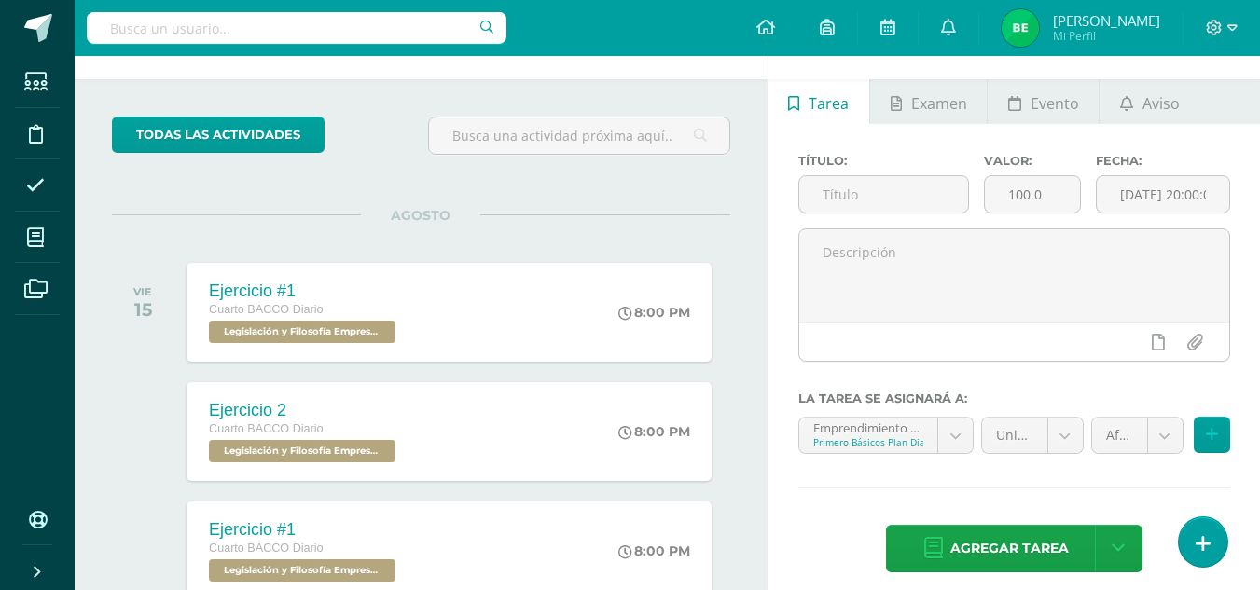
scroll to position [59, 0]
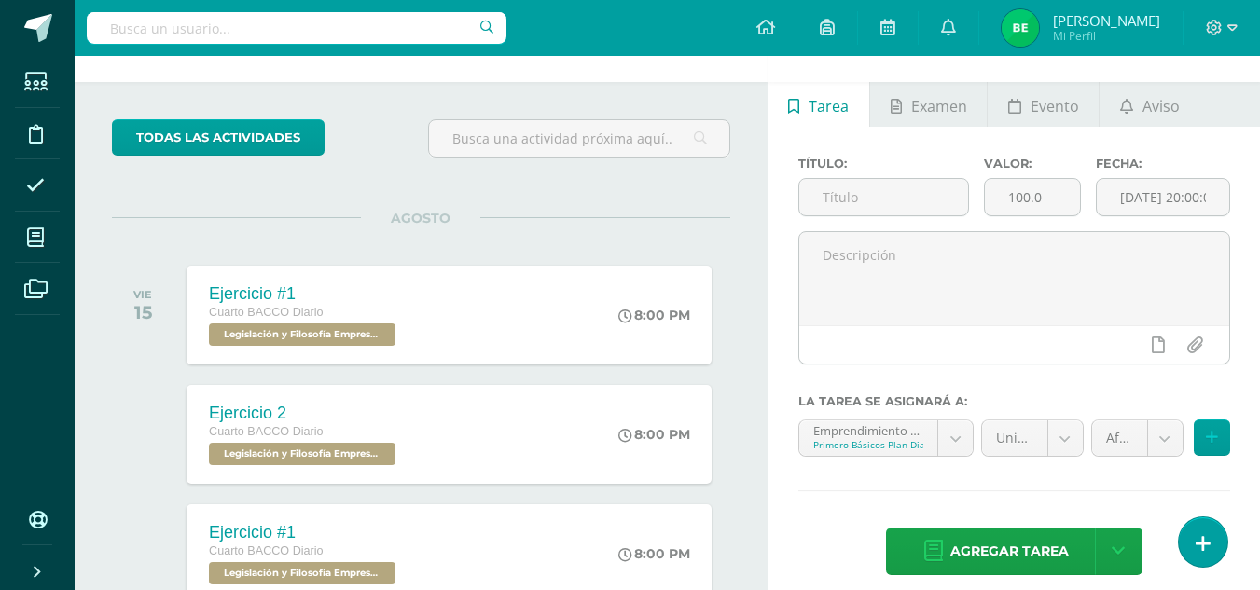
drag, startPoint x: 1266, startPoint y: 134, endPoint x: 1250, endPoint y: 272, distance: 139.0
click at [1250, 272] on html "Estudiantes Disciplina Asistencia Mis cursos Archivos Soporte Ayuda Reportar un…" at bounding box center [630, 236] width 1260 height 590
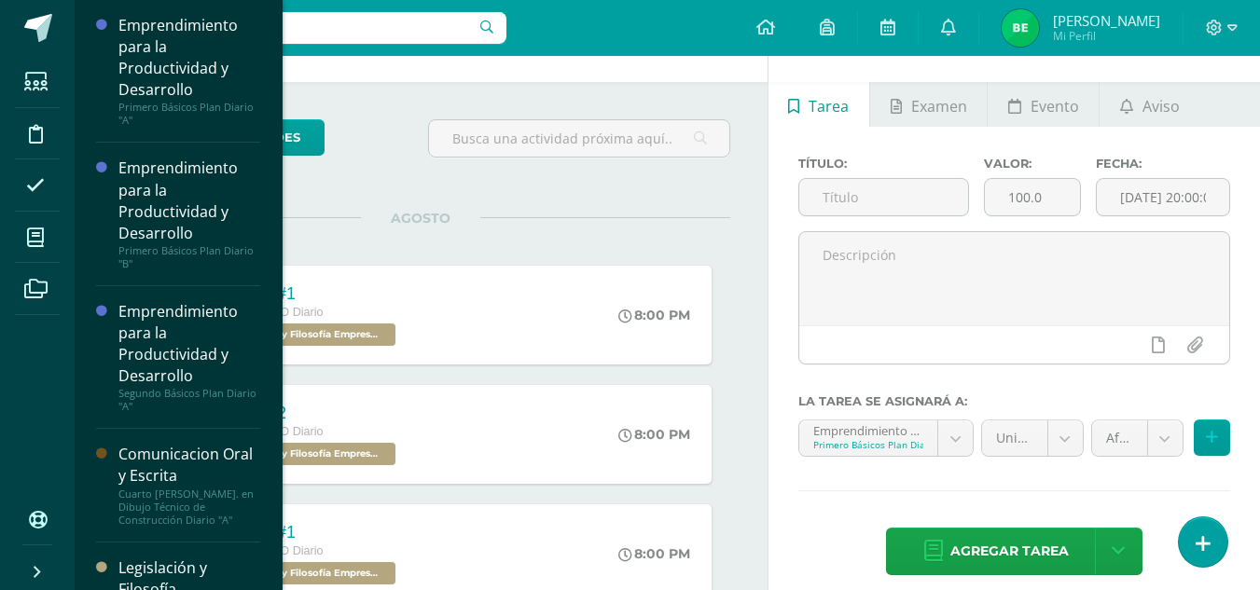
drag, startPoint x: 272, startPoint y: 104, endPoint x: 261, endPoint y: 204, distance: 101.3
click at [261, 204] on div "Emprendimiento para la Productividad y Desarrollo Primero Básicos Plan Diario "…" at bounding box center [178, 295] width 209 height 590
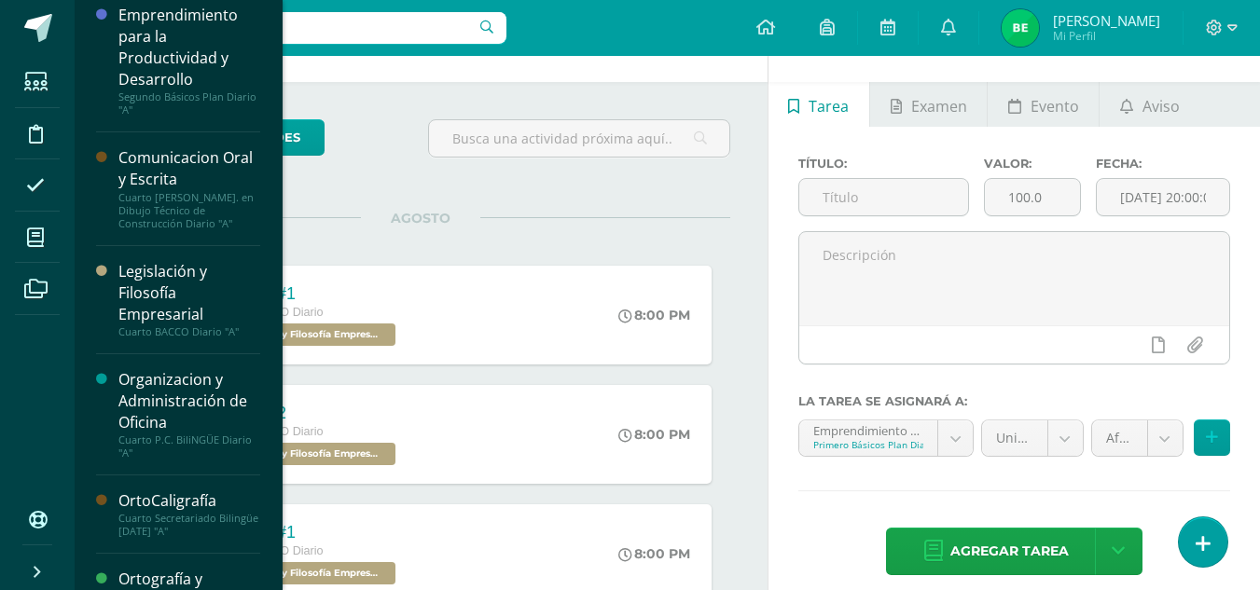
scroll to position [305, 0]
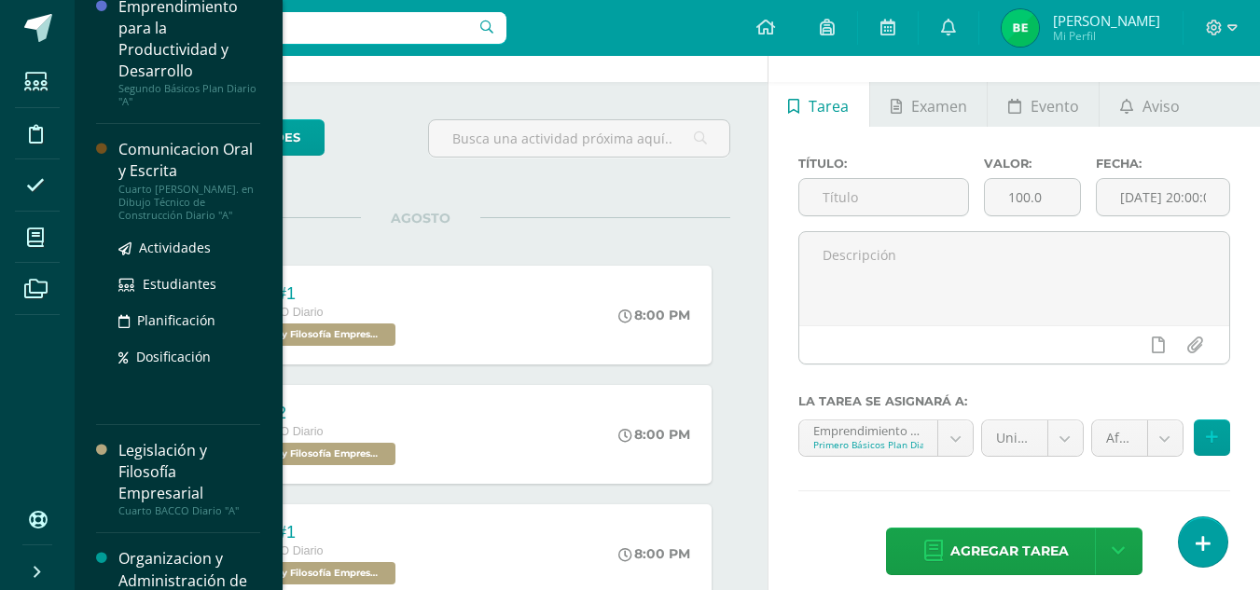
click at [225, 159] on div "Comunicacion Oral y Escrita" at bounding box center [189, 160] width 142 height 43
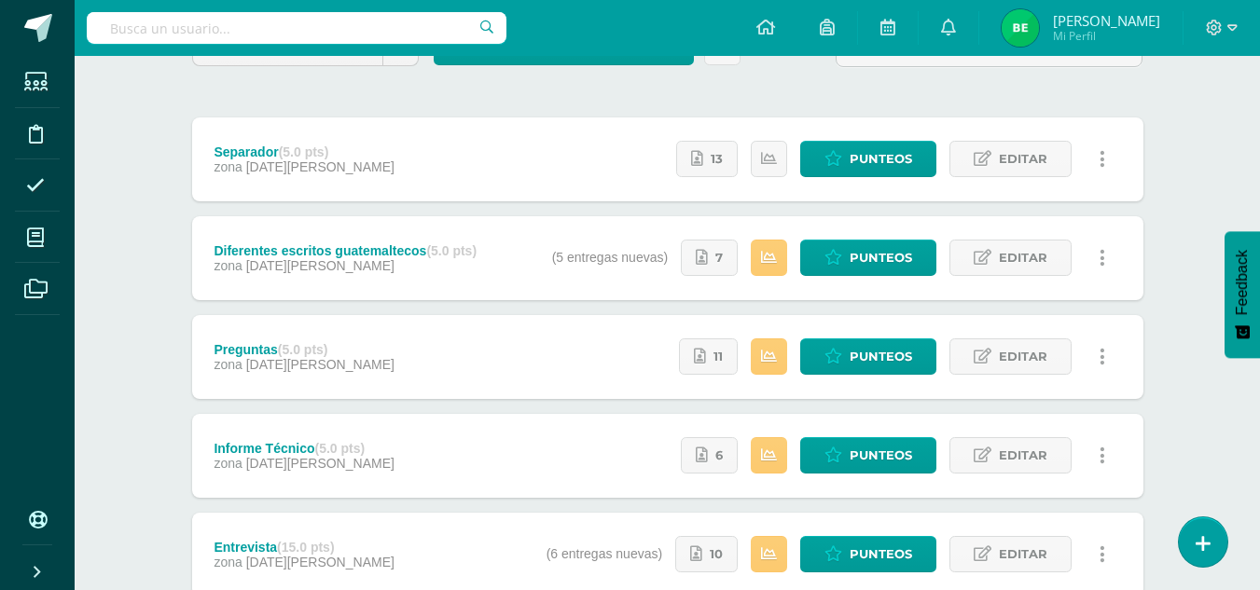
scroll to position [198, 0]
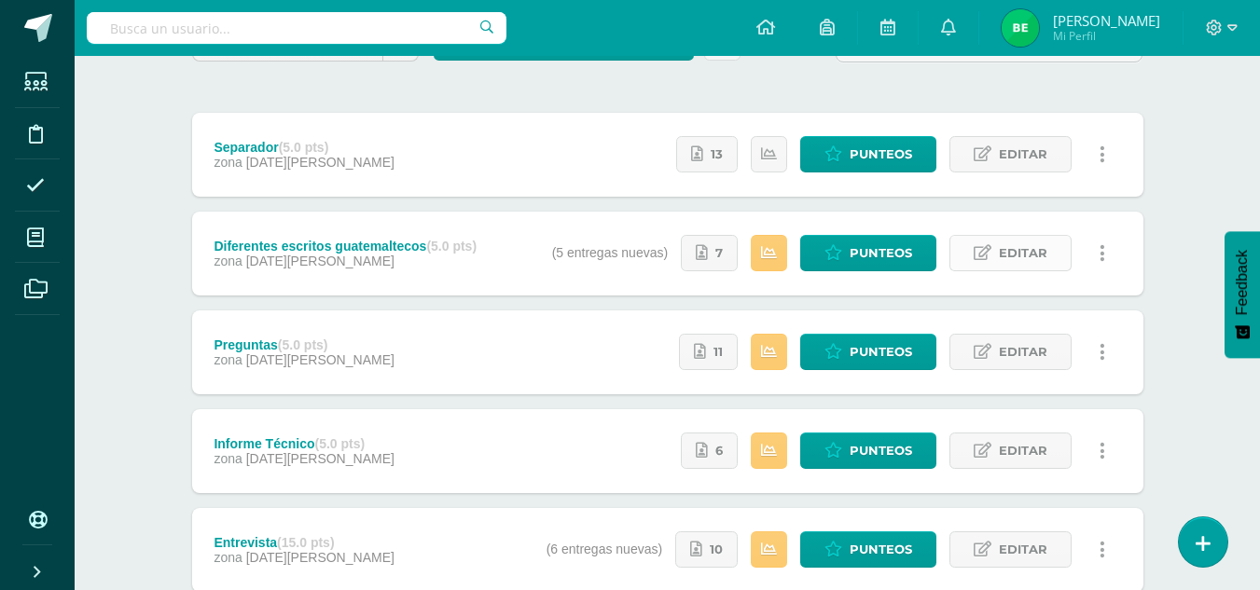
click at [986, 243] on link "Editar" at bounding box center [1010, 253] width 122 height 36
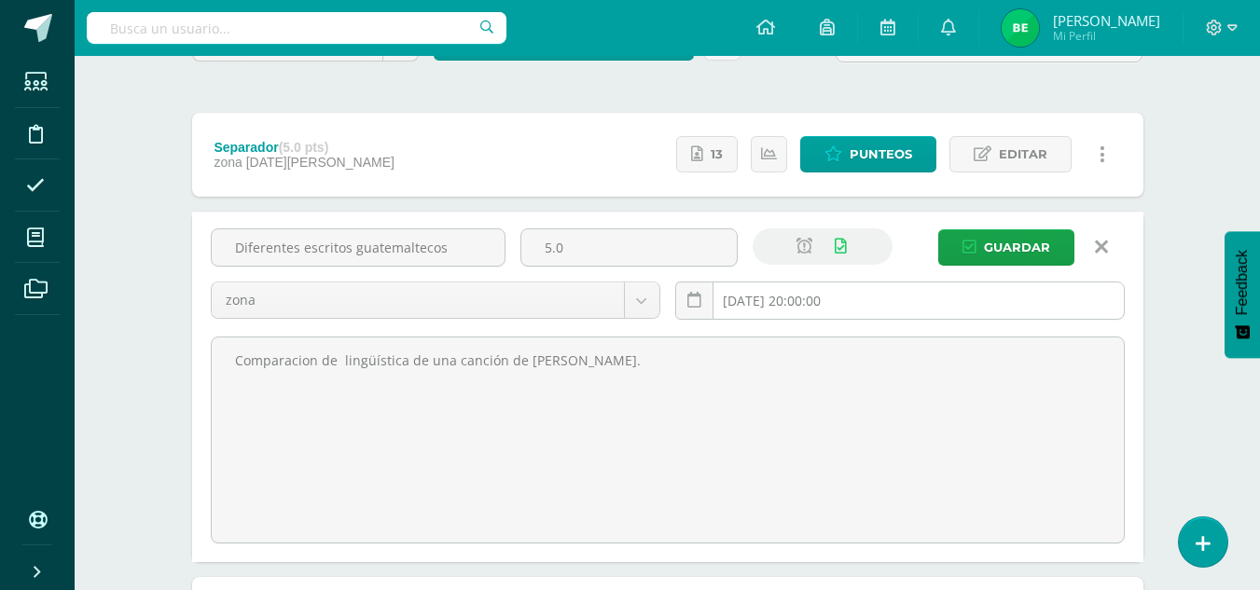
click at [808, 287] on input "2025-08-08 20:00:00" at bounding box center [900, 301] width 448 height 36
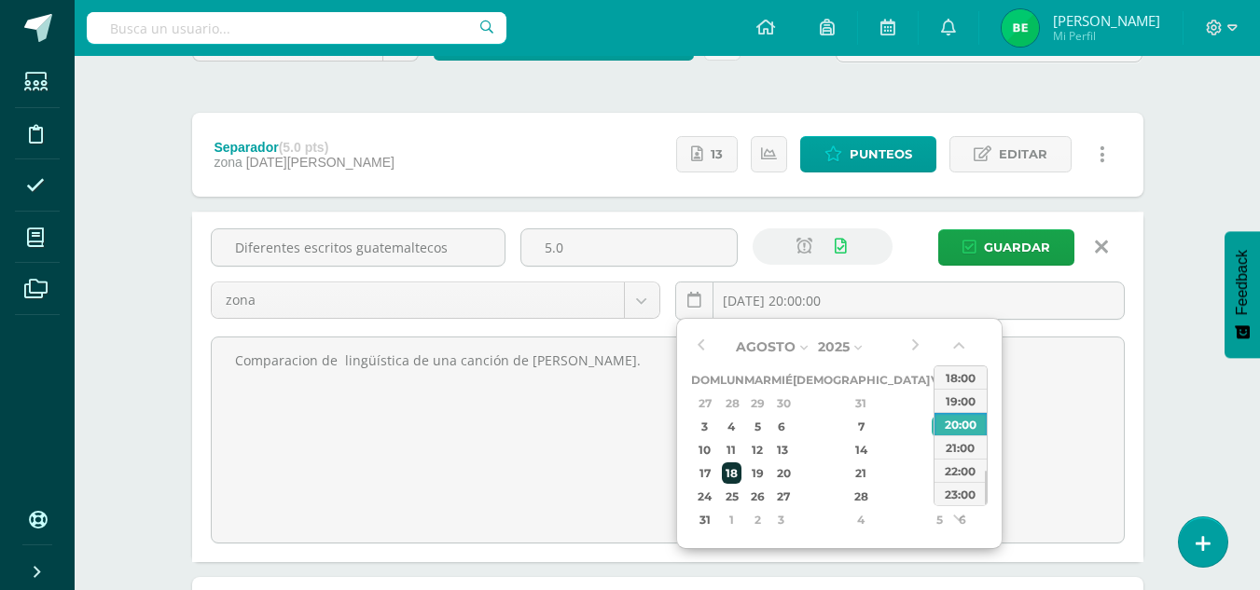
click at [741, 474] on div "18" at bounding box center [732, 473] width 20 height 21
type input "2025-08-18 20:00"
click at [973, 422] on div "20:00" at bounding box center [960, 423] width 52 height 23
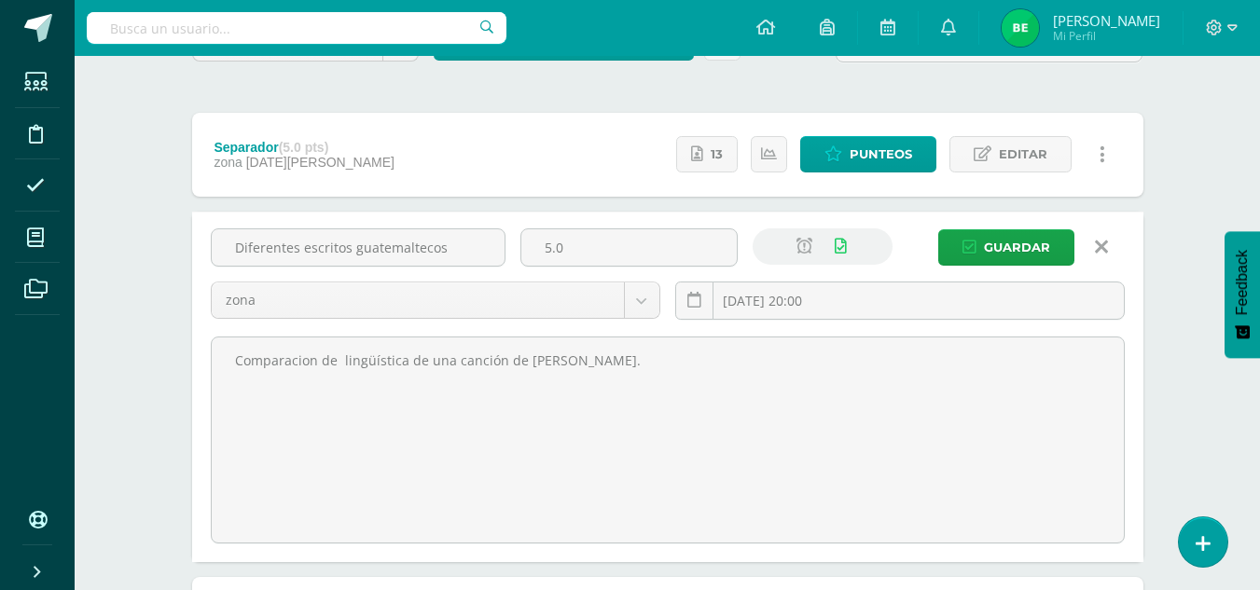
click at [1022, 207] on div "Separador (5.0 pts) zona 18 de Agosto Estatus de Actividad: 3 Estudiantes sin c…" at bounding box center [667, 486] width 951 height 746
click at [1019, 234] on span "Guardar" at bounding box center [1017, 247] width 66 height 35
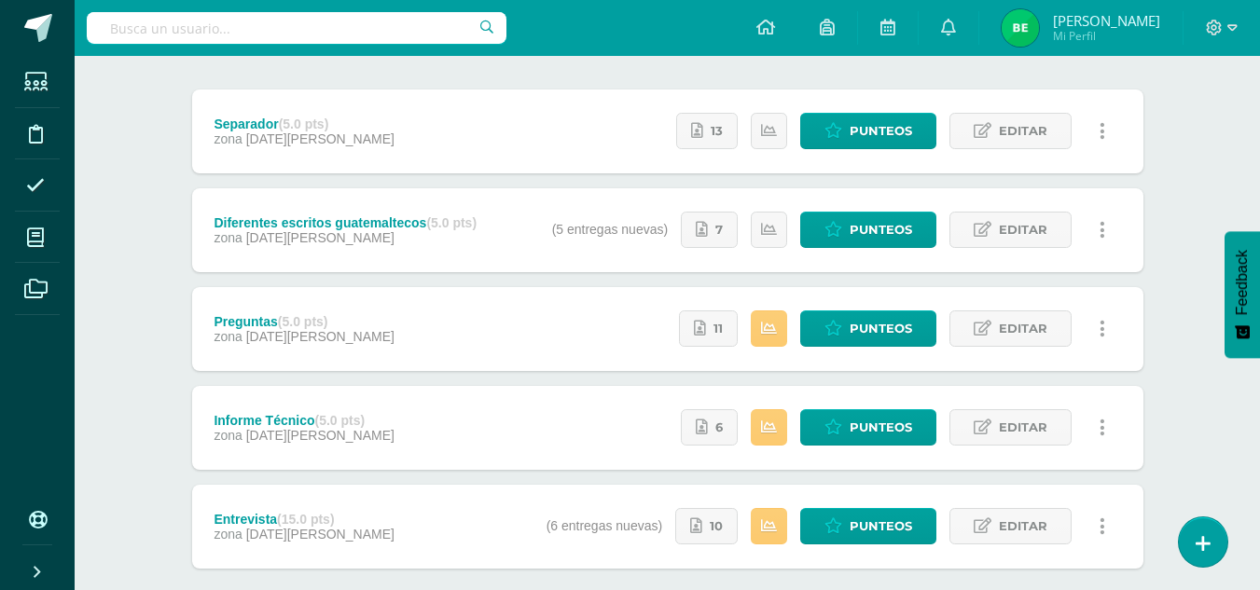
scroll to position [219, 0]
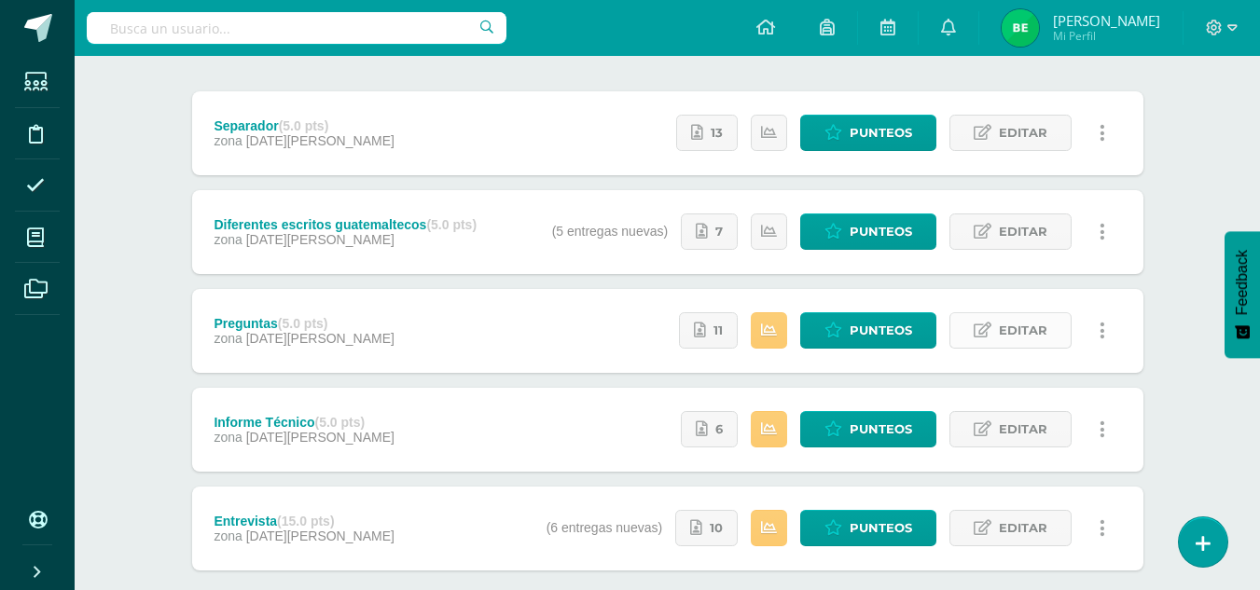
click at [1008, 334] on span "Editar" at bounding box center [1023, 330] width 48 height 35
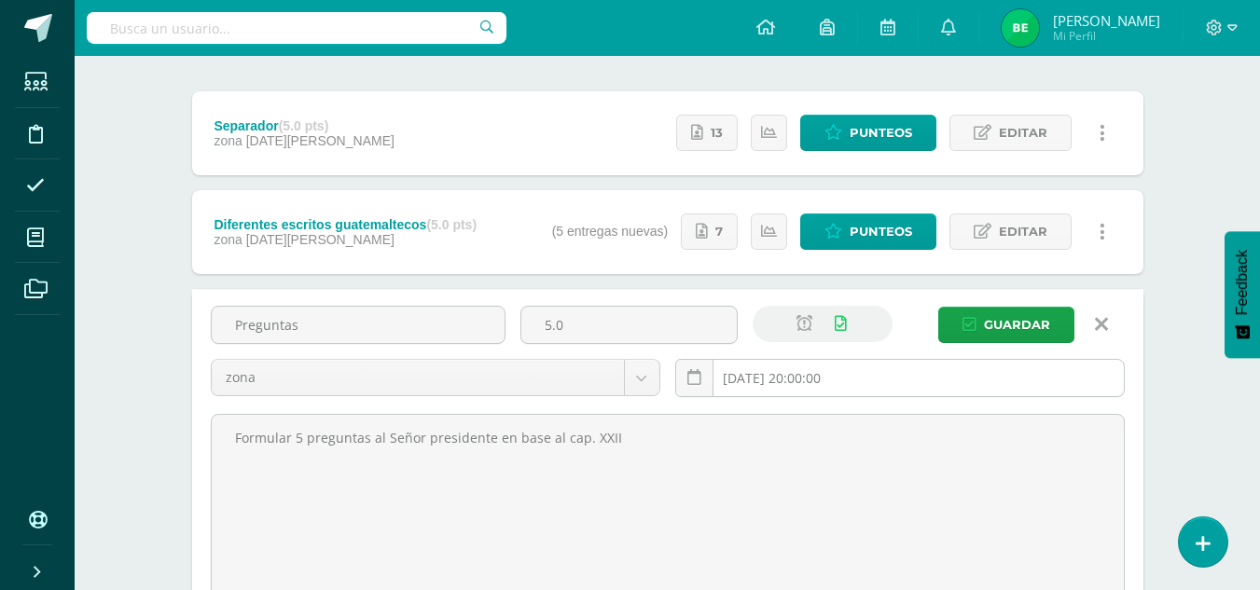
click at [806, 369] on input "2025-07-14 20:00:00" at bounding box center [900, 378] width 448 height 36
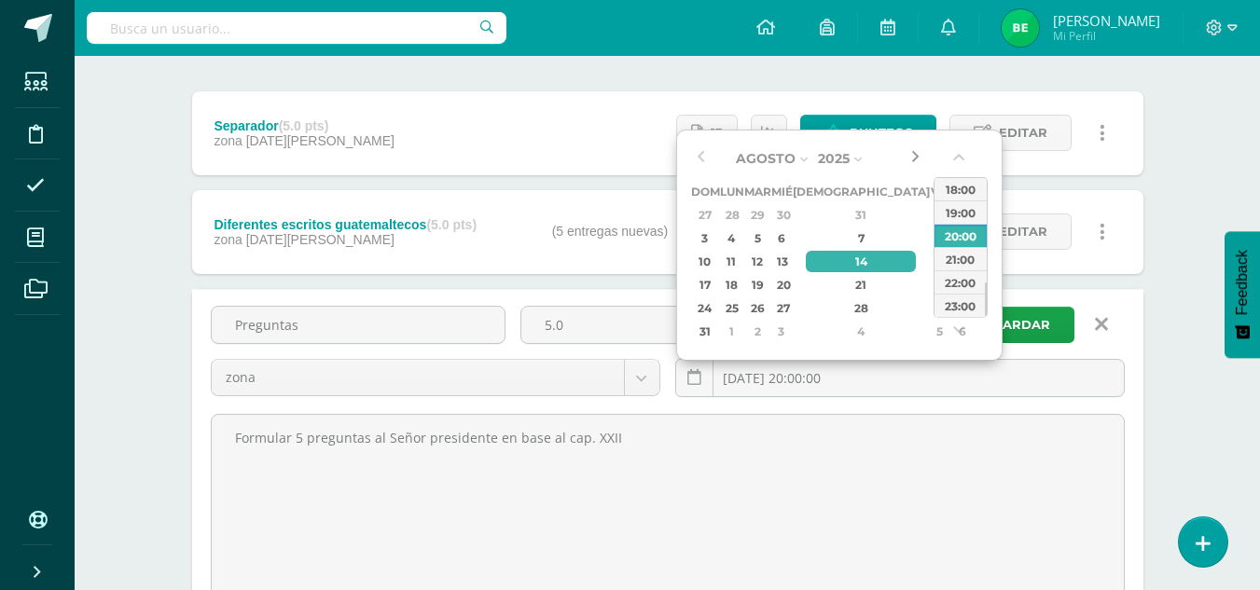
click at [908, 166] on button "button" at bounding box center [915, 159] width 19 height 28
click at [741, 283] on div "18" at bounding box center [732, 284] width 20 height 21
type input "2025-08-18 20:00"
click at [954, 237] on div "20:00" at bounding box center [960, 235] width 52 height 23
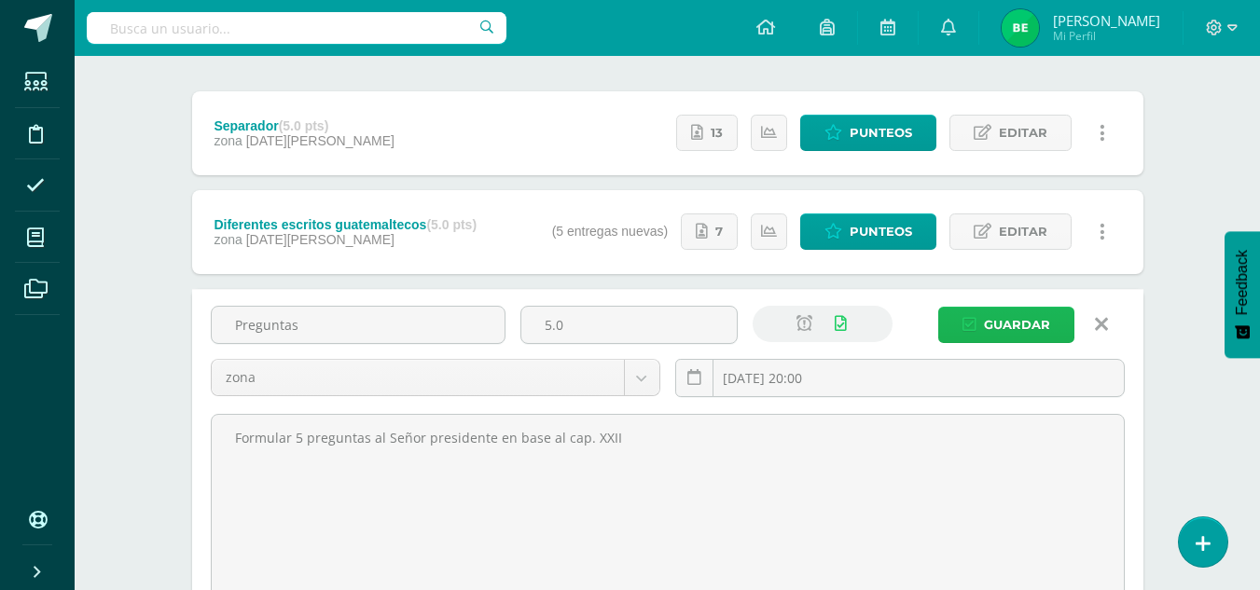
click at [1001, 320] on span "Guardar" at bounding box center [1017, 325] width 66 height 35
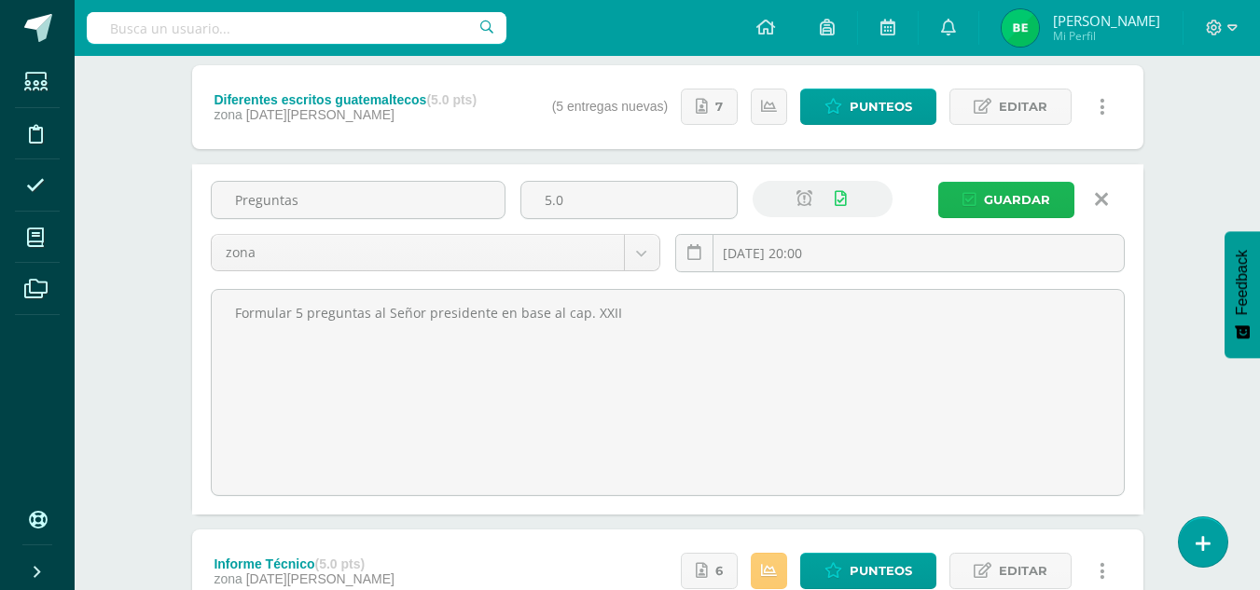
scroll to position [342, 0]
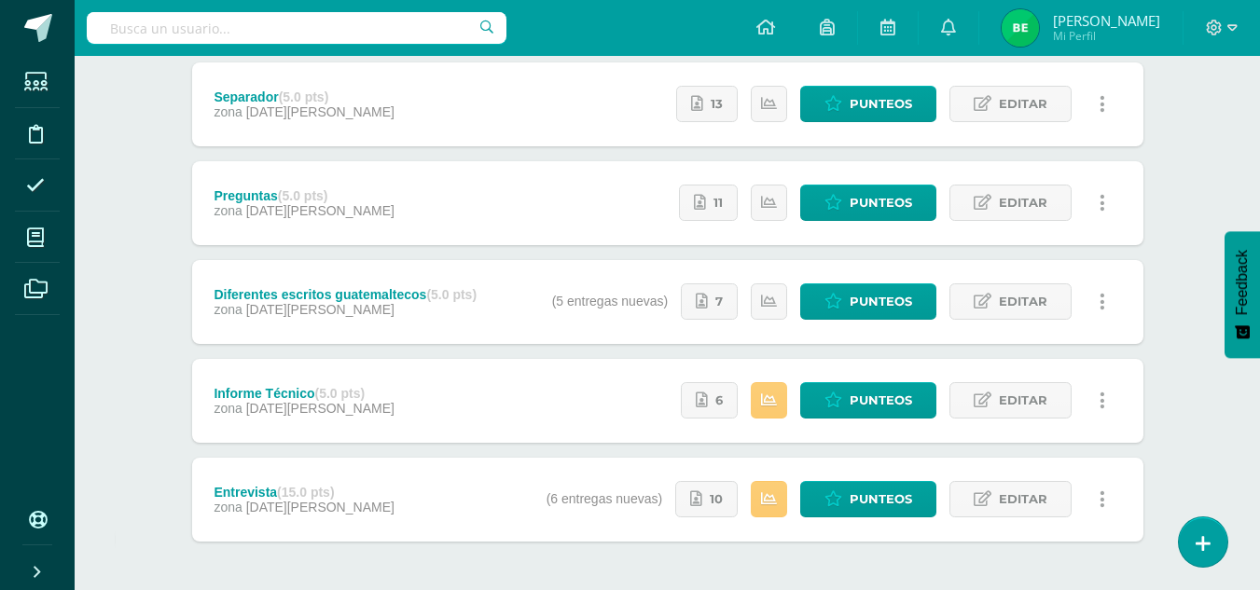
scroll to position [253, 0]
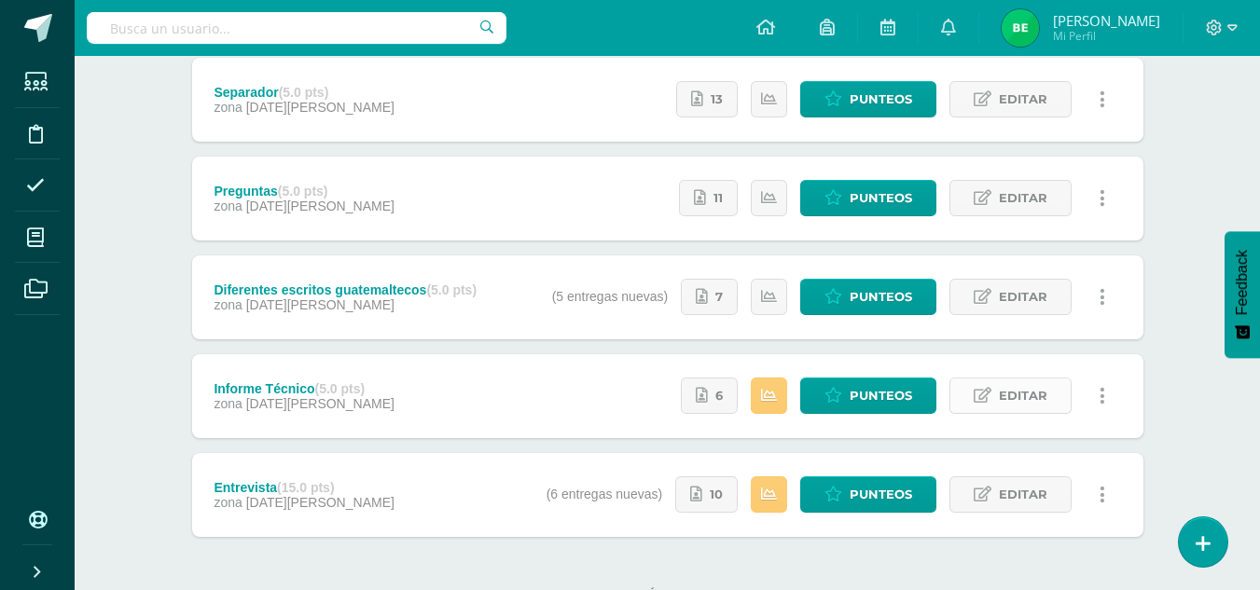
click at [1030, 396] on span "Editar" at bounding box center [1023, 396] width 48 height 35
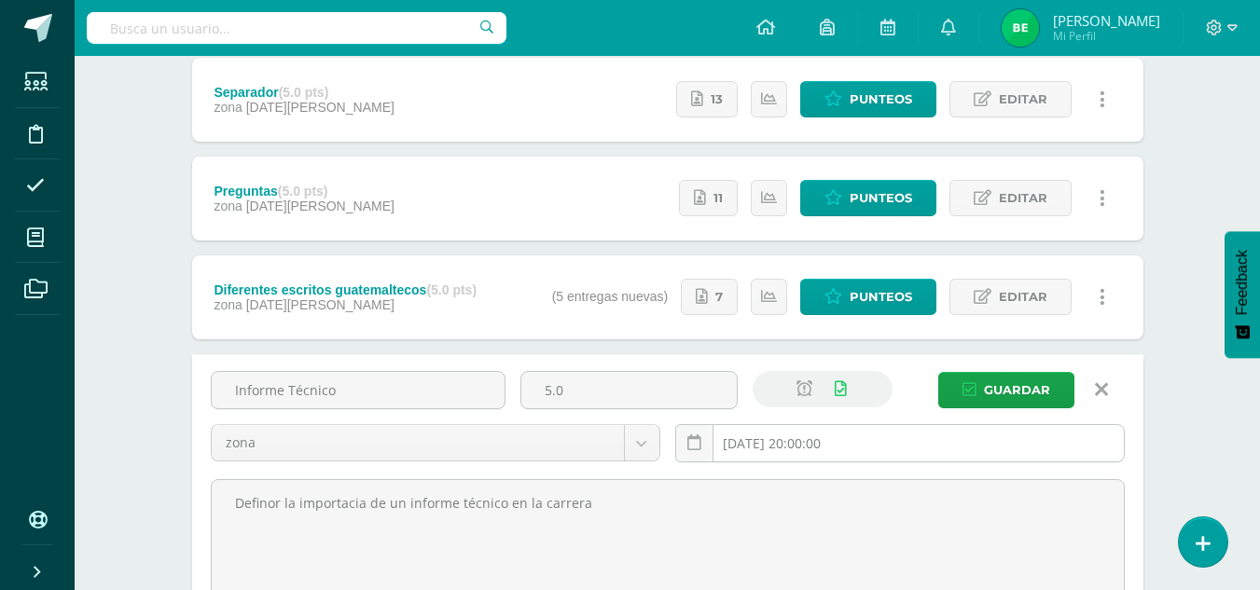
click at [751, 453] on input "2025-07-14 20:00:00" at bounding box center [900, 443] width 448 height 36
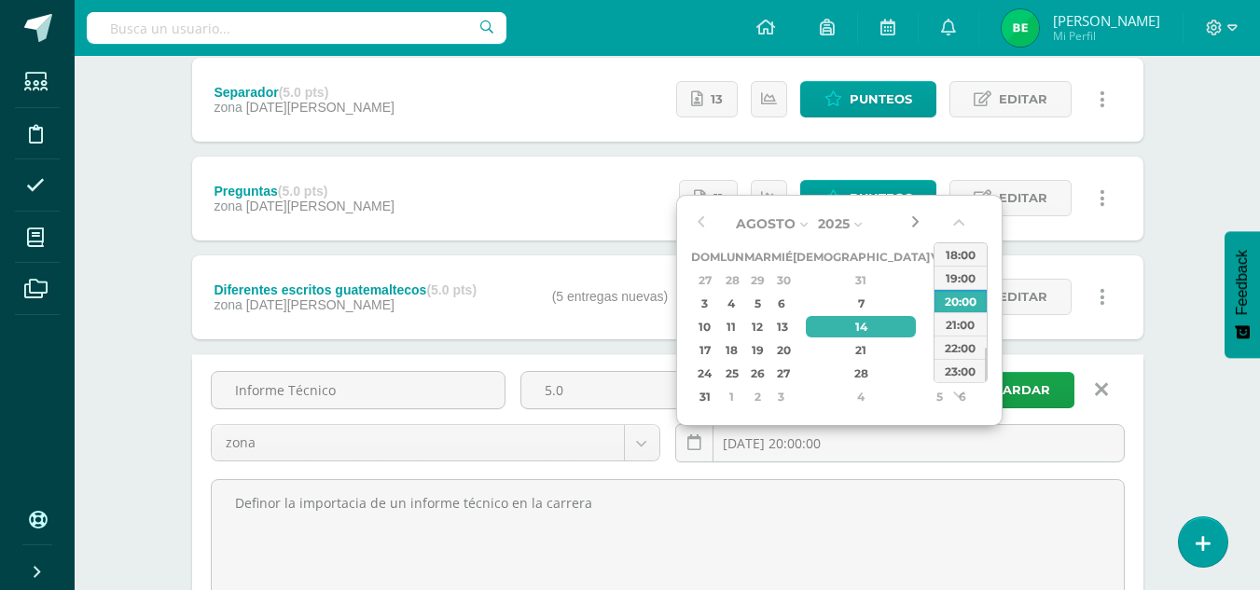
click at [913, 221] on button "button" at bounding box center [915, 224] width 19 height 28
click at [739, 356] on div "18" at bounding box center [732, 349] width 20 height 21
type input "2025-08-18 20:00"
click at [968, 297] on div "20:00" at bounding box center [960, 300] width 52 height 23
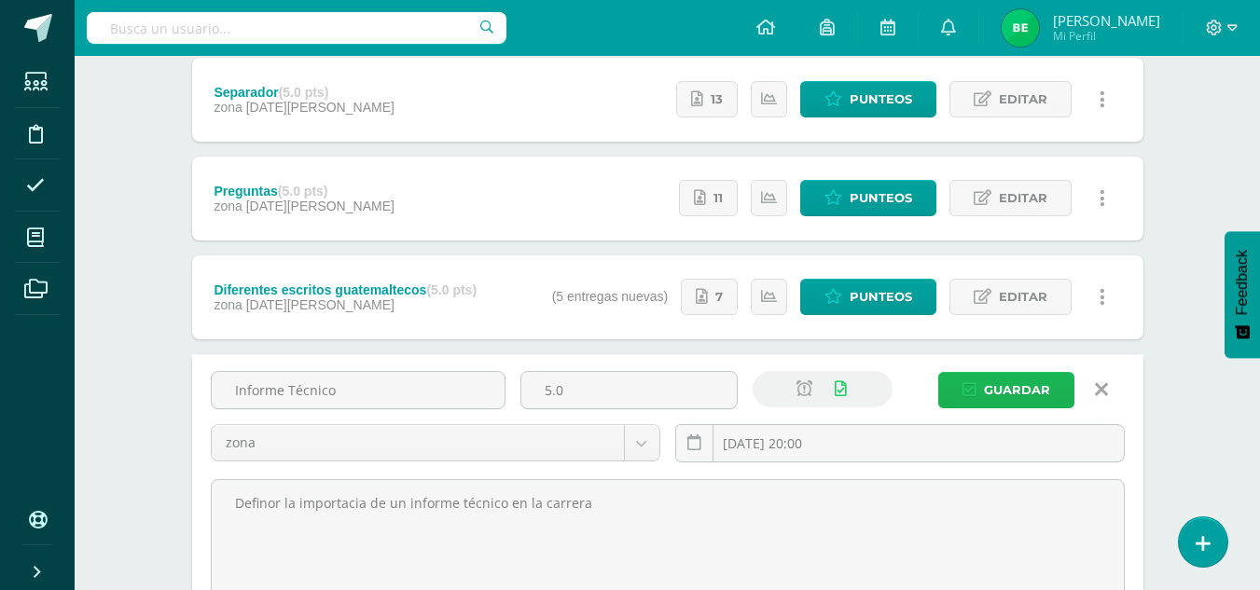
click at [1003, 391] on span "Guardar" at bounding box center [1017, 390] width 66 height 35
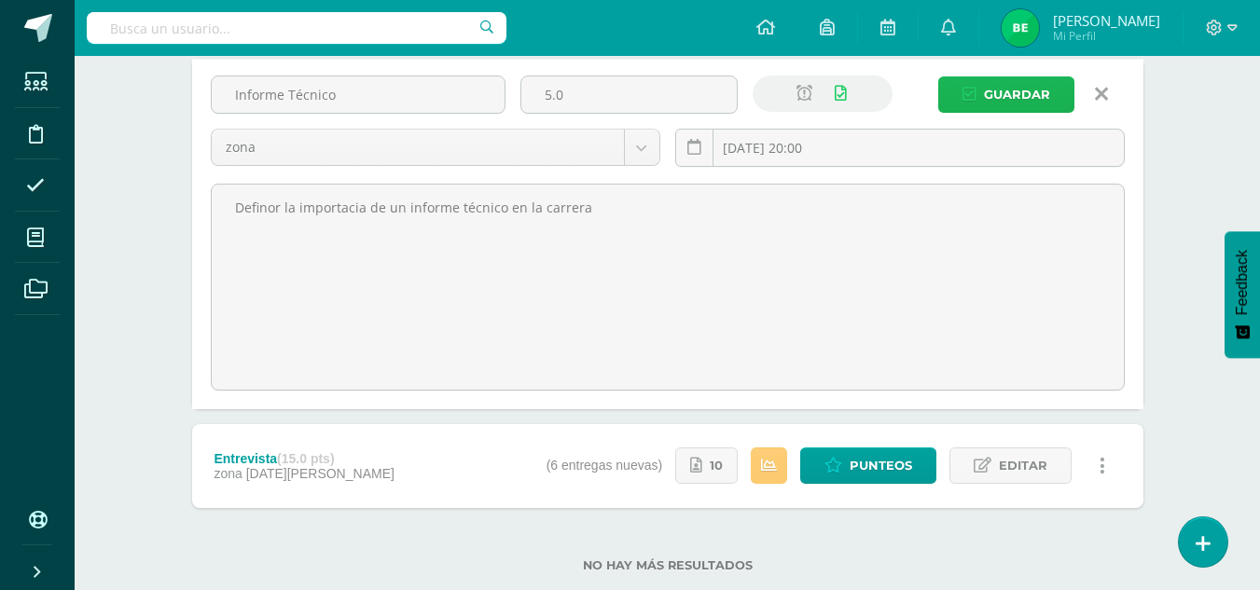
scroll to position [570, 0]
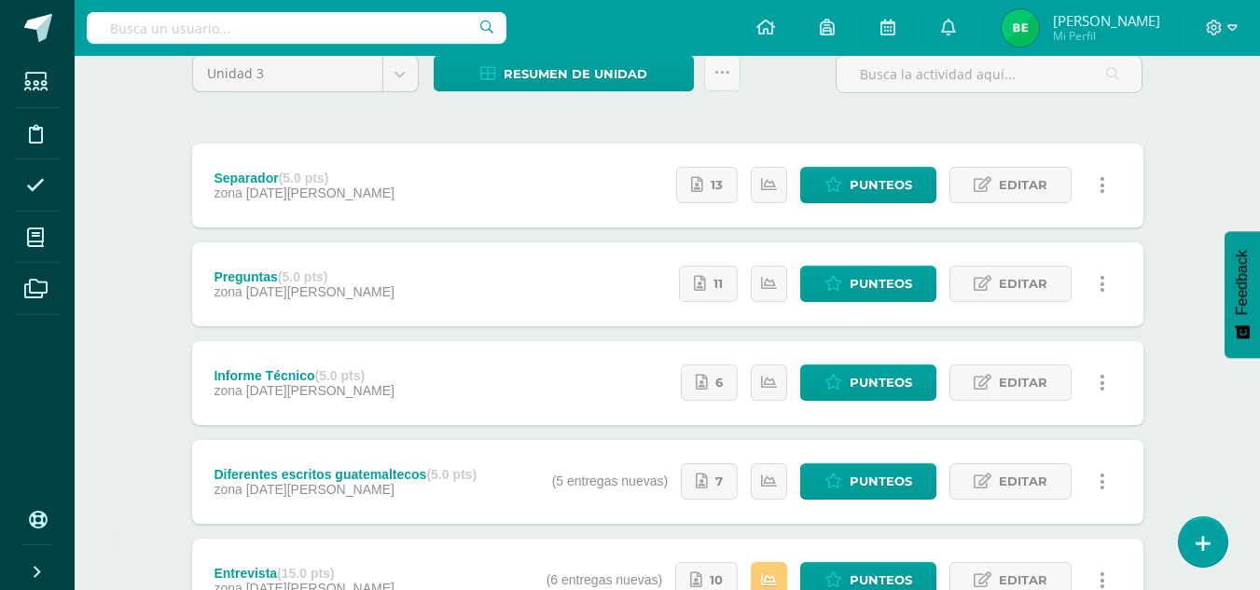
scroll to position [324, 0]
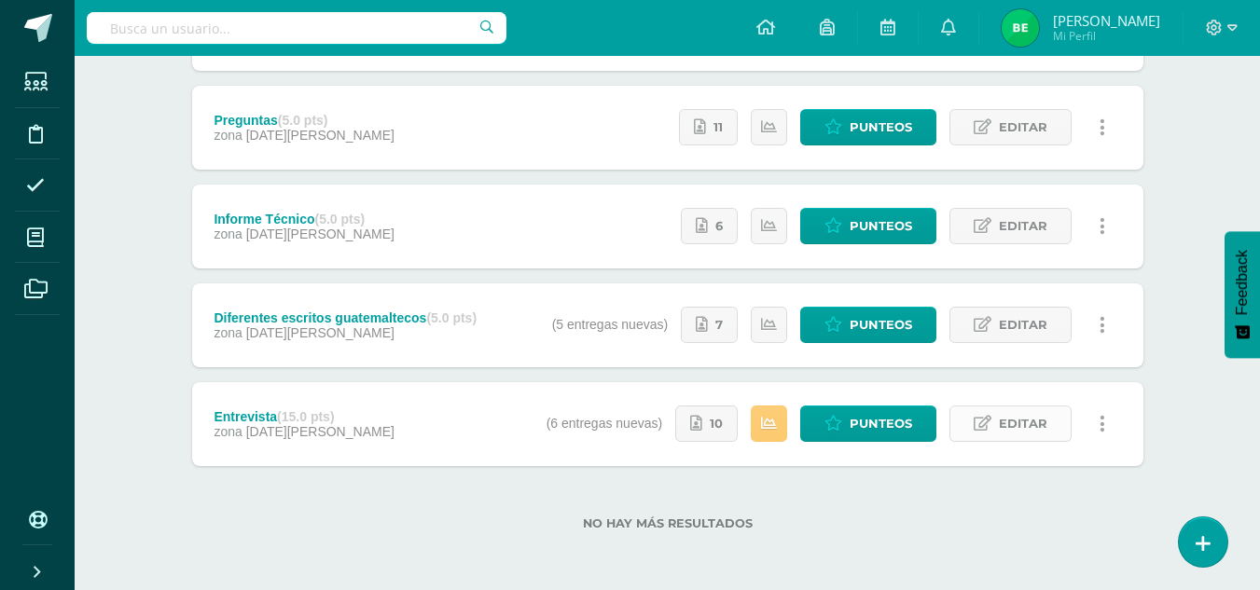
click at [1025, 423] on span "Editar" at bounding box center [1023, 424] width 48 height 35
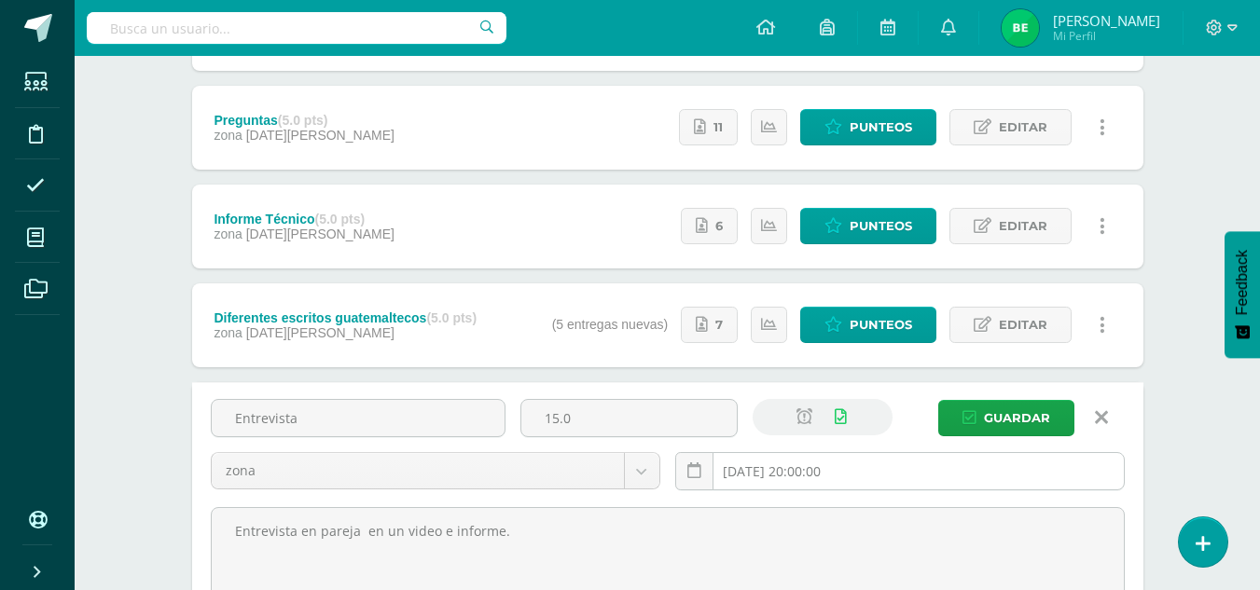
click at [766, 471] on input "[DATE] 20:00:00" at bounding box center [900, 471] width 448 height 36
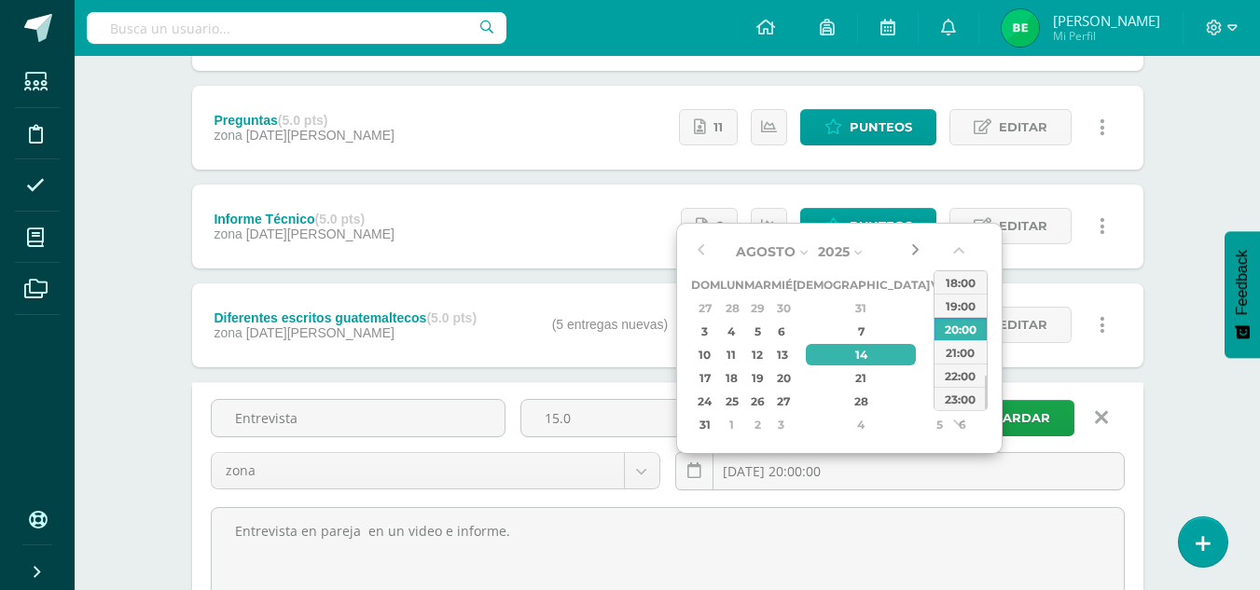
click at [909, 242] on button "button" at bounding box center [915, 252] width 19 height 28
click at [741, 372] on div "18" at bounding box center [732, 377] width 20 height 21
type input "[DATE] 20:00"
click at [741, 380] on div "18" at bounding box center [732, 377] width 20 height 21
click at [1044, 417] on span "Guardar" at bounding box center [1017, 418] width 66 height 35
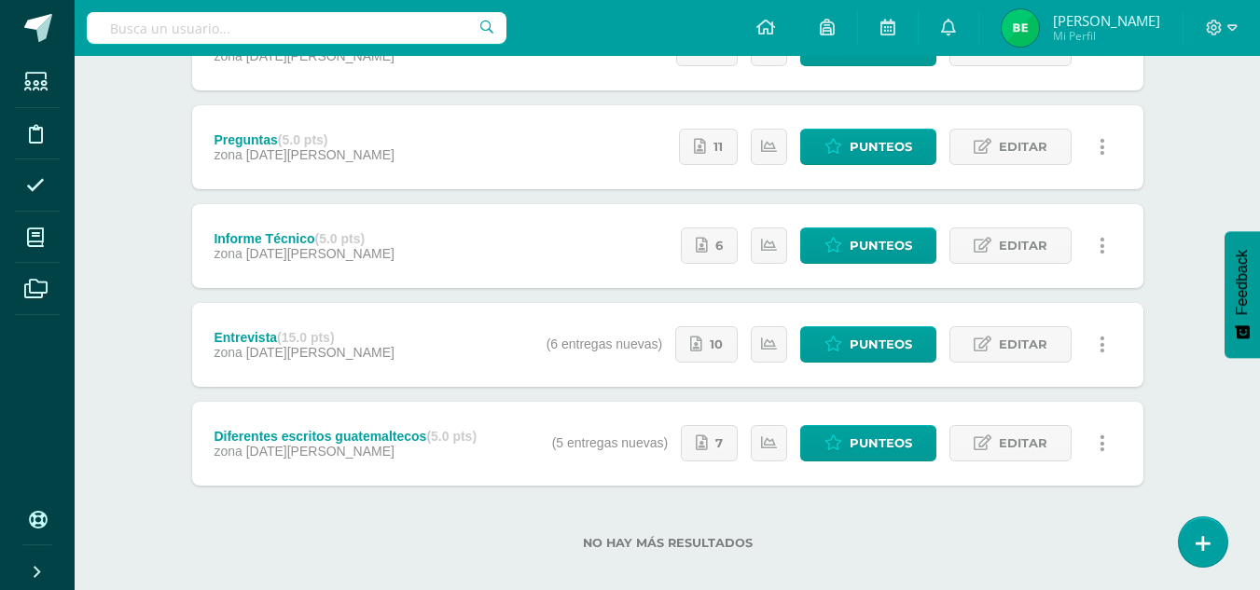
scroll to position [324, 0]
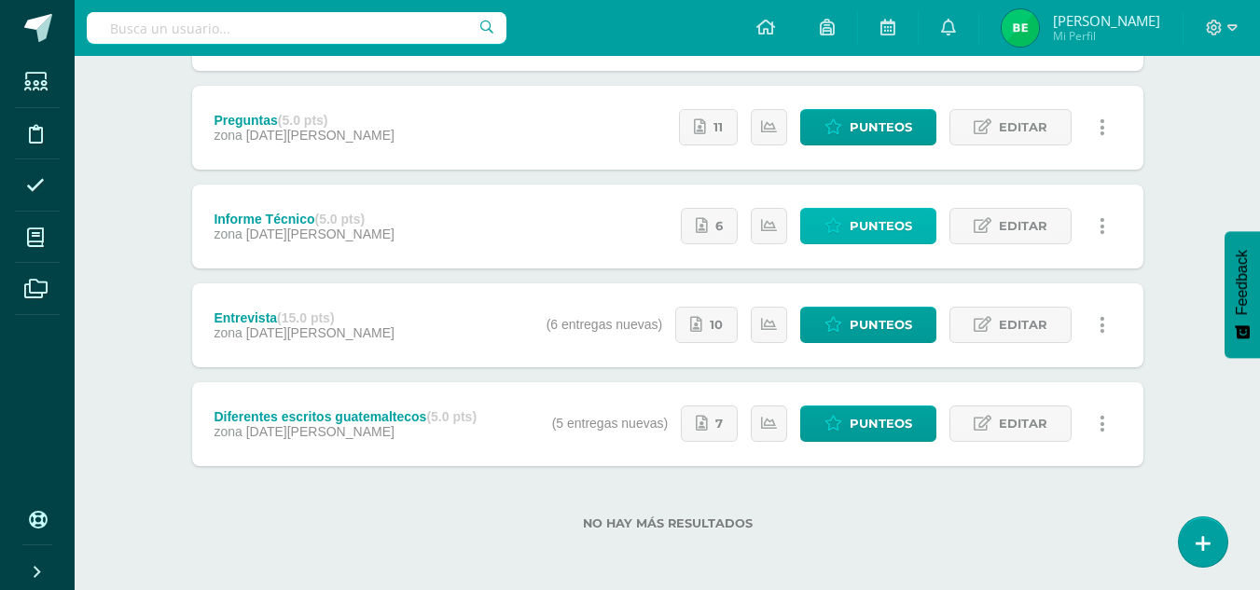
click at [892, 227] on span "Punteos" at bounding box center [881, 226] width 62 height 35
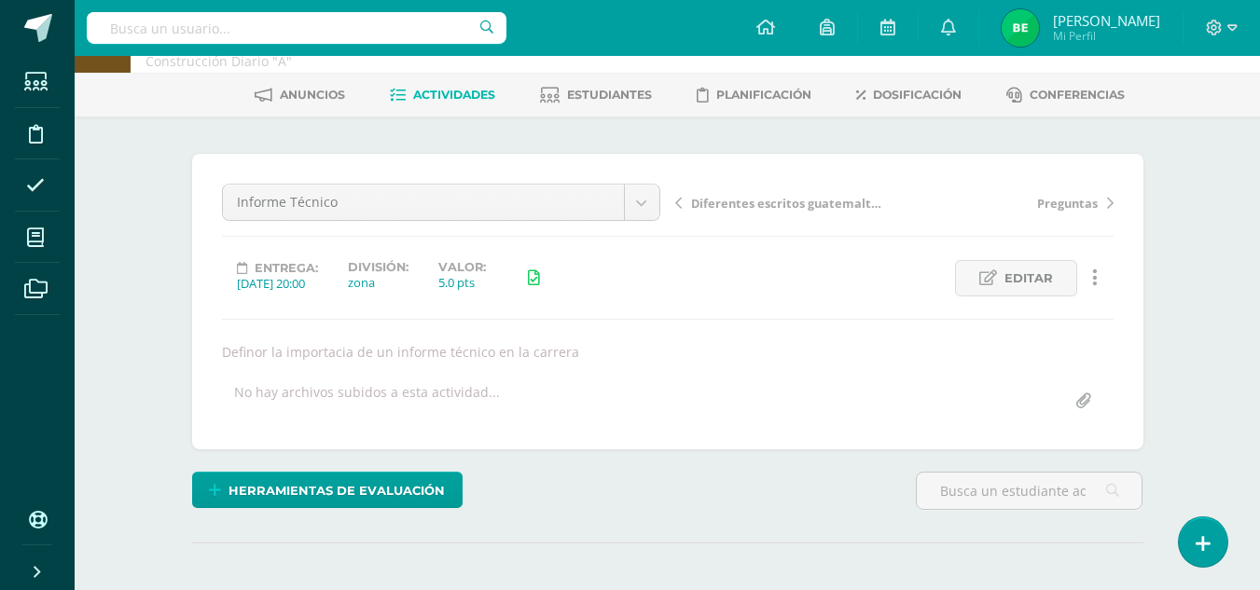
scroll to position [69, 0]
drag, startPoint x: 1271, startPoint y: 157, endPoint x: 1272, endPoint y: 200, distance: 43.8
click at [1040, 265] on span "Editar" at bounding box center [1028, 277] width 48 height 35
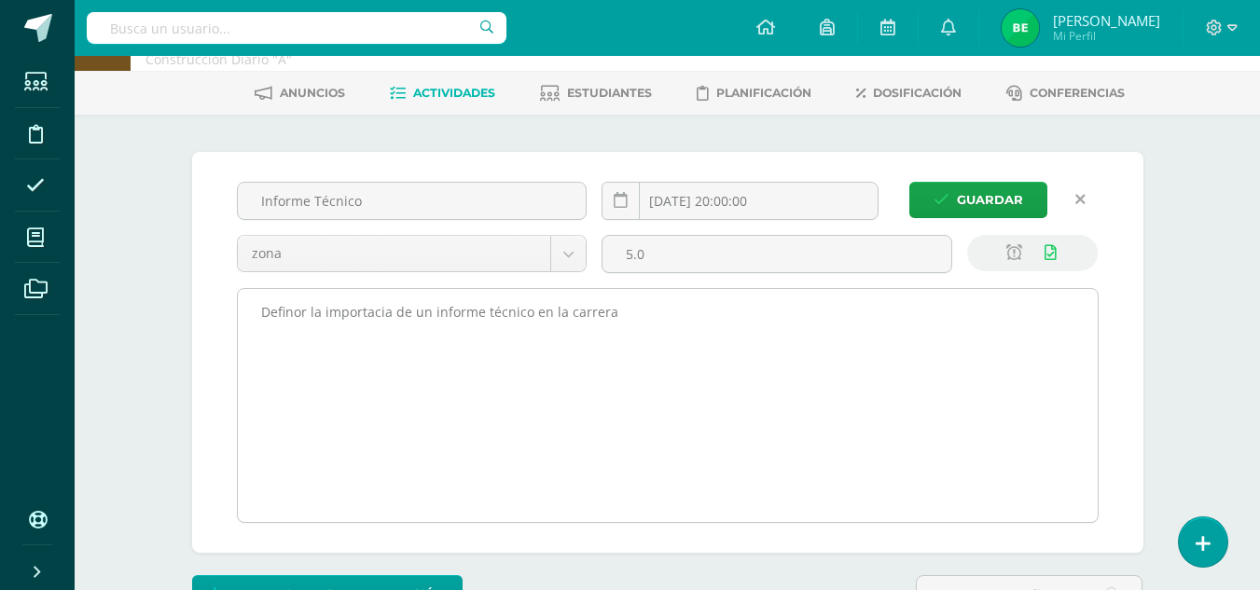
scroll to position [71, 0]
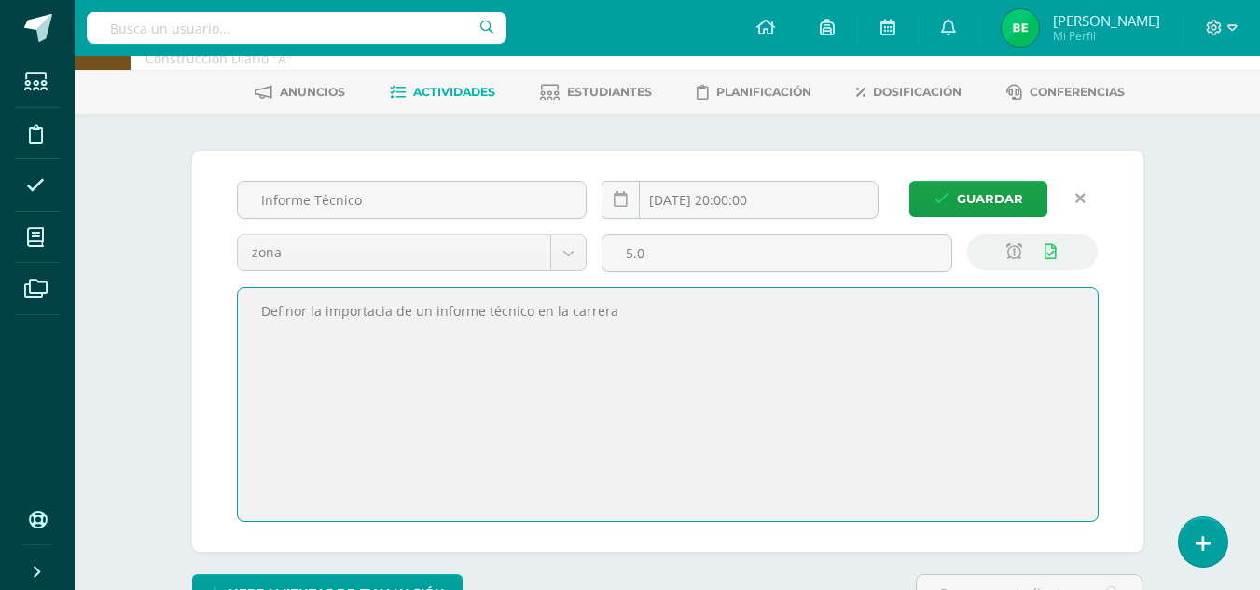
click at [299, 309] on textarea "Definor la importacia de un informe técnico en la carrera" at bounding box center [668, 404] width 860 height 233
type textarea "Definir la importacia de un informe técnico en la carrera"
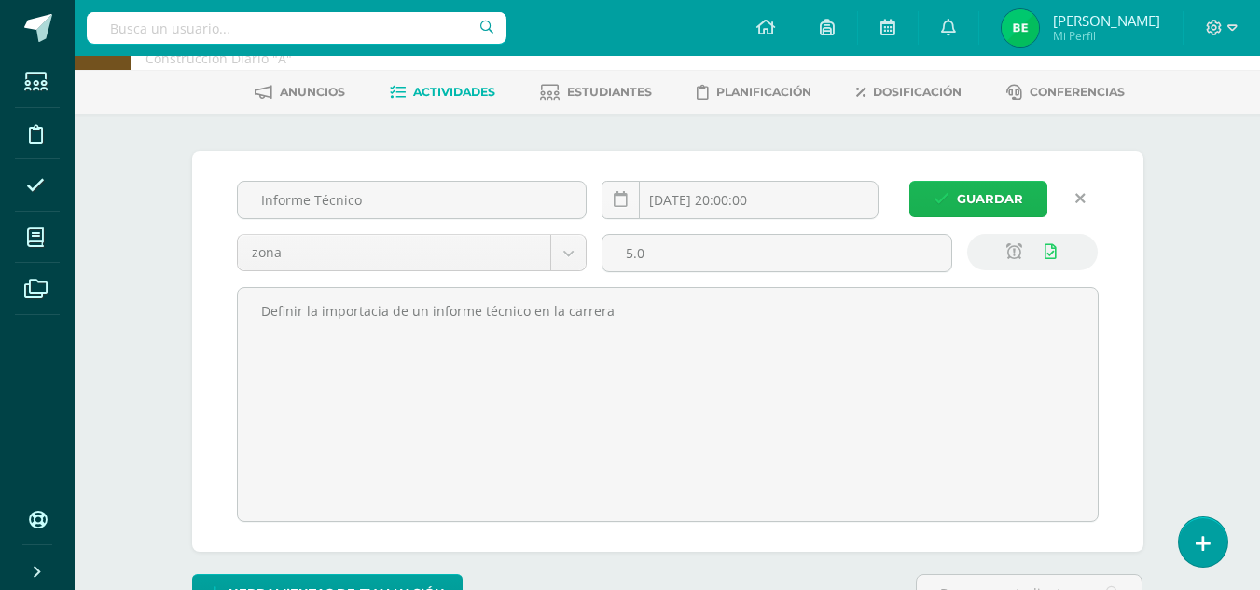
click at [1004, 194] on span "Guardar" at bounding box center [990, 199] width 66 height 35
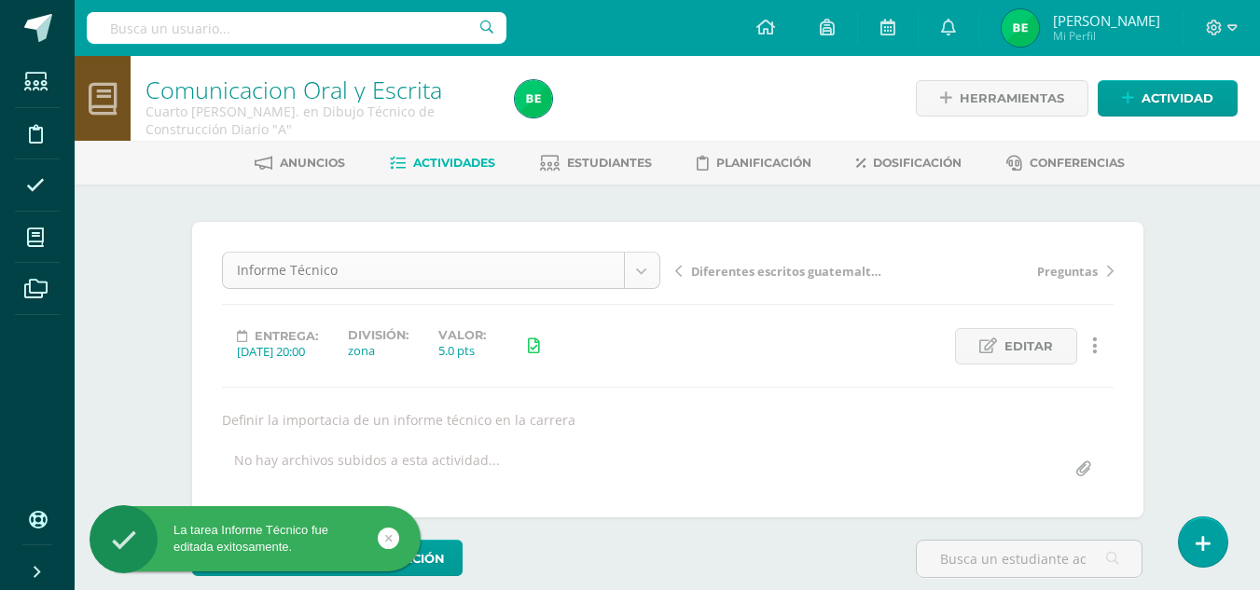
click at [655, 274] on body "La tarea Informe Técnico fue editada exitosamente. Estudiantes Disciplina Asist…" at bounding box center [630, 378] width 1260 height 756
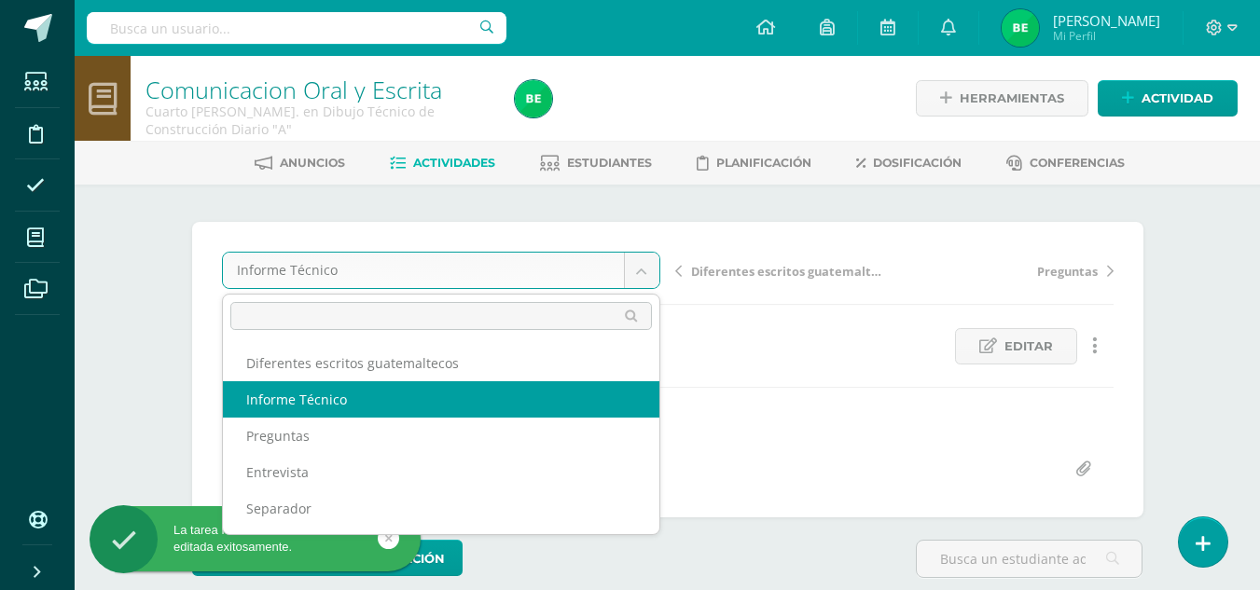
scroll to position [1, 0]
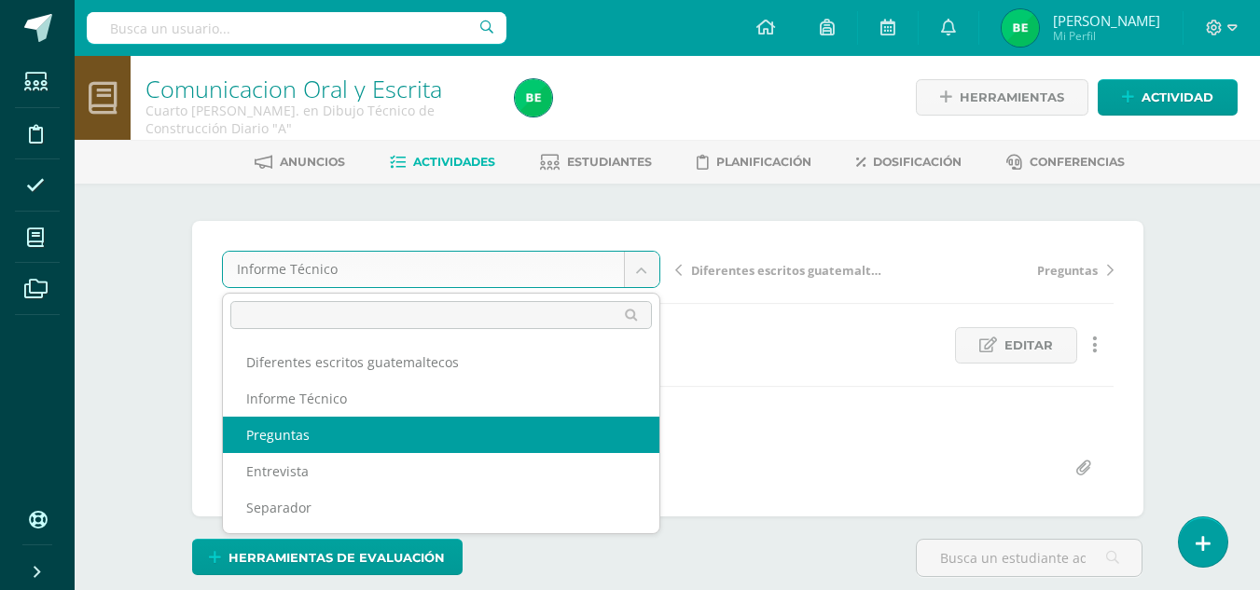
select select "/dashboard/teacher/grade-activity/80694/"
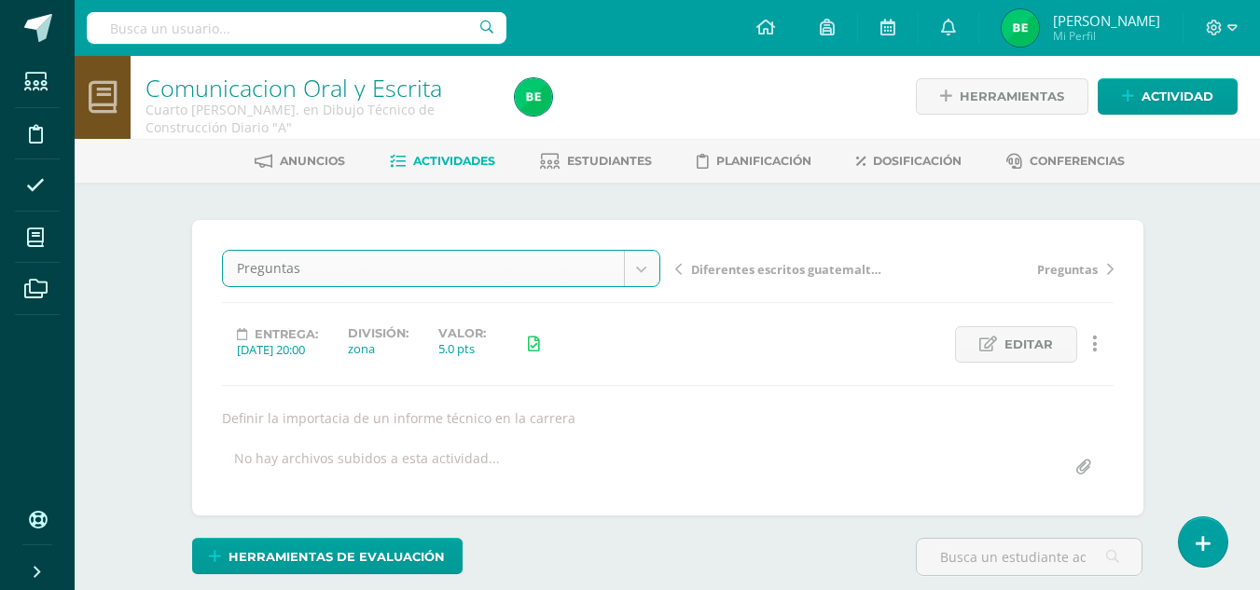
scroll to position [3, 0]
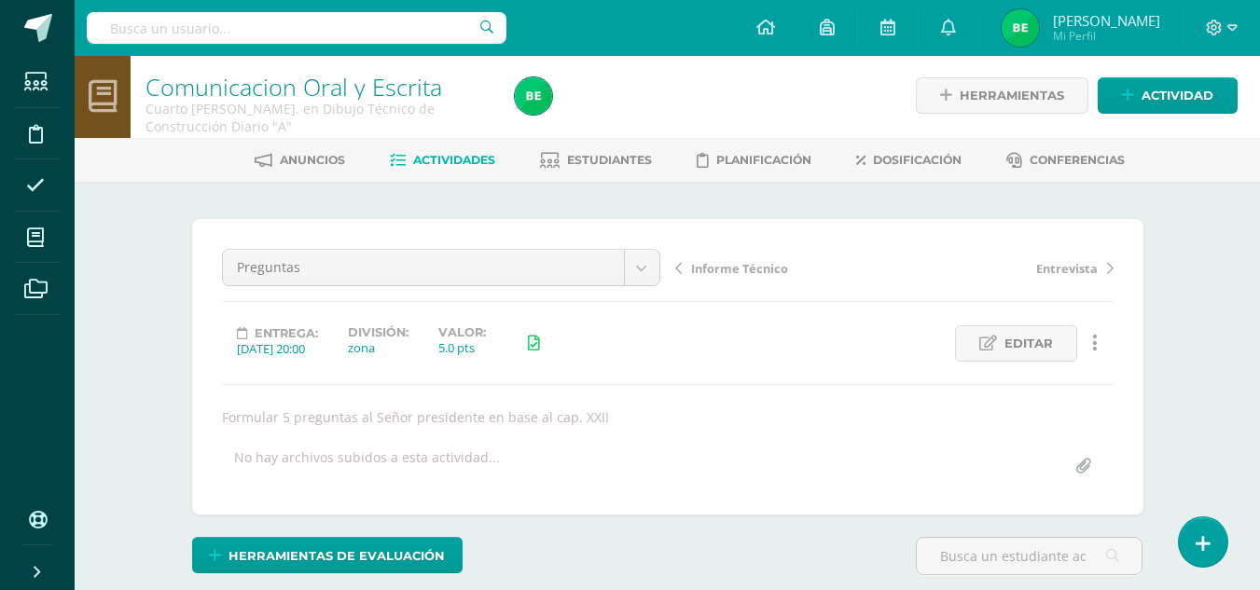
click at [666, 343] on div "Entrega: [DATE] 20:00 División: zona Valor: 5.0 pts" at bounding box center [440, 343] width 453 height 36
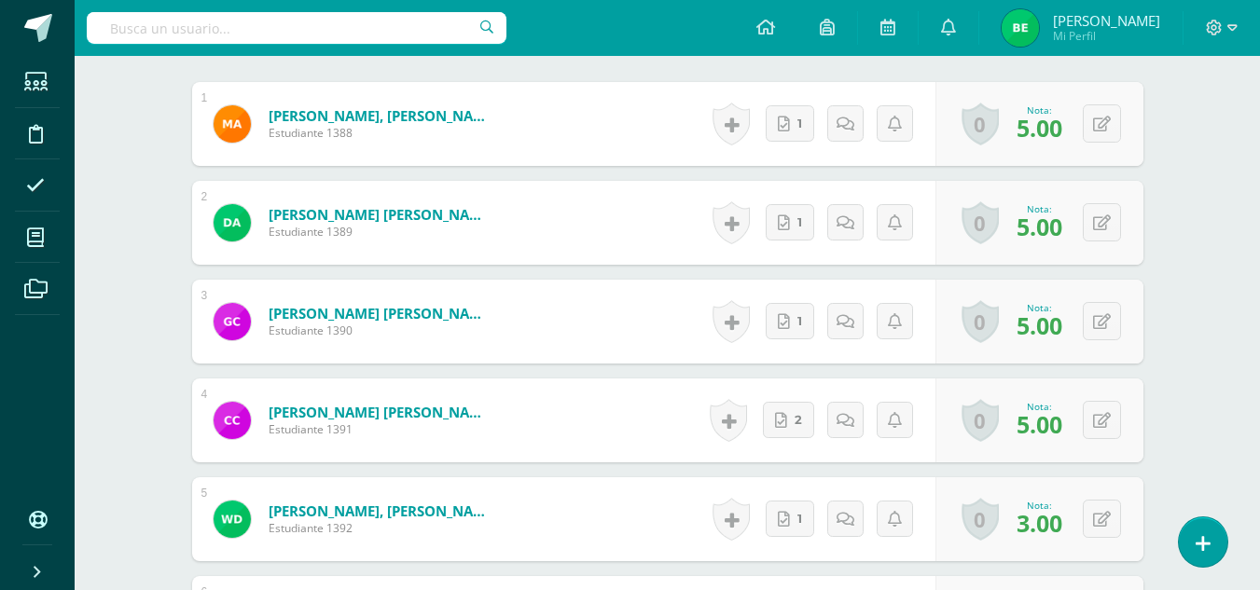
scroll to position [589, 0]
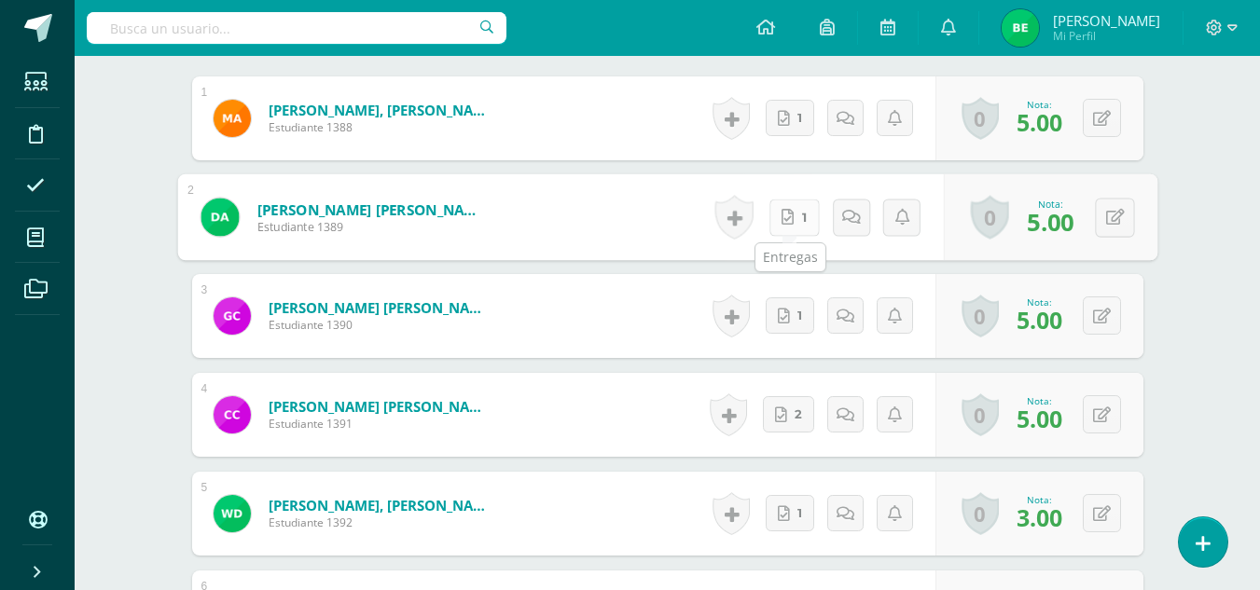
click at [783, 231] on link "1" at bounding box center [793, 217] width 50 height 37
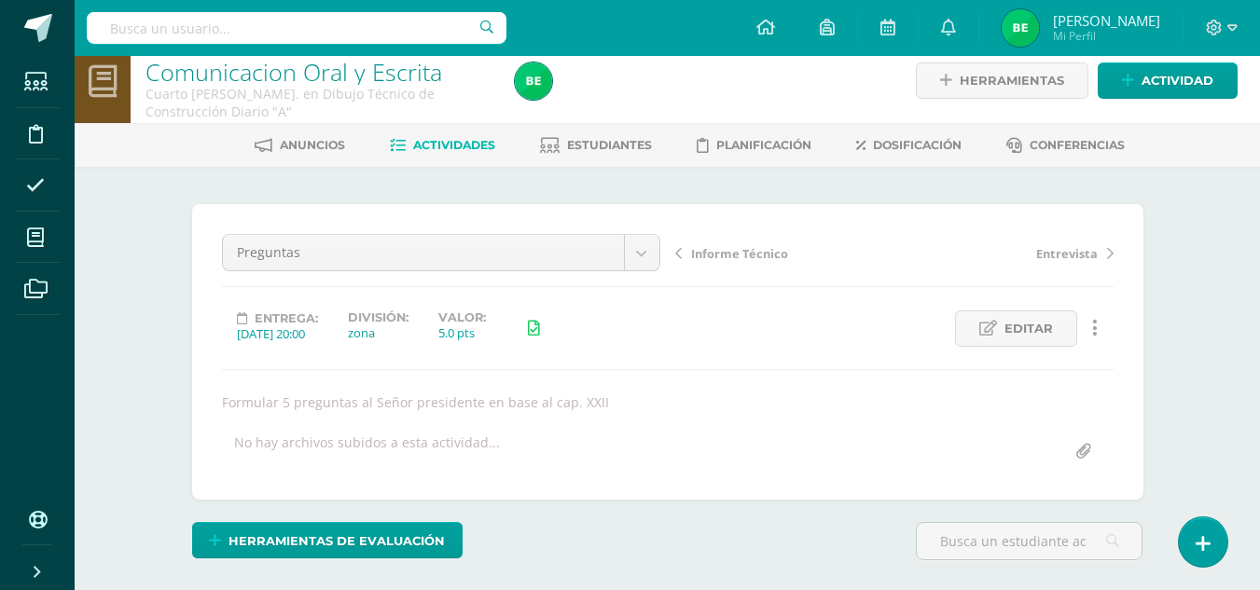
scroll to position [0, 0]
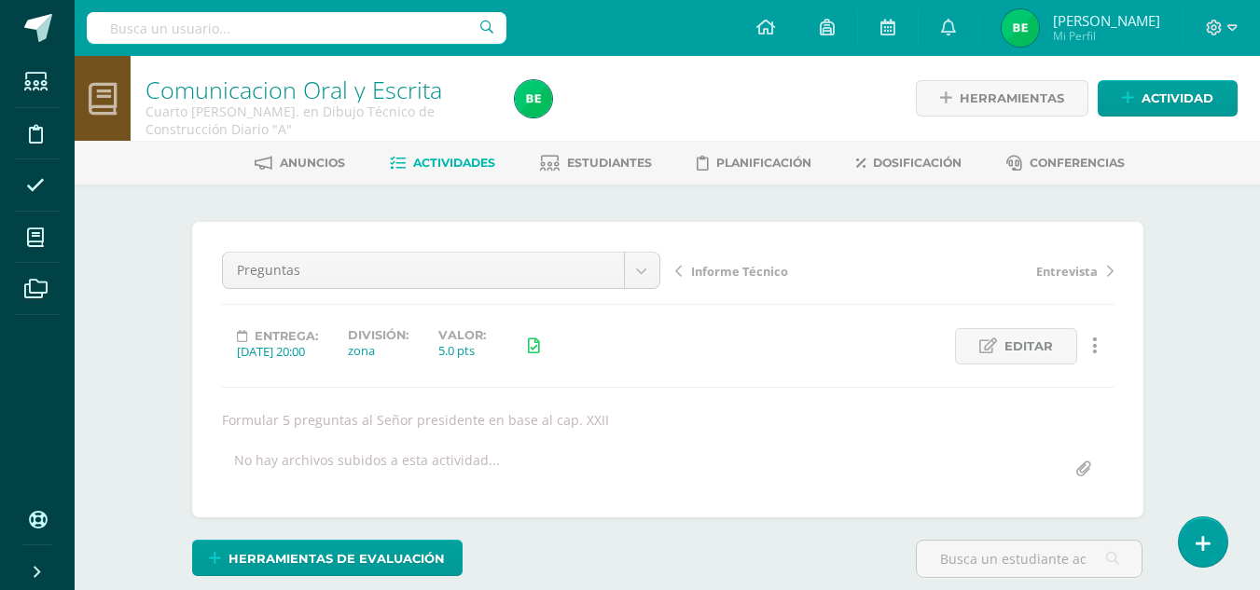
click at [440, 169] on span "Actividades" at bounding box center [454, 163] width 82 height 14
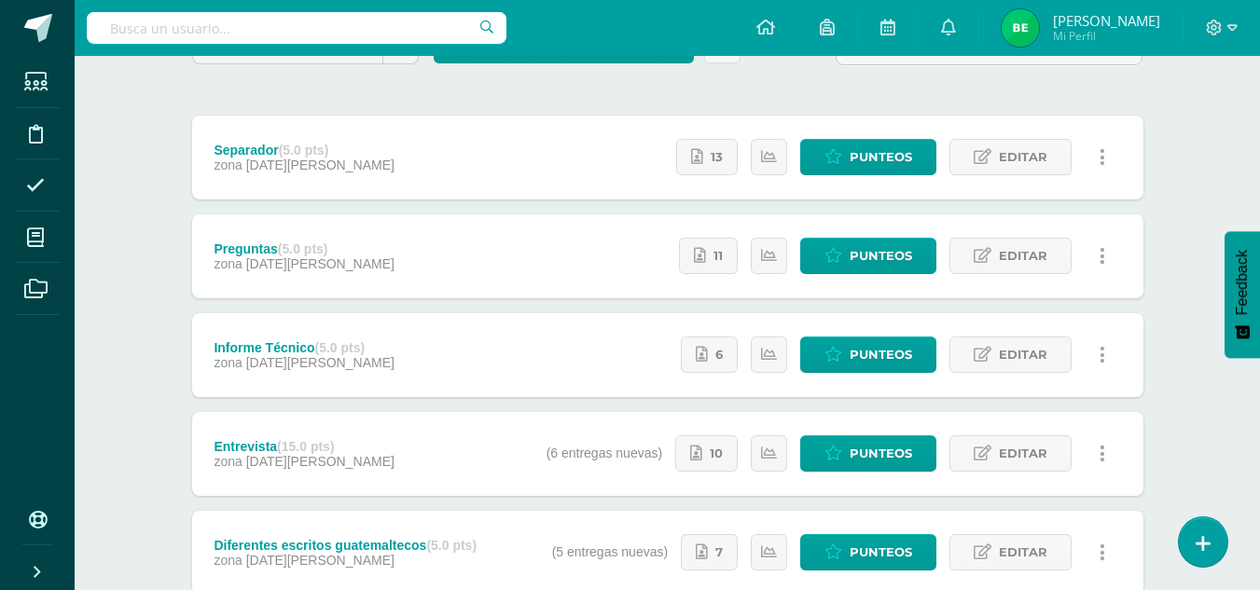
scroll to position [193, 0]
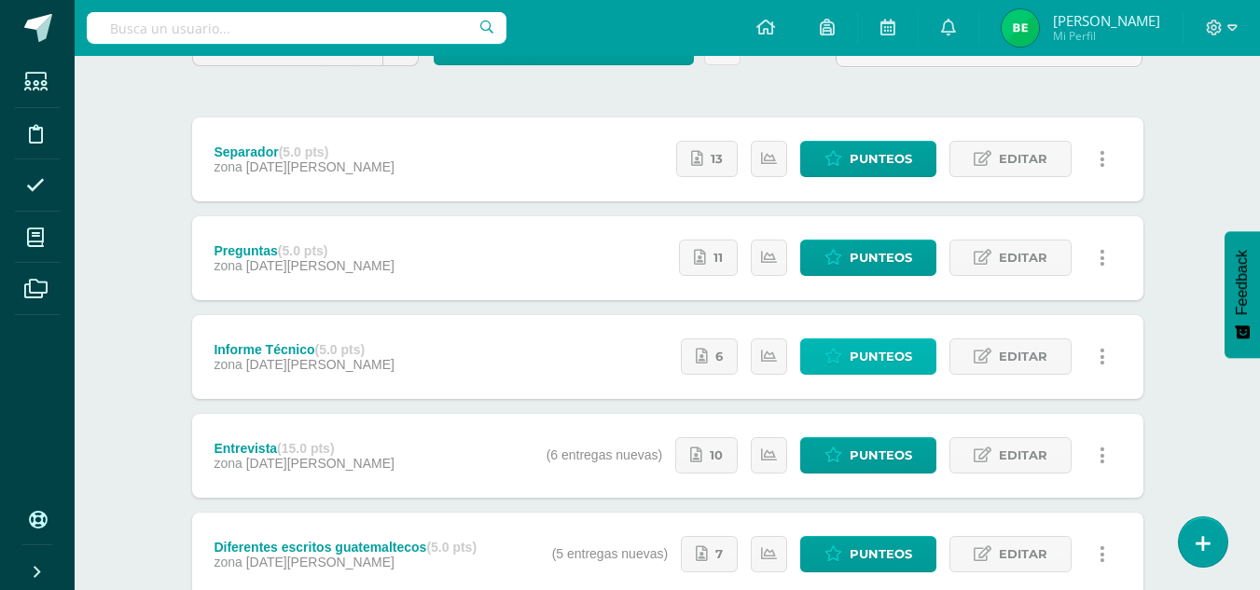
click at [866, 353] on span "Punteos" at bounding box center [881, 356] width 62 height 35
click at [983, 360] on icon at bounding box center [983, 357] width 18 height 16
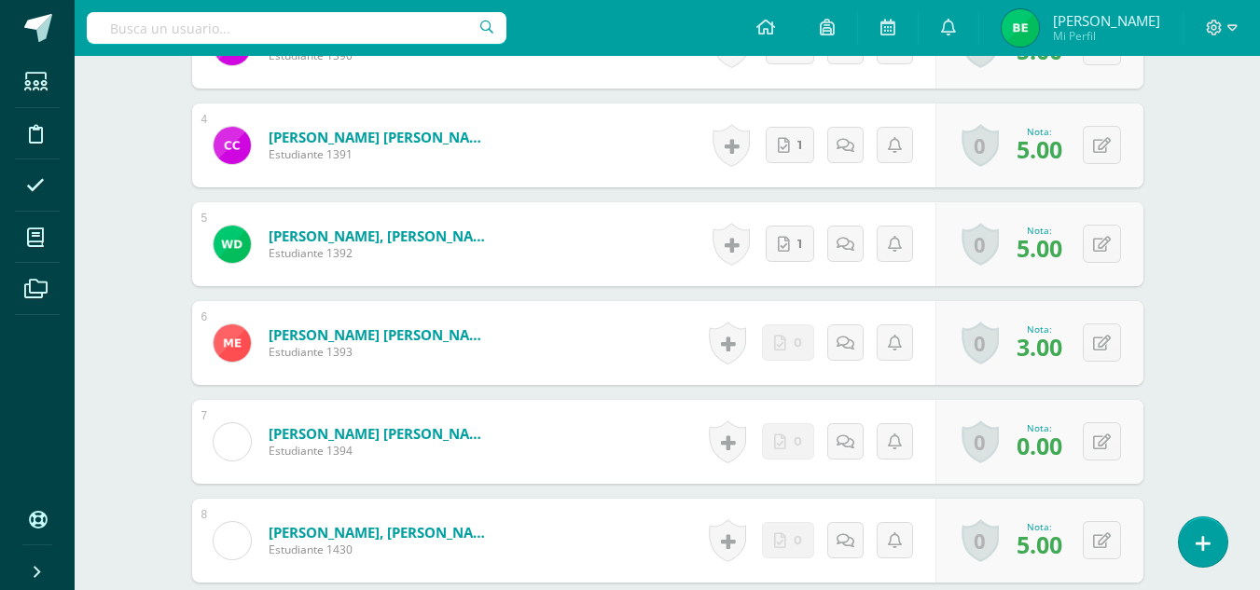
scroll to position [860, 0]
click at [795, 254] on link "1" at bounding box center [790, 243] width 48 height 36
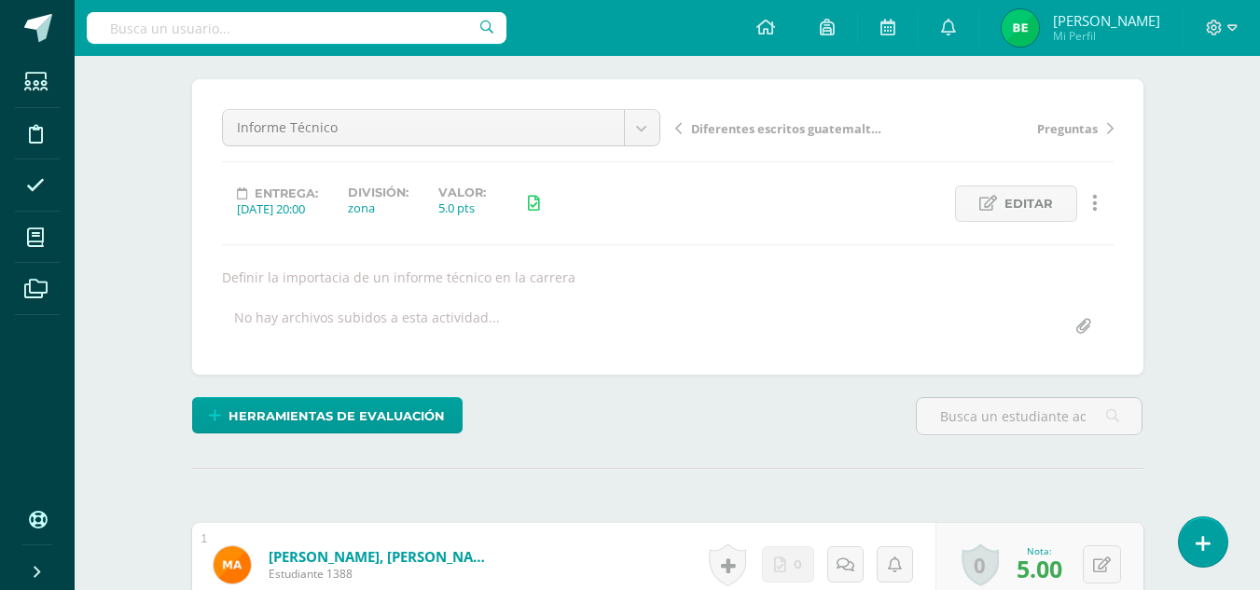
scroll to position [0, 0]
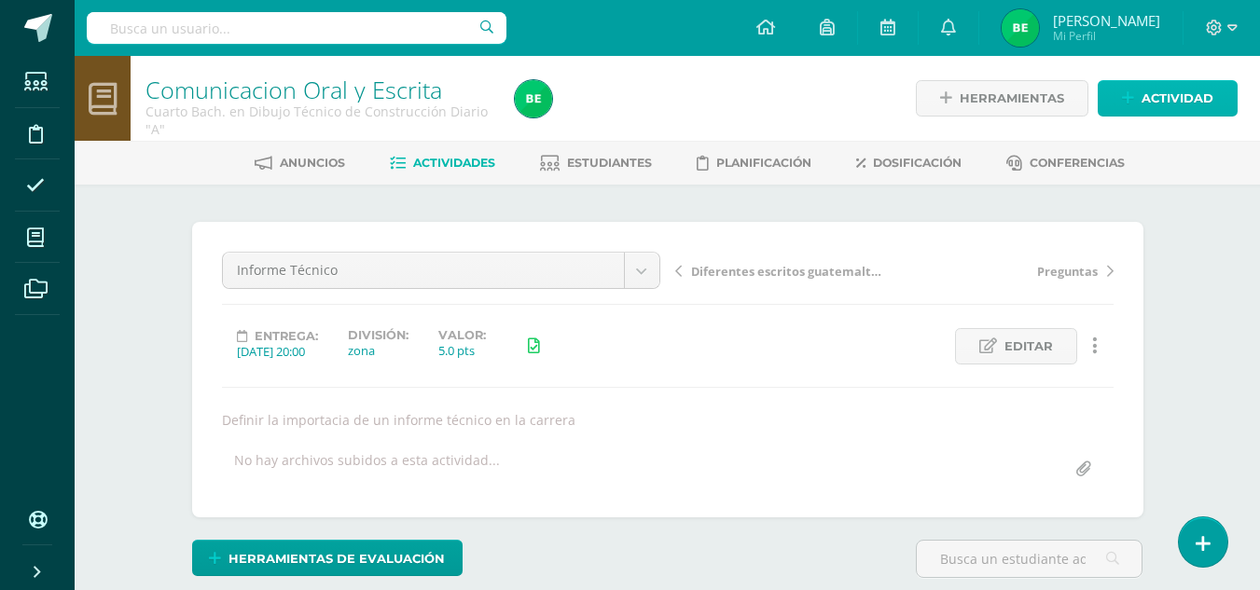
click at [1155, 99] on span "Actividad" at bounding box center [1177, 98] width 72 height 35
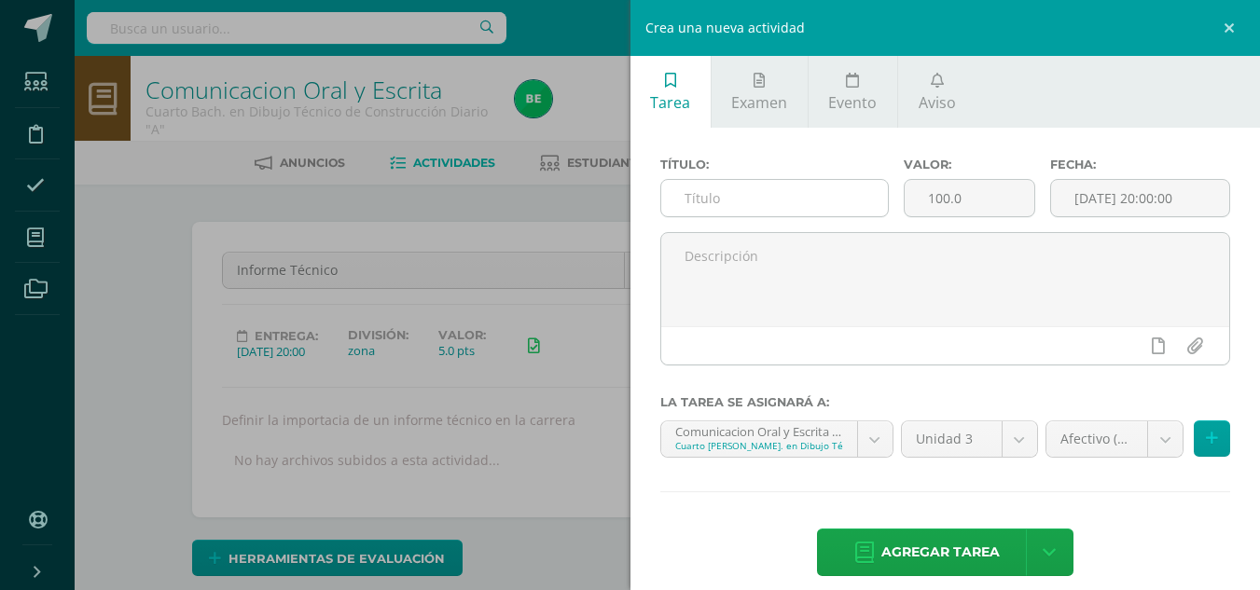
click at [755, 204] on input "text" at bounding box center [774, 198] width 227 height 36
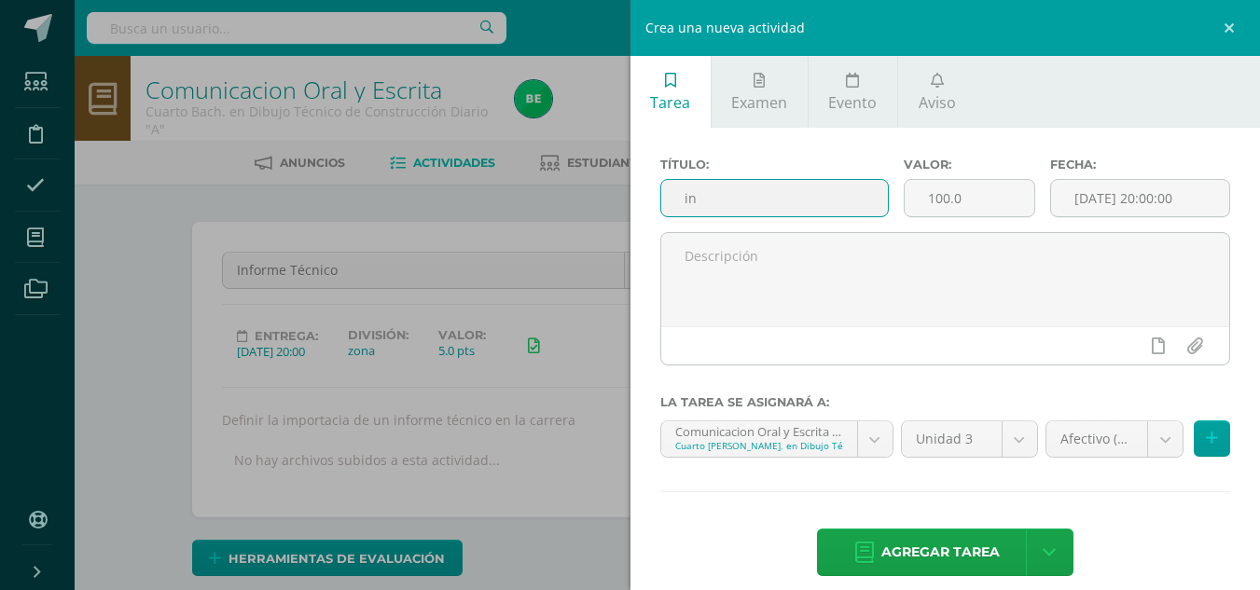
type input "i"
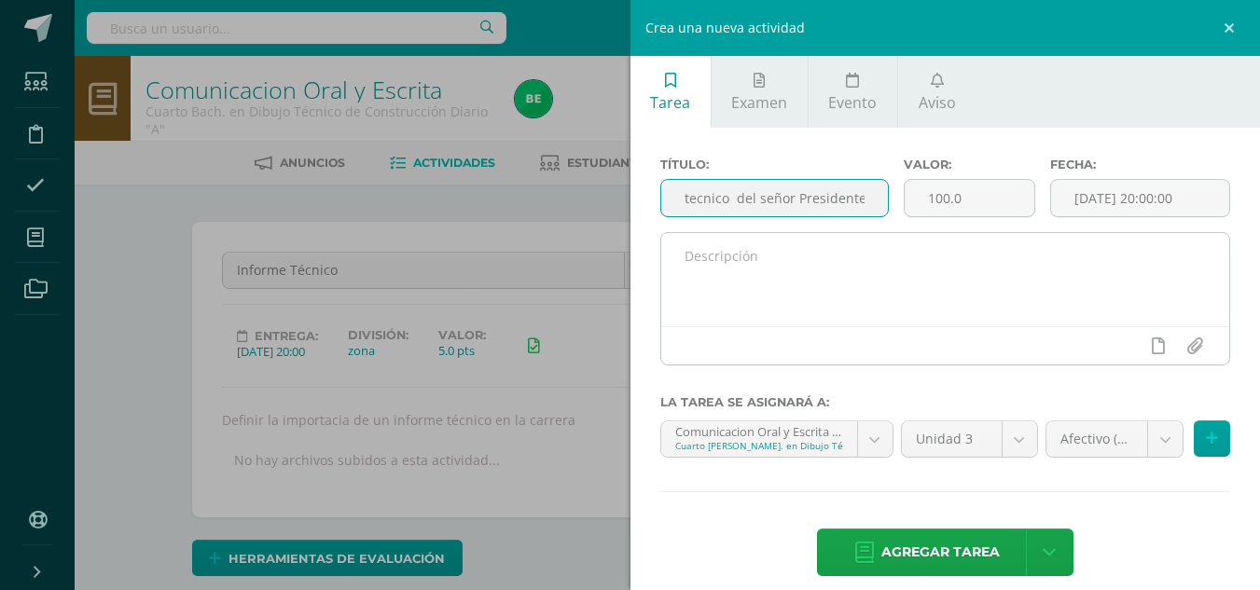
type input "Informe tecnico del señor Presidente"
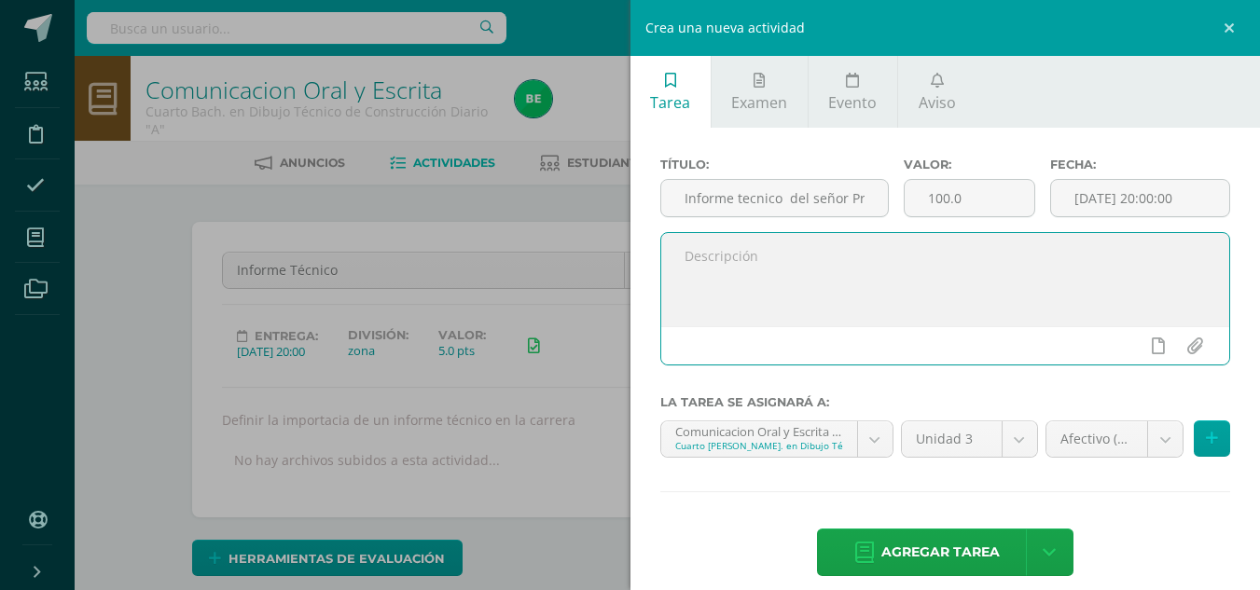
click at [760, 258] on textarea at bounding box center [945, 279] width 569 height 93
click at [760, 259] on textarea at bounding box center [945, 279] width 569 height 93
click at [754, 257] on textarea "Informe Tecnico" at bounding box center [945, 279] width 569 height 93
click at [832, 256] on textarea "Informe Técnico" at bounding box center [945, 279] width 569 height 93
type textarea "Informe Técnico sobre el señor presidente"
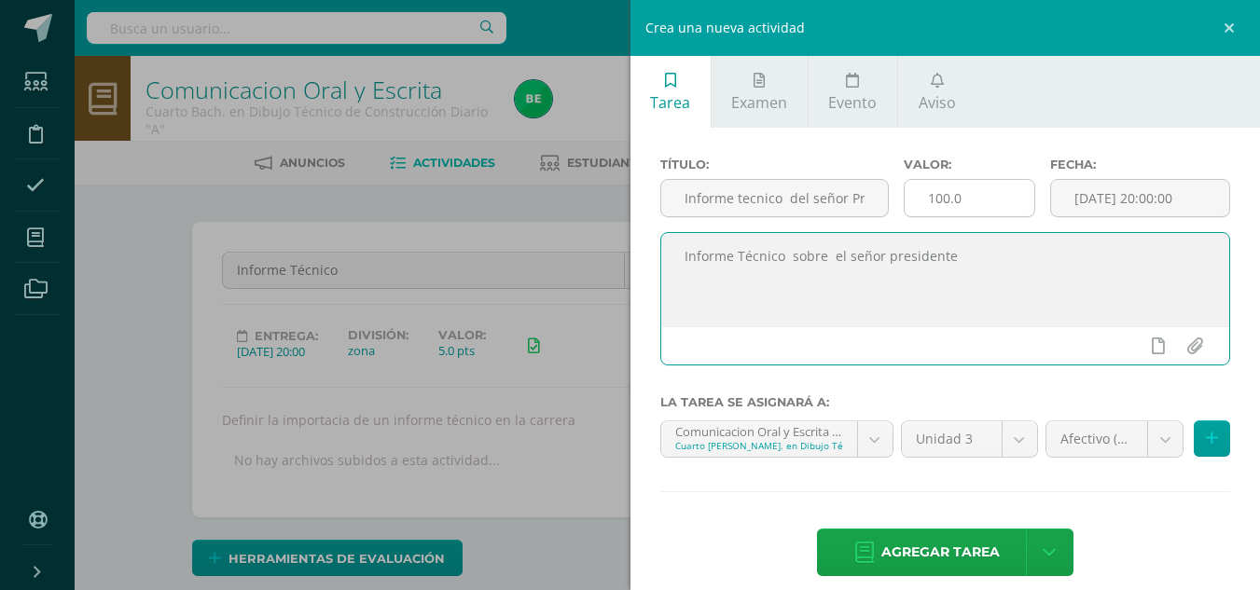
click at [940, 198] on input "100.0" at bounding box center [970, 198] width 130 height 36
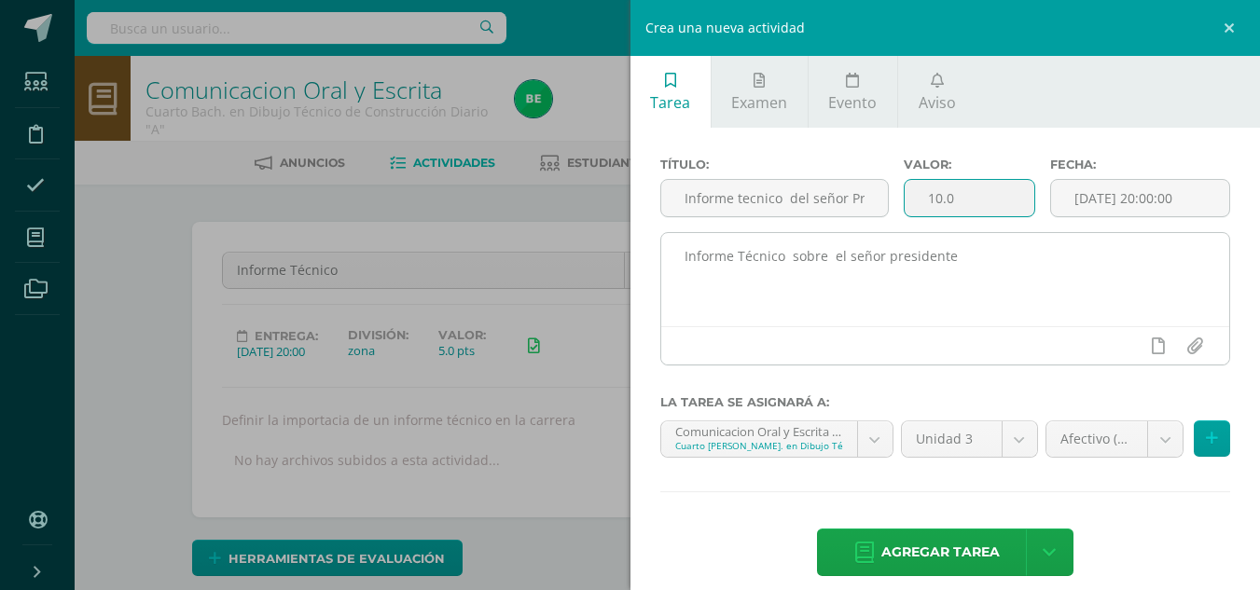
type input "10.0"
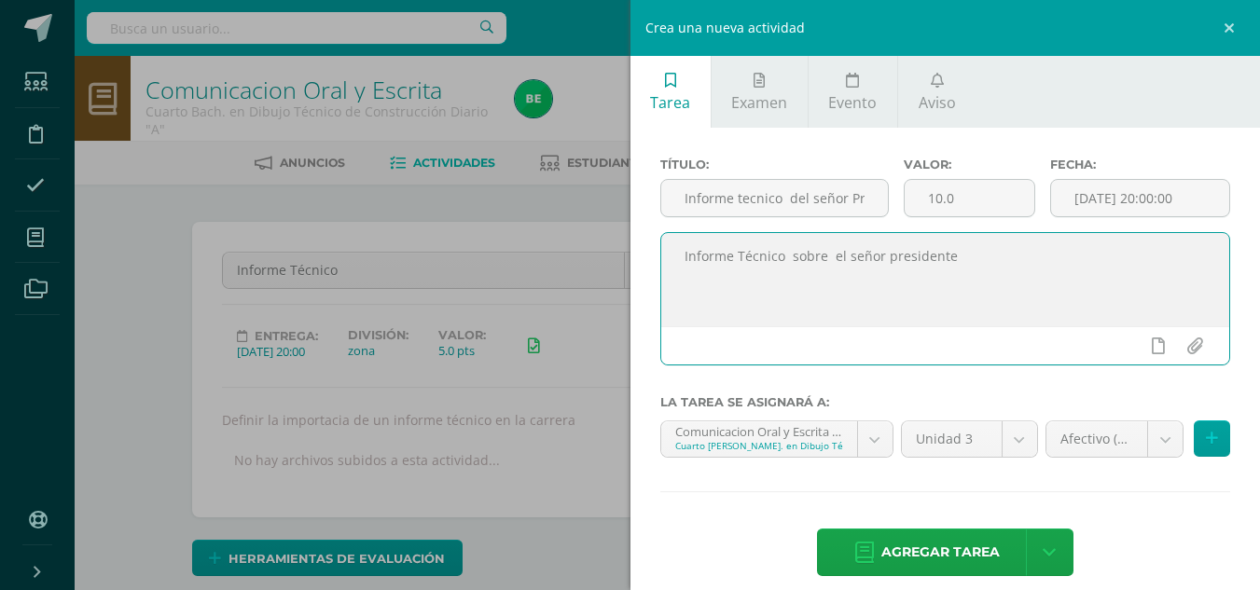
click at [981, 259] on textarea "Informe Técnico sobre el señor presidente" at bounding box center [945, 279] width 569 height 93
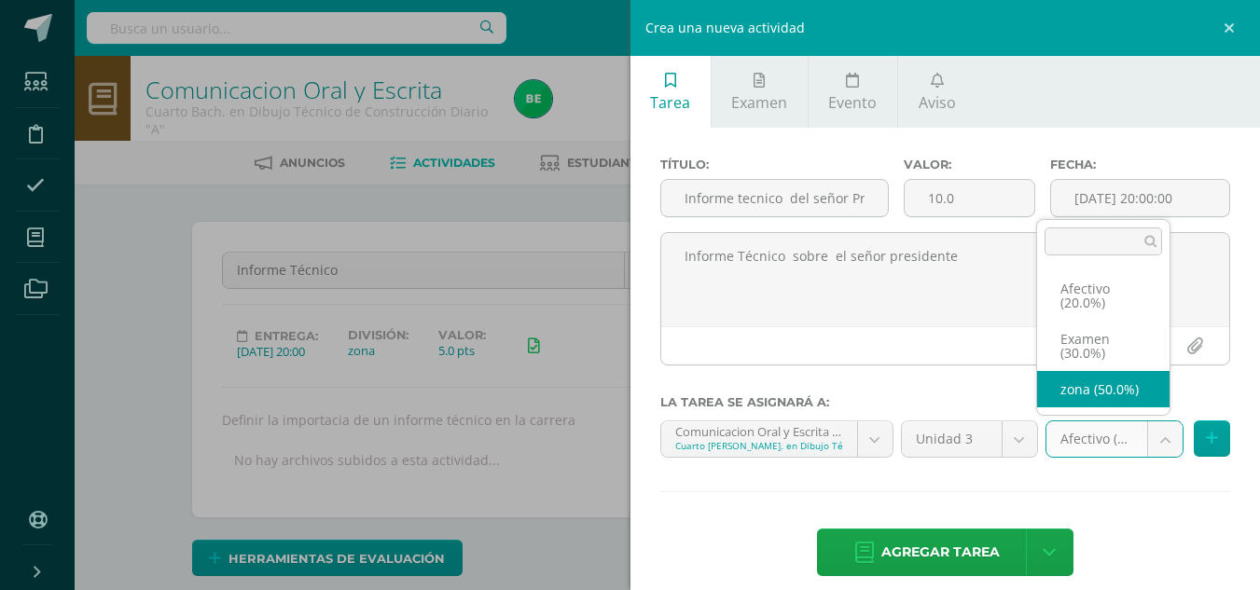
select select "68533"
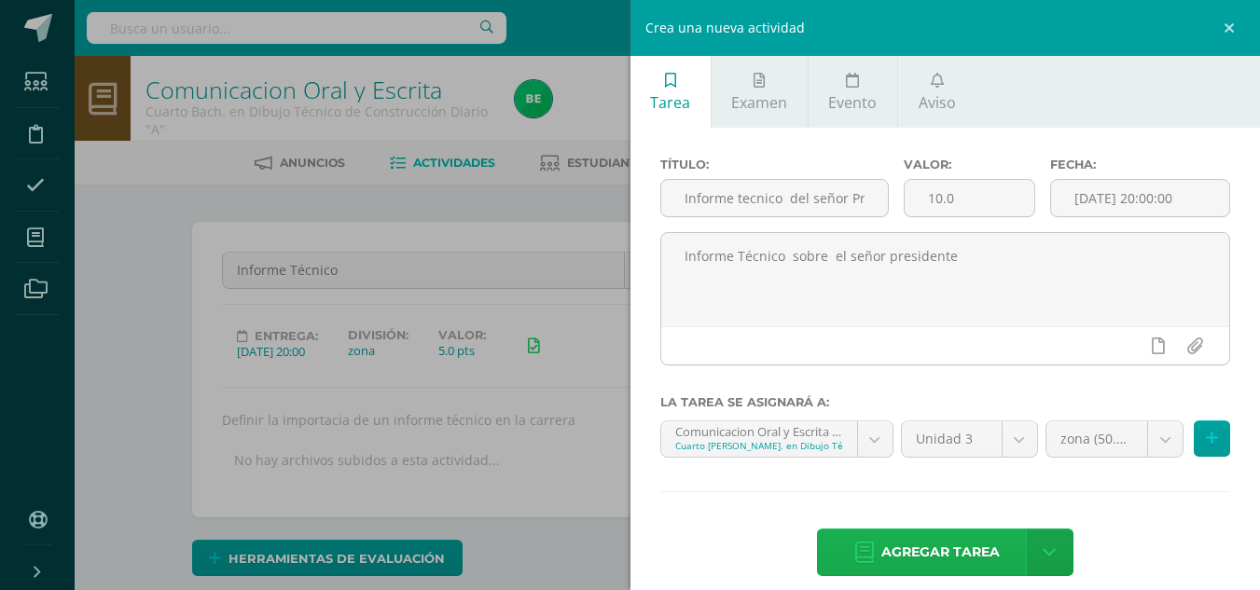
click at [938, 536] on span "Agregar tarea" at bounding box center [940, 553] width 118 height 46
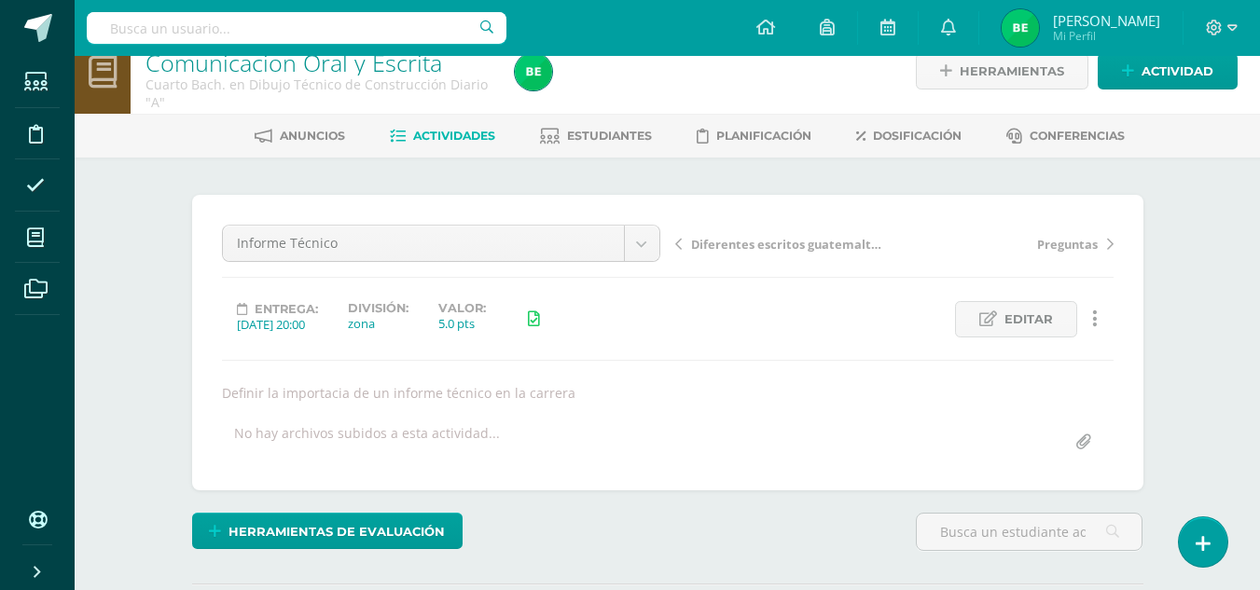
scroll to position [13, 0]
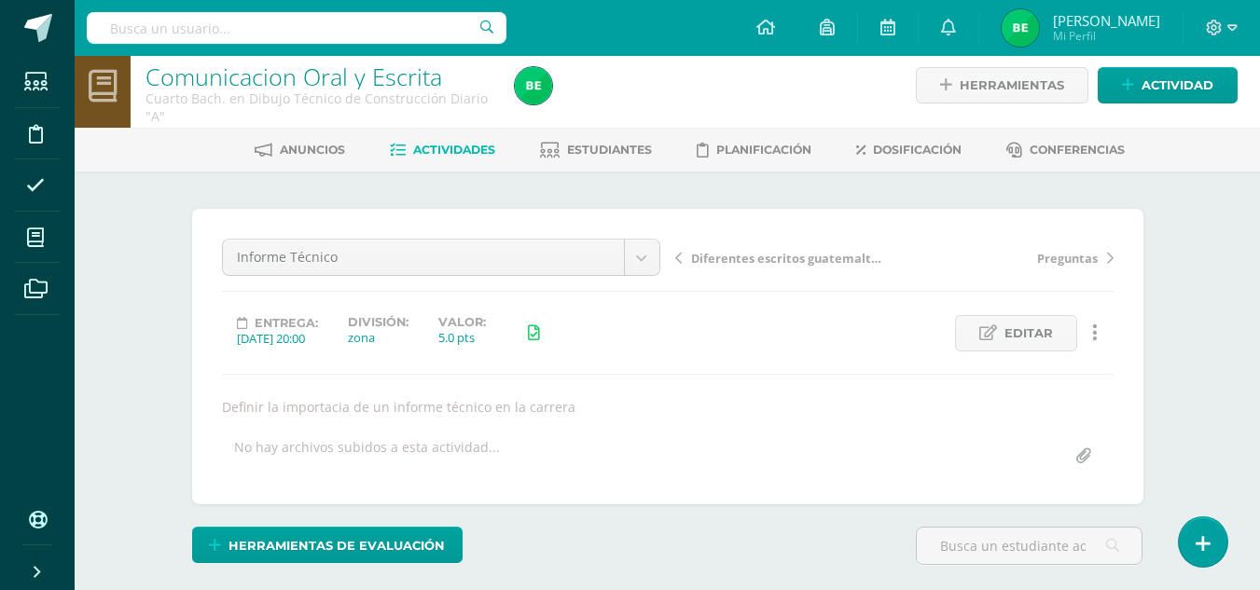
click at [422, 160] on link "Actividades" at bounding box center [442, 150] width 105 height 30
click at [422, 150] on span "Actividades" at bounding box center [454, 150] width 82 height 14
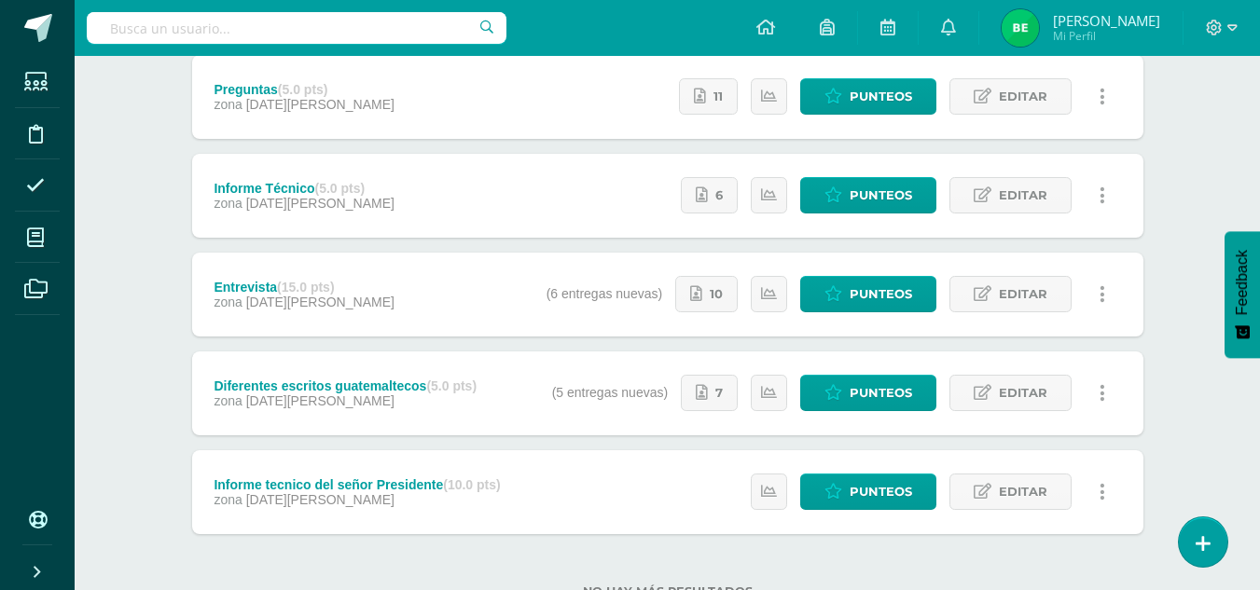
scroll to position [400, 0]
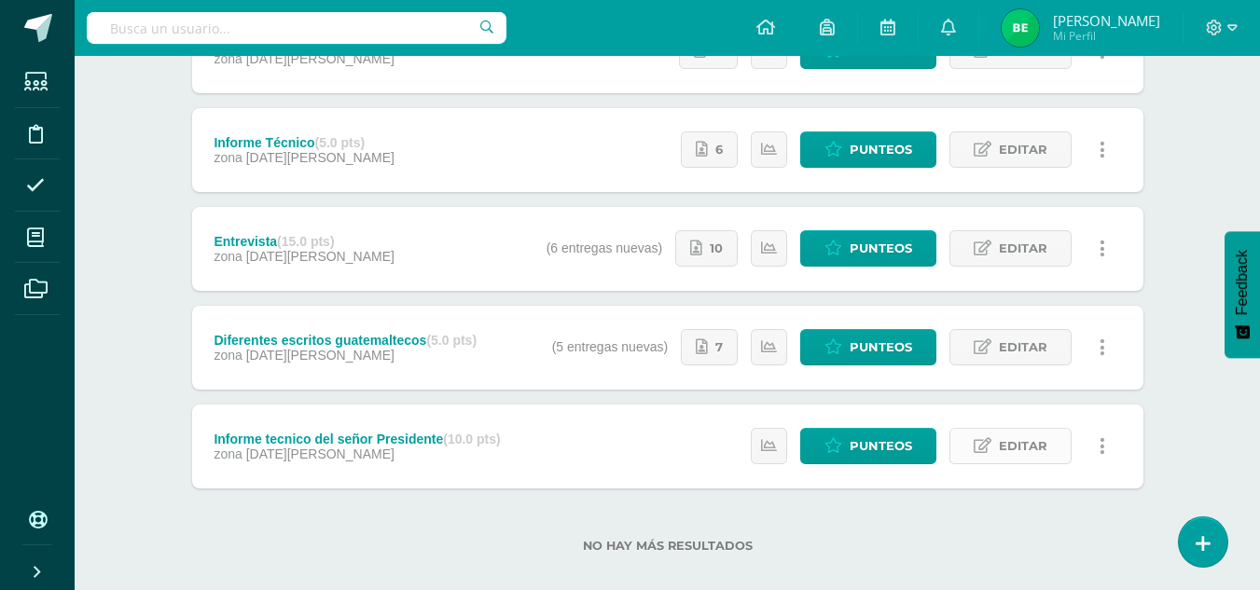
click at [1020, 442] on span "Editar" at bounding box center [1023, 446] width 48 height 35
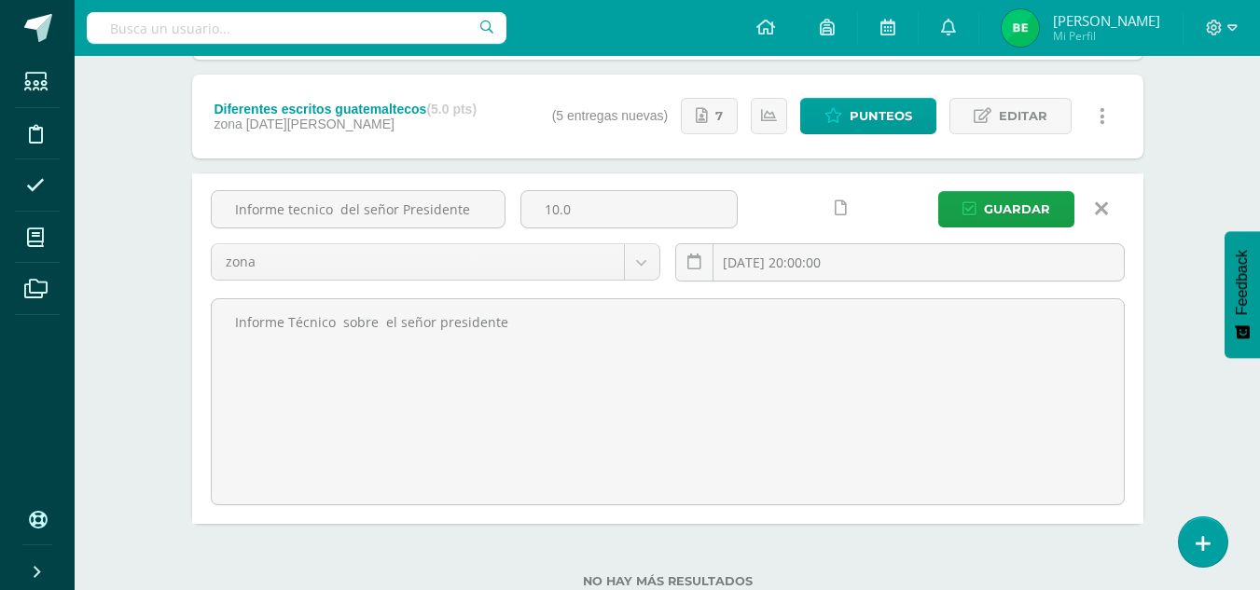
scroll to position [649, 0]
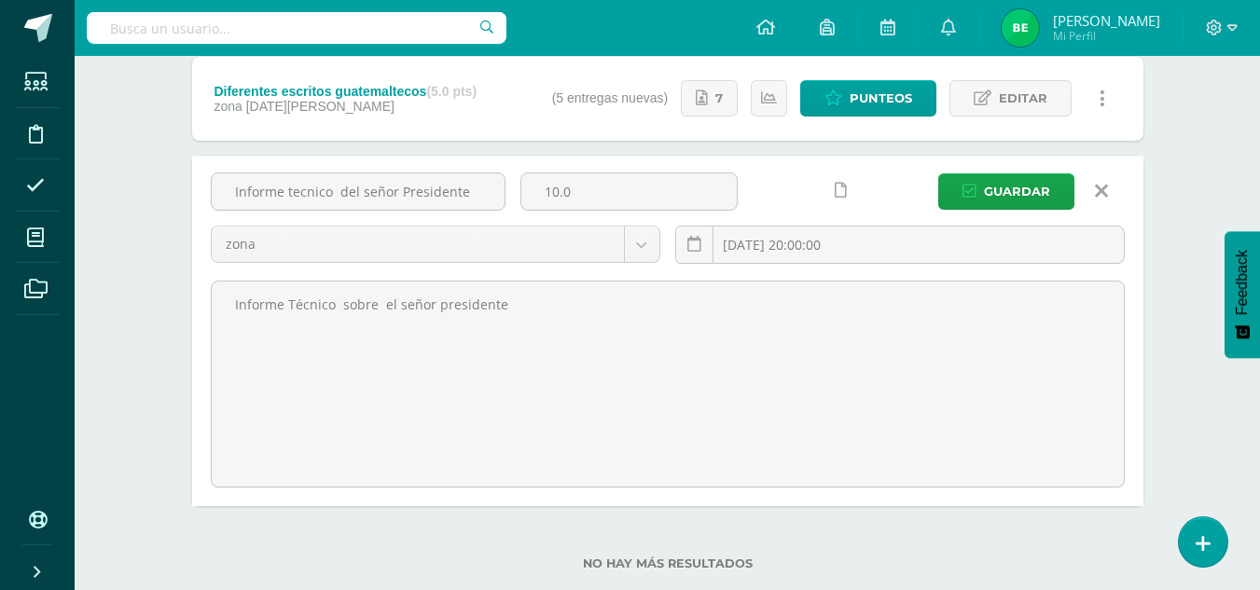
click at [840, 197] on icon at bounding box center [841, 191] width 12 height 16
click at [1005, 188] on span "Guardar" at bounding box center [1017, 191] width 66 height 35
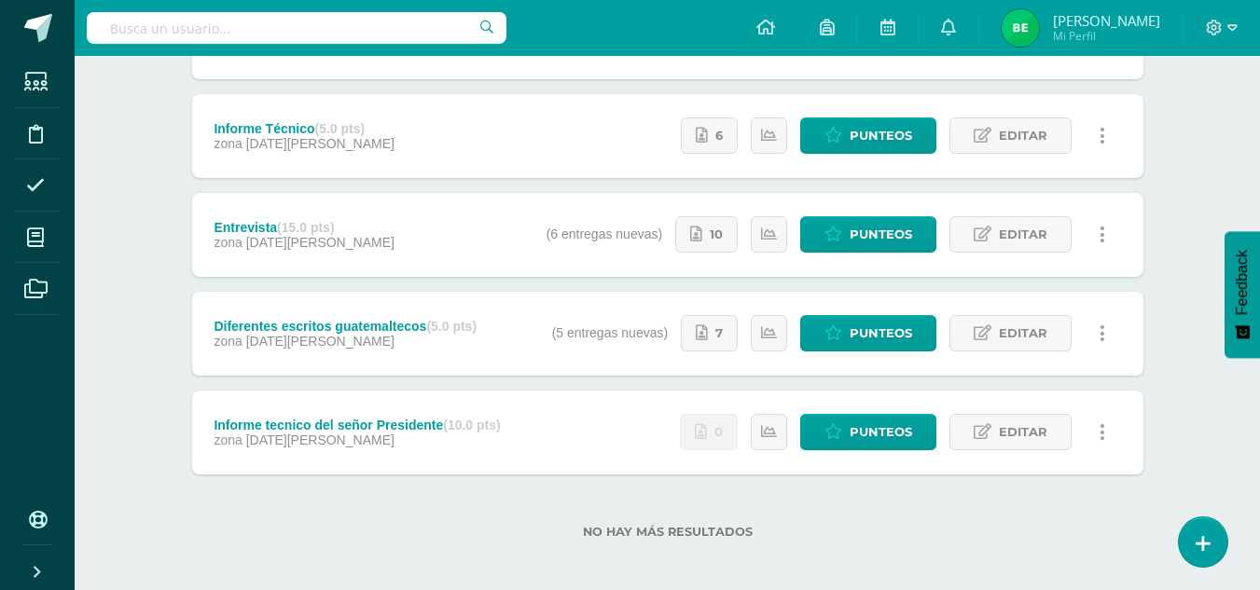
scroll to position [422, 0]
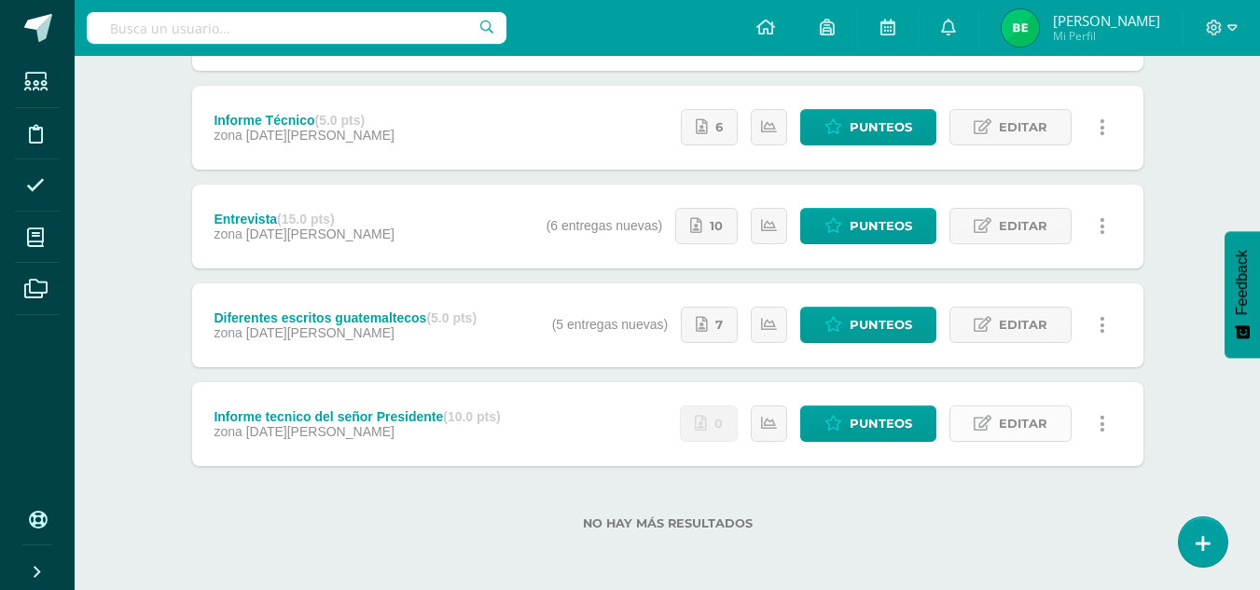
click at [981, 424] on icon at bounding box center [983, 424] width 18 height 16
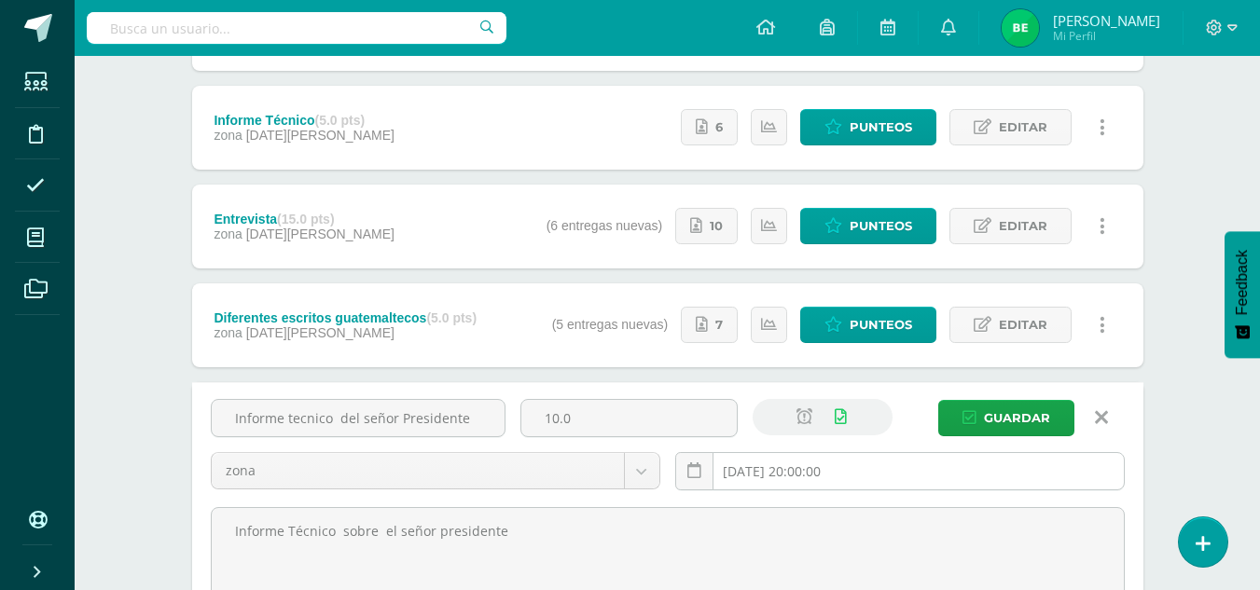
click at [758, 465] on input "[DATE] 20:00:00" at bounding box center [900, 471] width 448 height 36
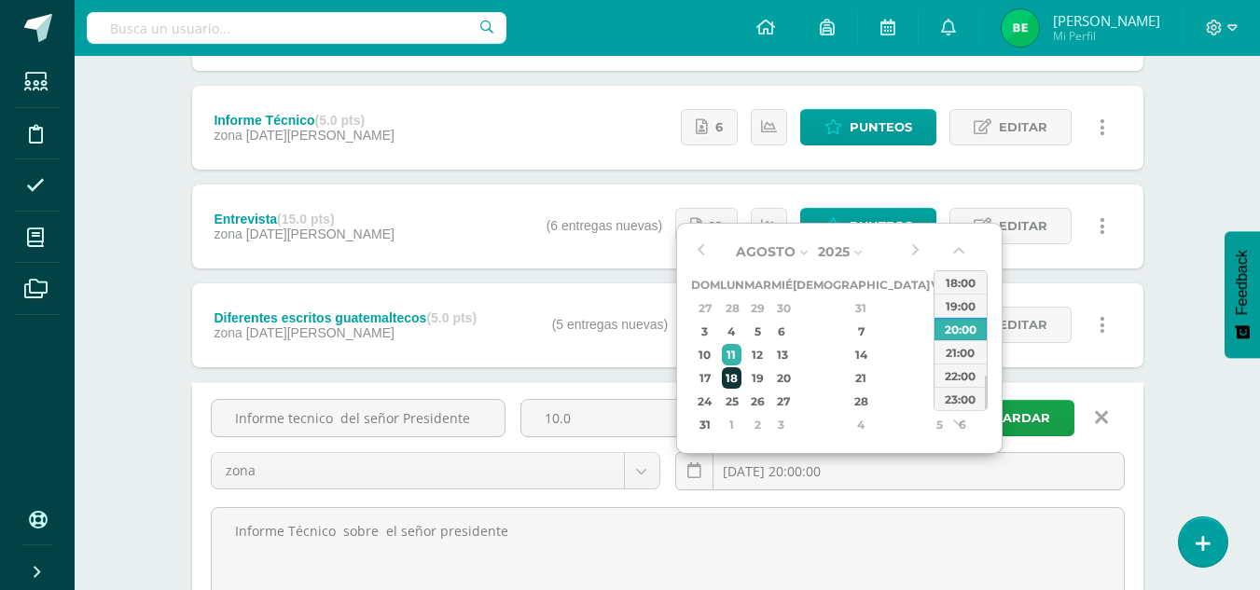
click at [736, 386] on div "18" at bounding box center [732, 377] width 20 height 21
type input "2025-08-18 20:00"
click at [945, 332] on div "20:00" at bounding box center [960, 328] width 52 height 23
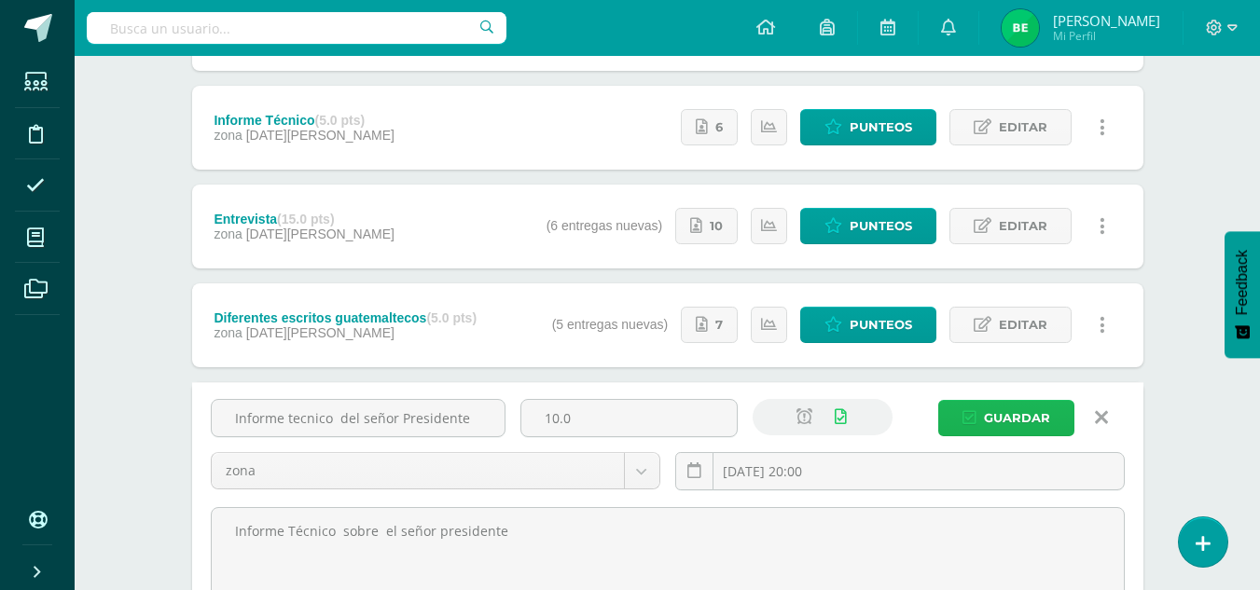
click at [1002, 422] on span "Guardar" at bounding box center [1017, 418] width 66 height 35
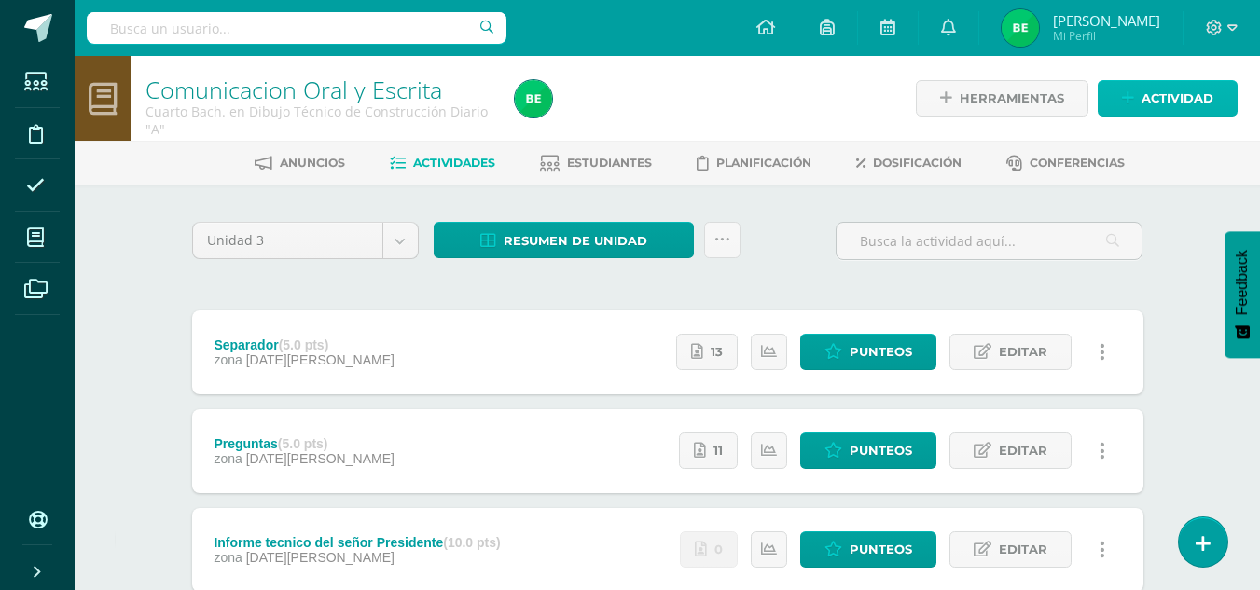
click at [1141, 101] on span "Actividad" at bounding box center [1177, 98] width 72 height 35
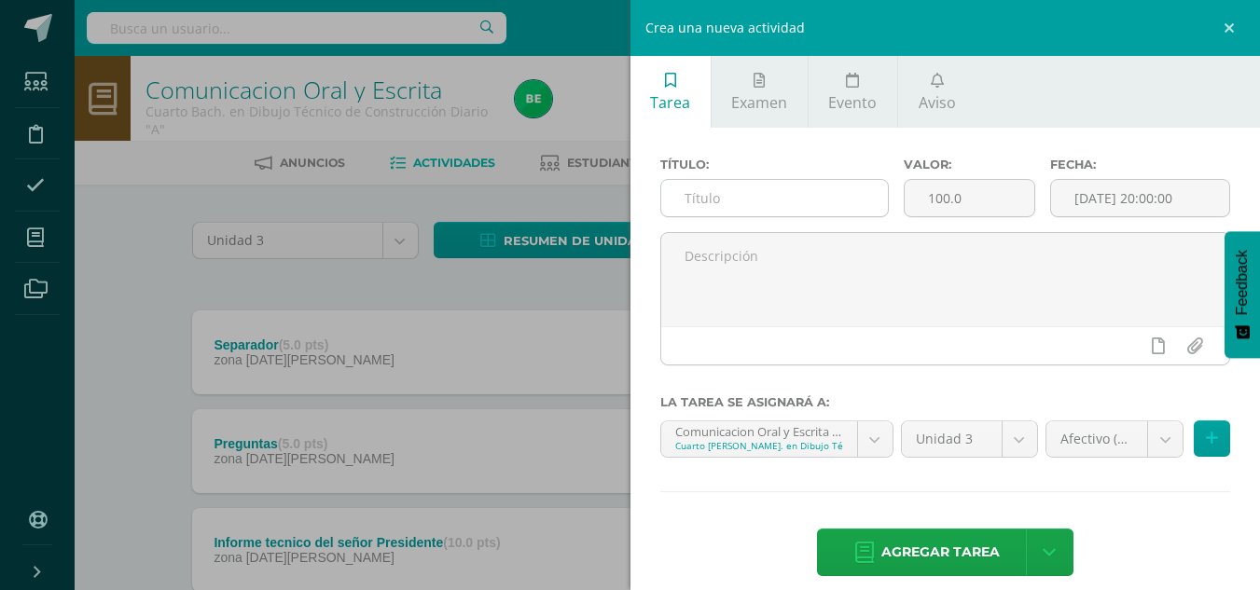
click at [741, 197] on input "text" at bounding box center [774, 198] width 227 height 36
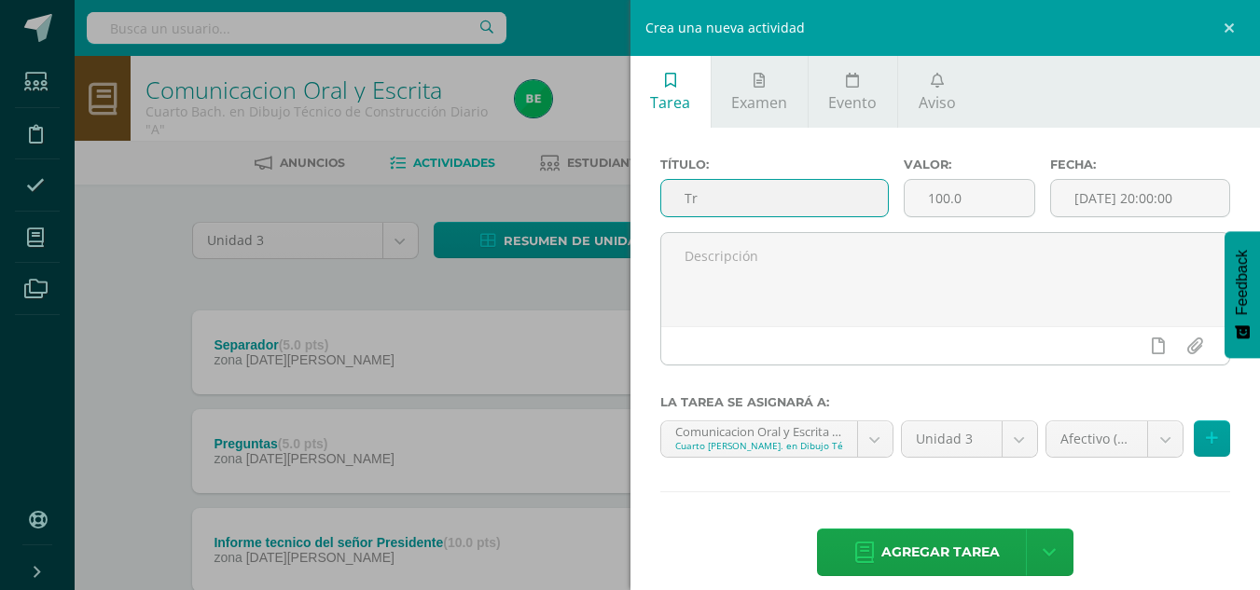
type input "T"
type input "lenguaje inclusivo entrevista"
click at [942, 198] on input "100.0" at bounding box center [970, 198] width 130 height 36
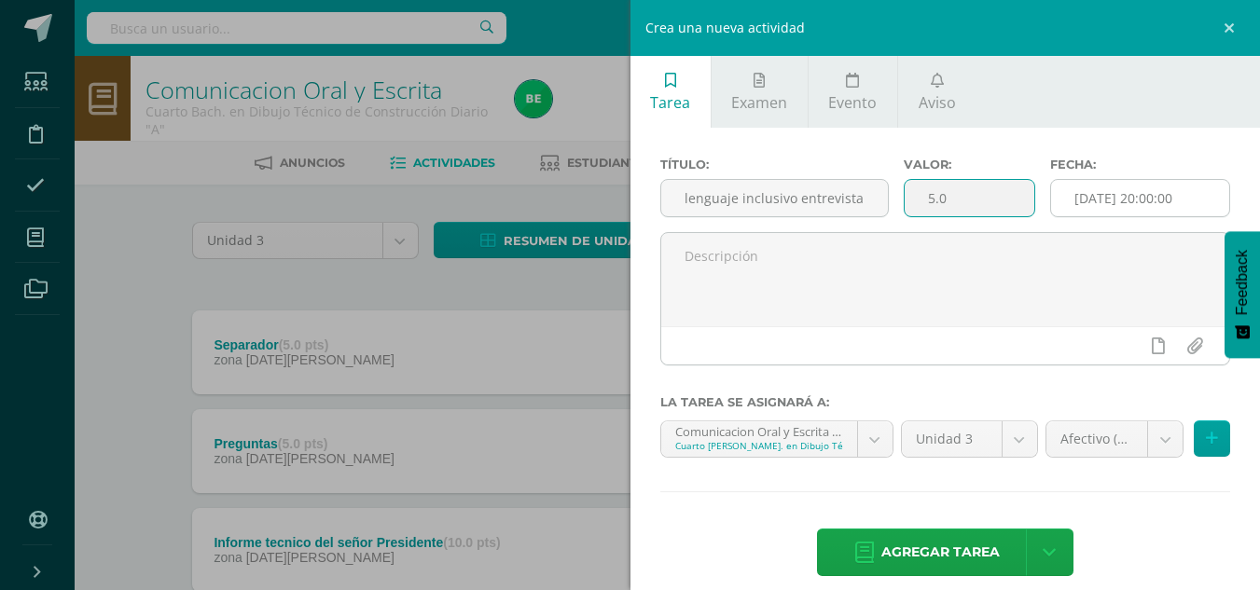
type input "5.0"
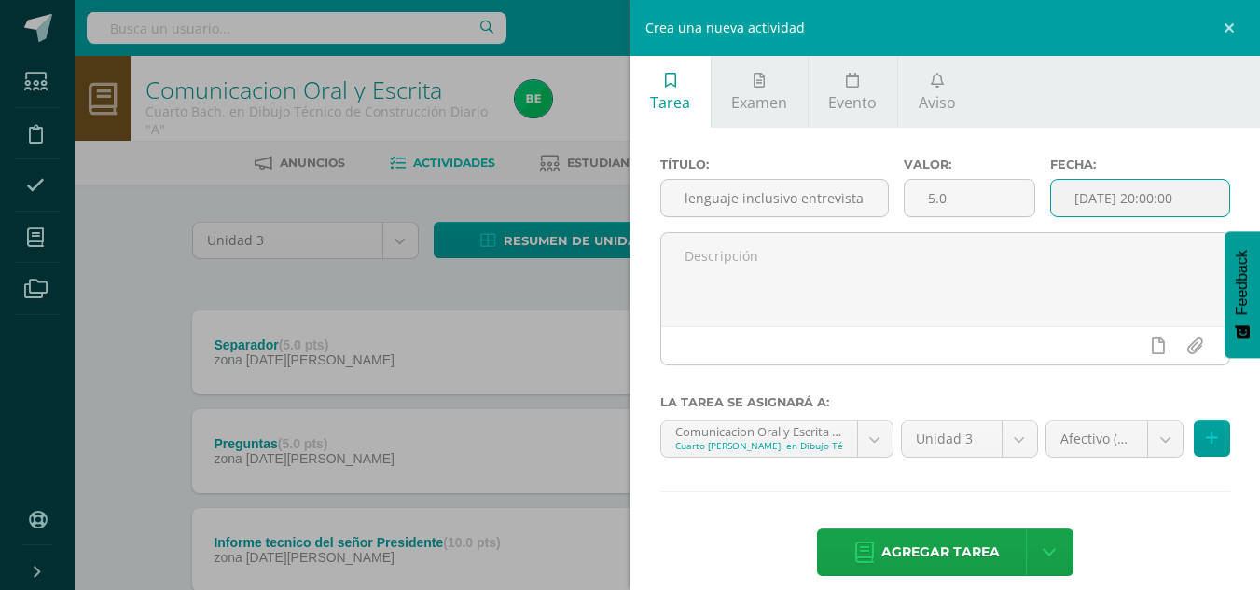
click at [1135, 196] on input "[DATE] 20:00:00" at bounding box center [1140, 198] width 178 height 36
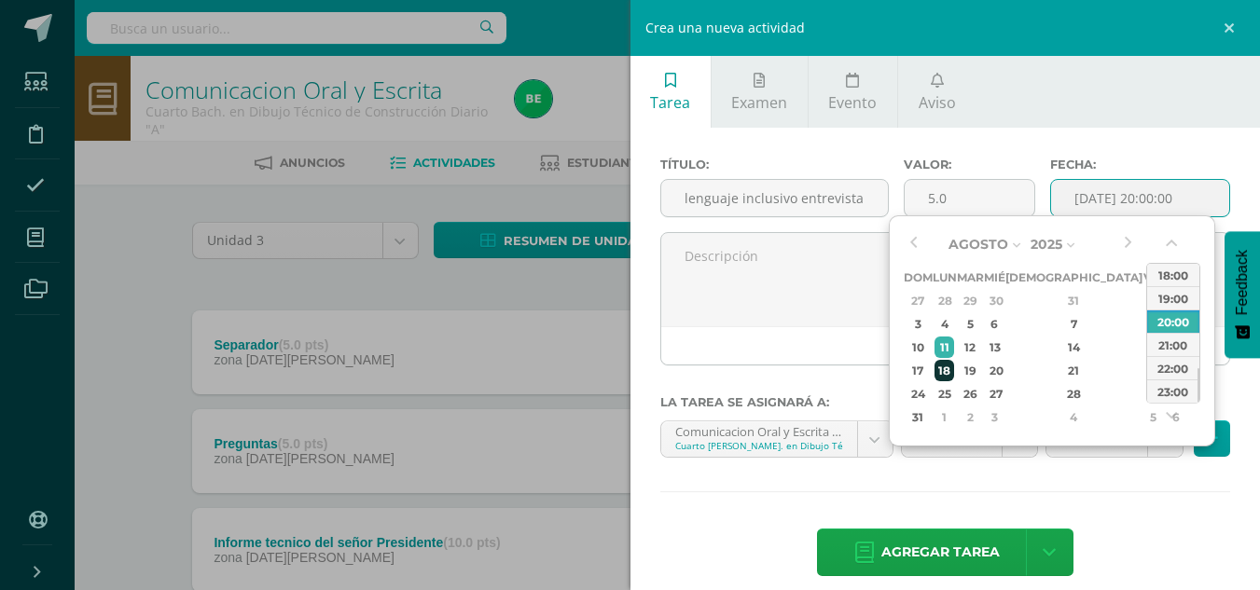
click at [952, 375] on div "18" at bounding box center [944, 370] width 20 height 21
type input "2025-08-18 20:00"
click at [1183, 322] on div "20:00" at bounding box center [1173, 321] width 52 height 23
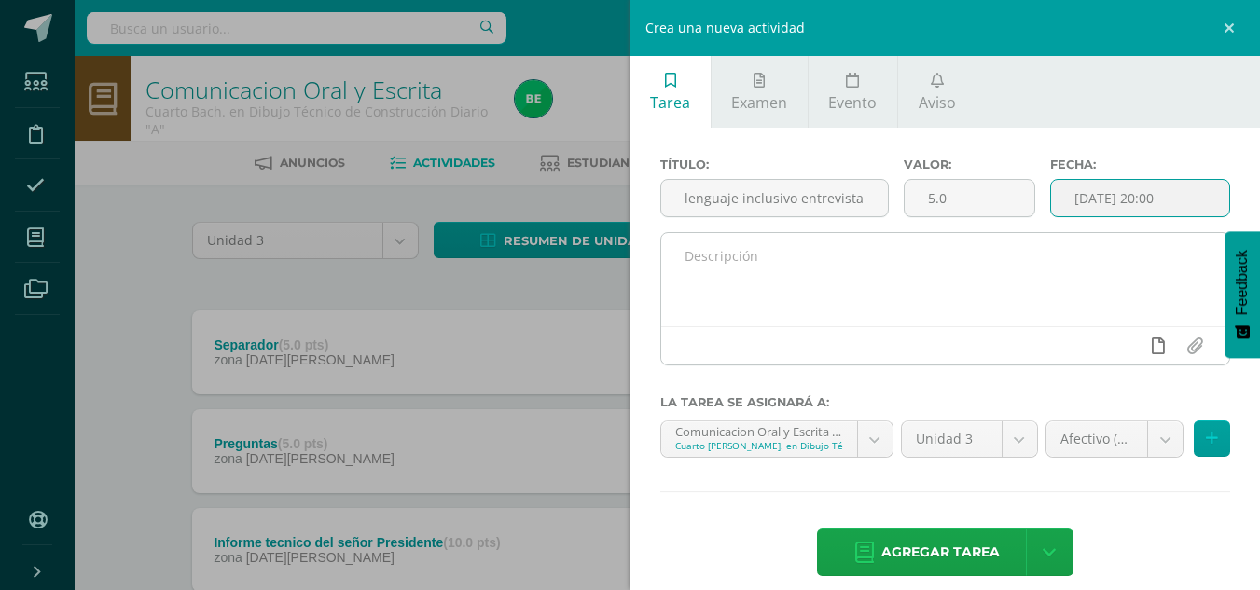
click at [1152, 350] on icon at bounding box center [1158, 346] width 13 height 17
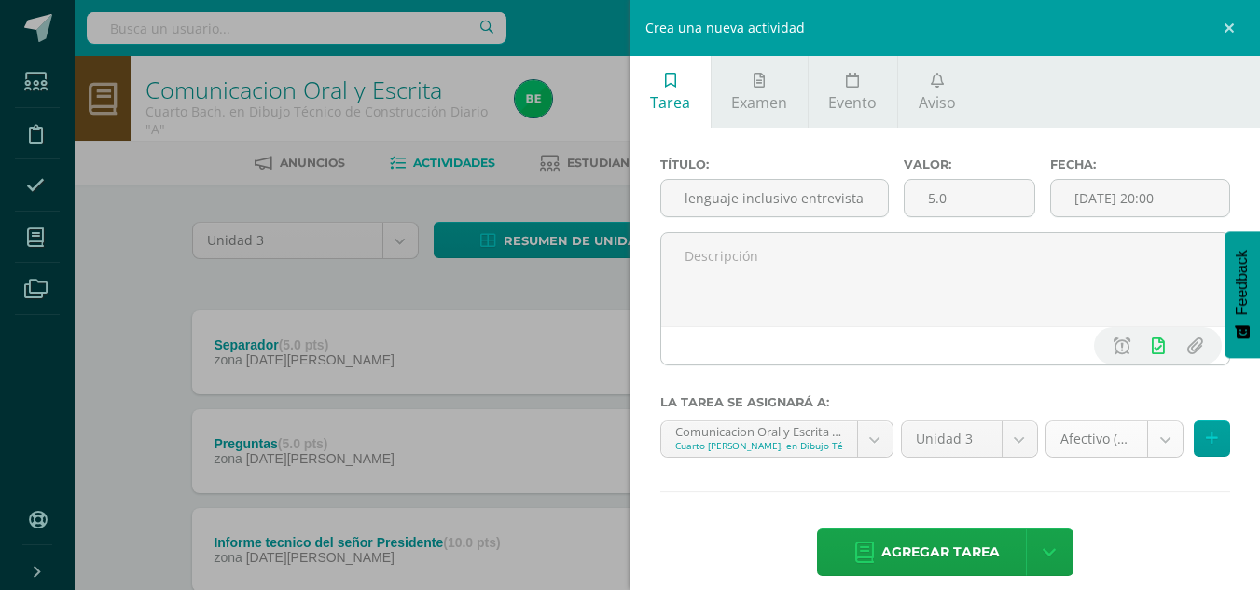
click at [1088, 445] on body "La tarea Informe tecnico del señor Presidente fue editada exitosamente. Estudia…" at bounding box center [630, 506] width 1260 height 1013
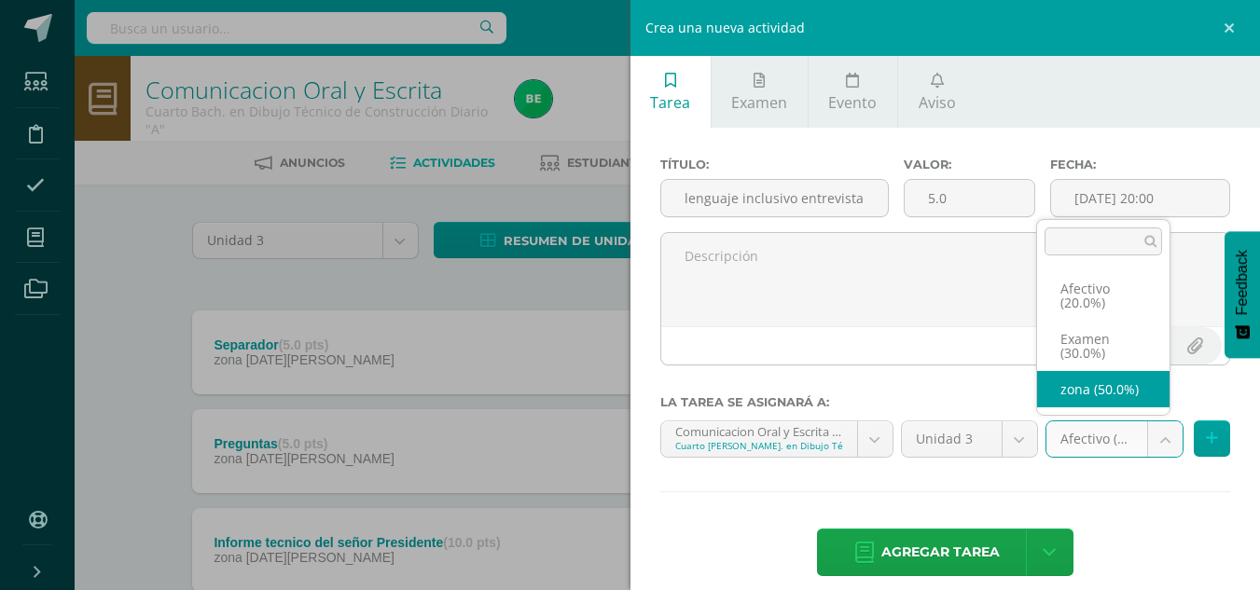
select select "68533"
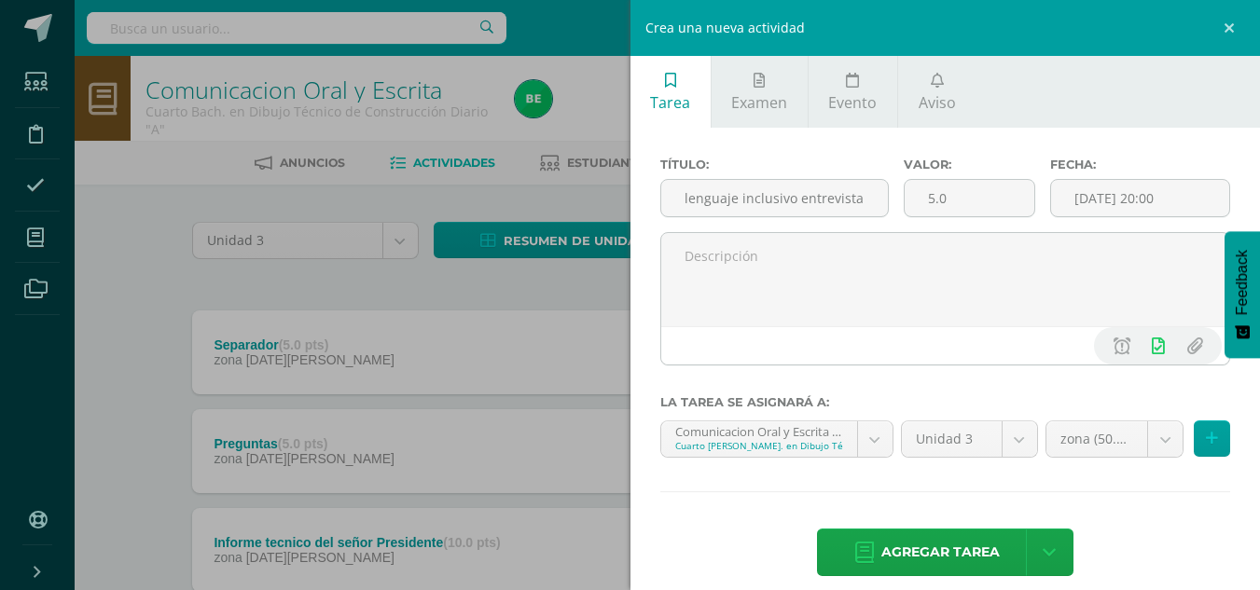
click at [944, 367] on div at bounding box center [946, 306] width 586 height 148
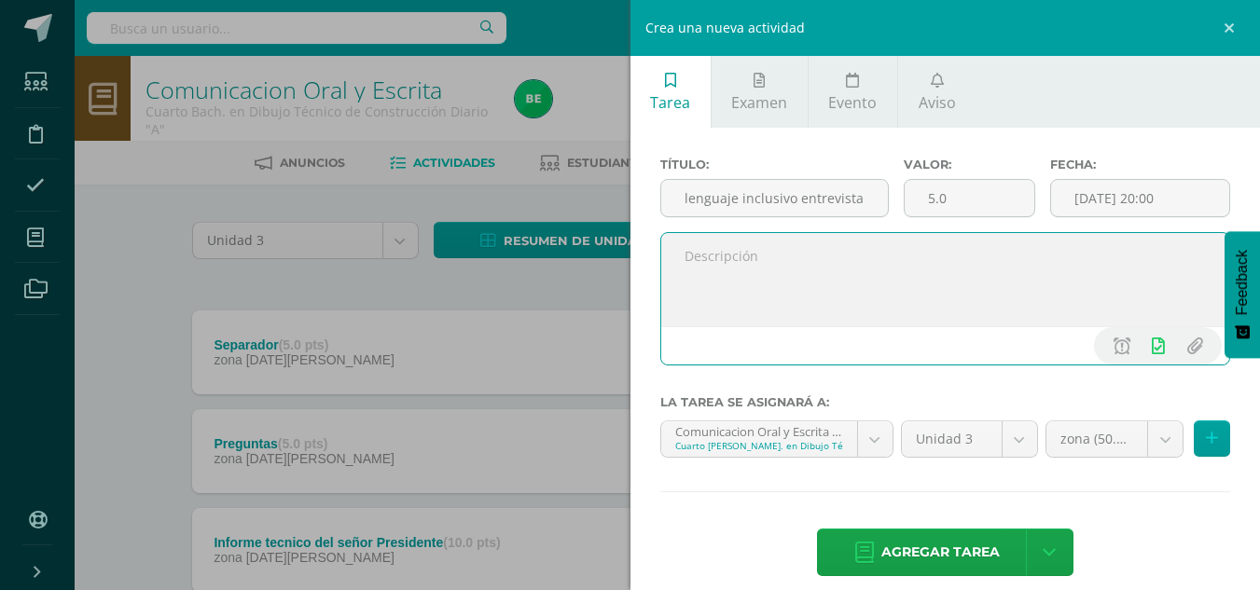
click at [763, 246] on textarea at bounding box center [945, 279] width 569 height 93
drag, startPoint x: 725, startPoint y: 256, endPoint x: 574, endPoint y: 263, distance: 150.3
click at [574, 263] on div "Crea una nueva actividad Tarea Examen Evento Aviso Título: lenguaje inclusivo e…" at bounding box center [630, 295] width 1260 height 590
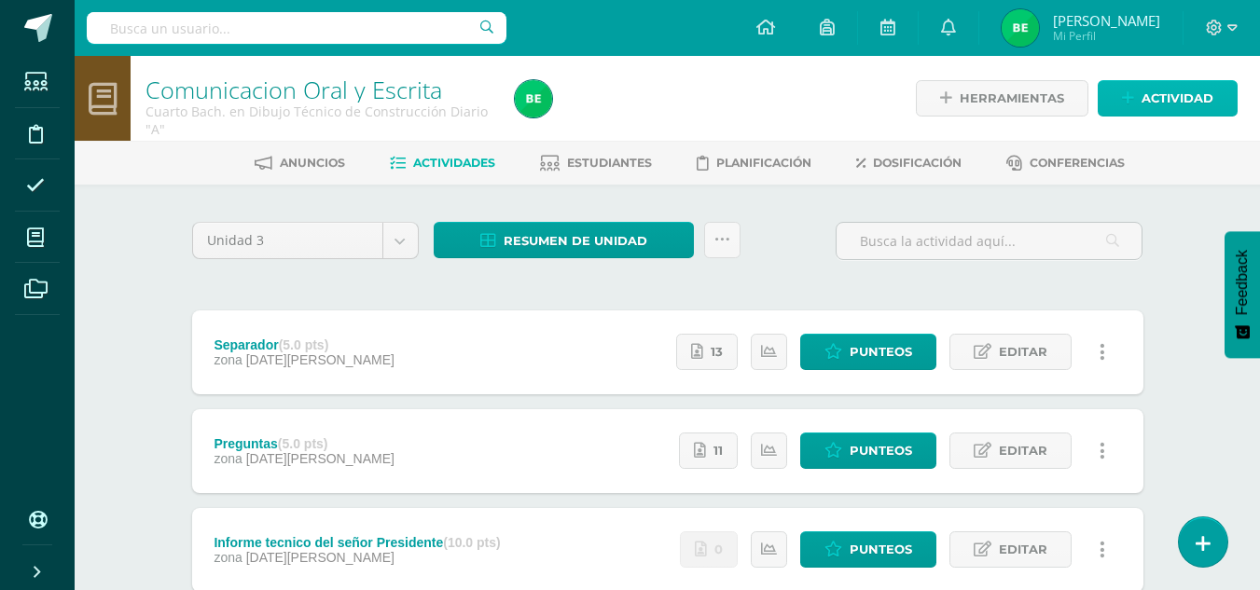
click at [1162, 99] on span "Actividad" at bounding box center [1177, 98] width 72 height 35
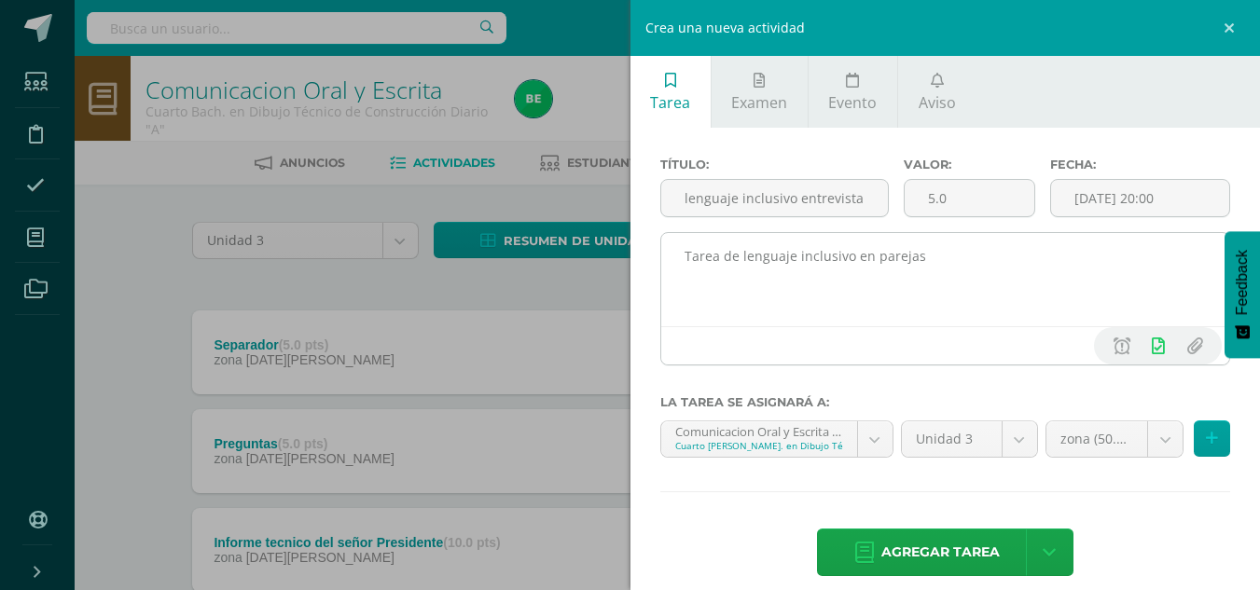
click at [740, 259] on textarea "Tarea de lenguaje inclusivo en parejas" at bounding box center [945, 279] width 569 height 93
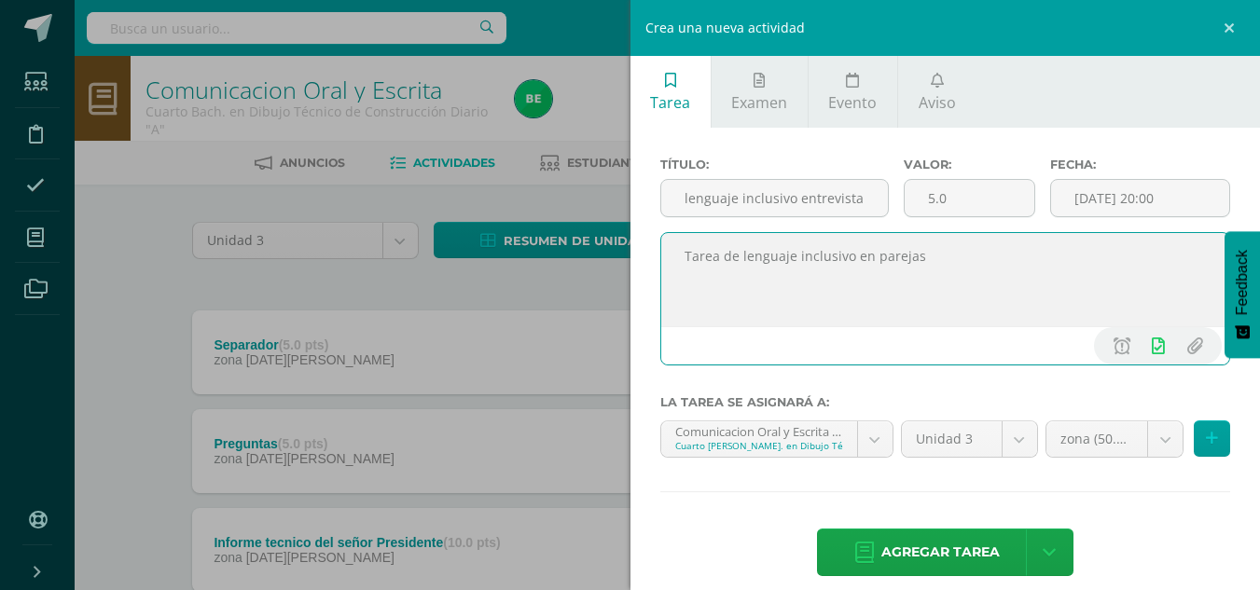
click at [724, 258] on textarea "Tarea de lenguaje inclusivo en parejas" at bounding box center [945, 279] width 569 height 93
click at [966, 263] on textarea "ejercicio de lenguaje inclusivo en parejas" at bounding box center [945, 279] width 569 height 93
click at [850, 270] on textarea "ejercicio de lenguaje inclusivo en parejas aplicado a la tecnica de la enrevist…" at bounding box center [945, 279] width 569 height 93
click at [1024, 260] on textarea "ejercicio de lenguaje inclusivo en parejas aplicado a la tecnica de la enrevist…" at bounding box center [945, 279] width 569 height 93
type textarea "ejercicio de lenguaje inclusivo en parejas aplicado a la técnica de la enrevist…"
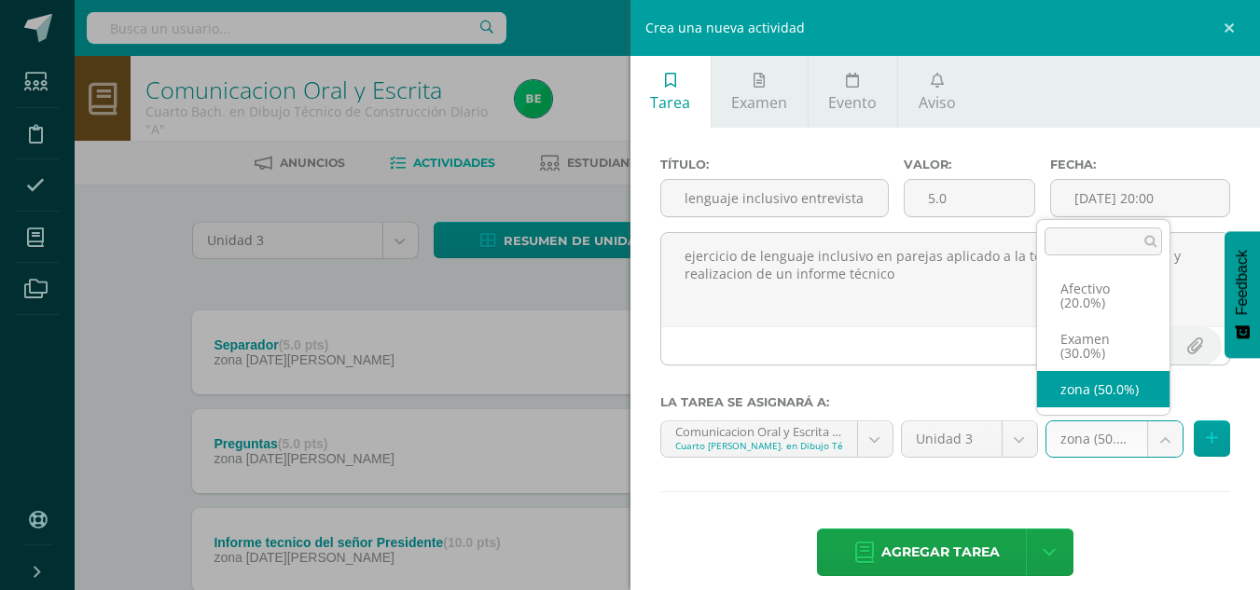
click at [1088, 446] on body "La tarea Informe tecnico del señor Presidente fue editada exitosamente. Estudia…" at bounding box center [630, 506] width 1260 height 1013
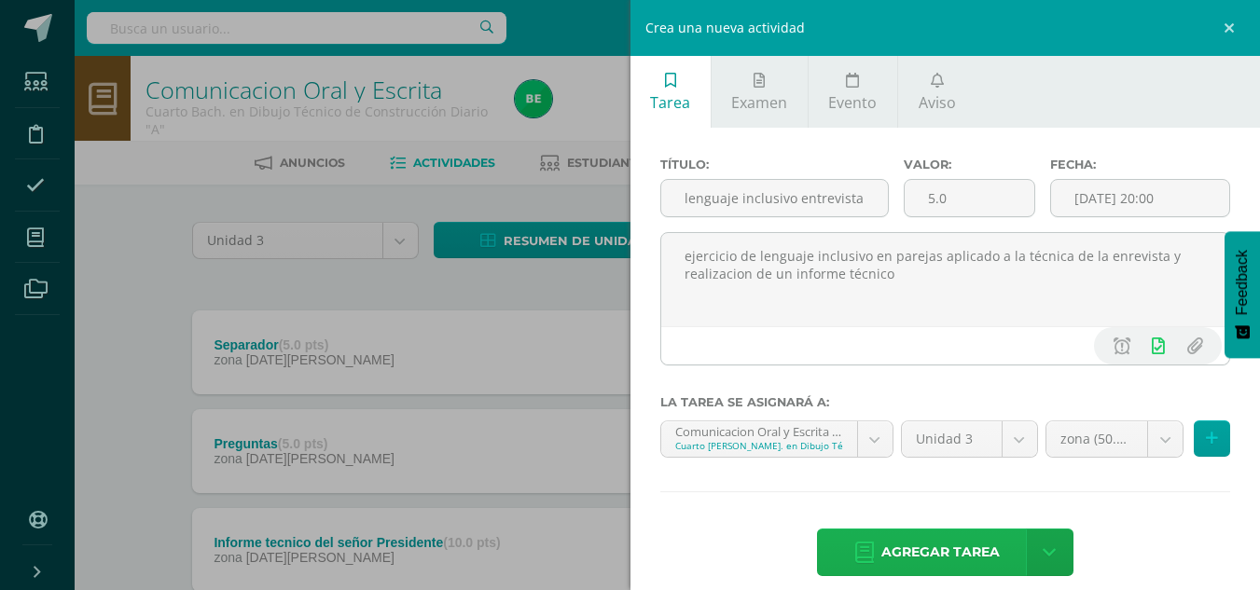
drag, startPoint x: 1088, startPoint y: 446, endPoint x: 926, endPoint y: 551, distance: 193.5
click at [926, 551] on span "Agregar tarea" at bounding box center [940, 553] width 118 height 46
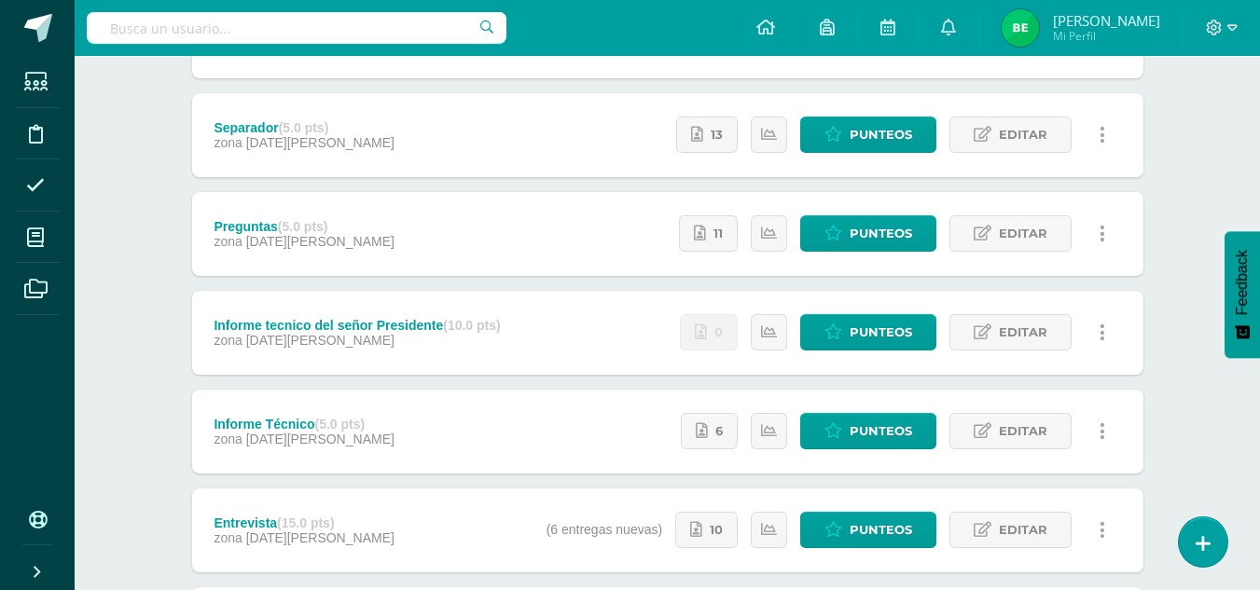
scroll to position [322, 0]
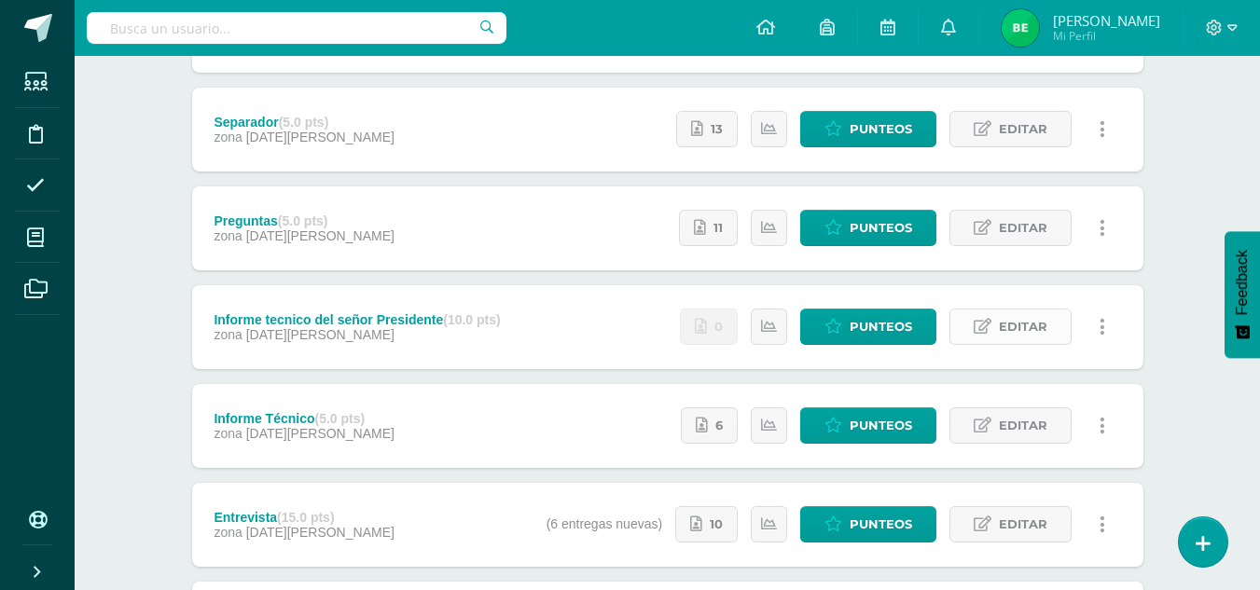
click at [1018, 327] on span "Editar" at bounding box center [1023, 327] width 48 height 35
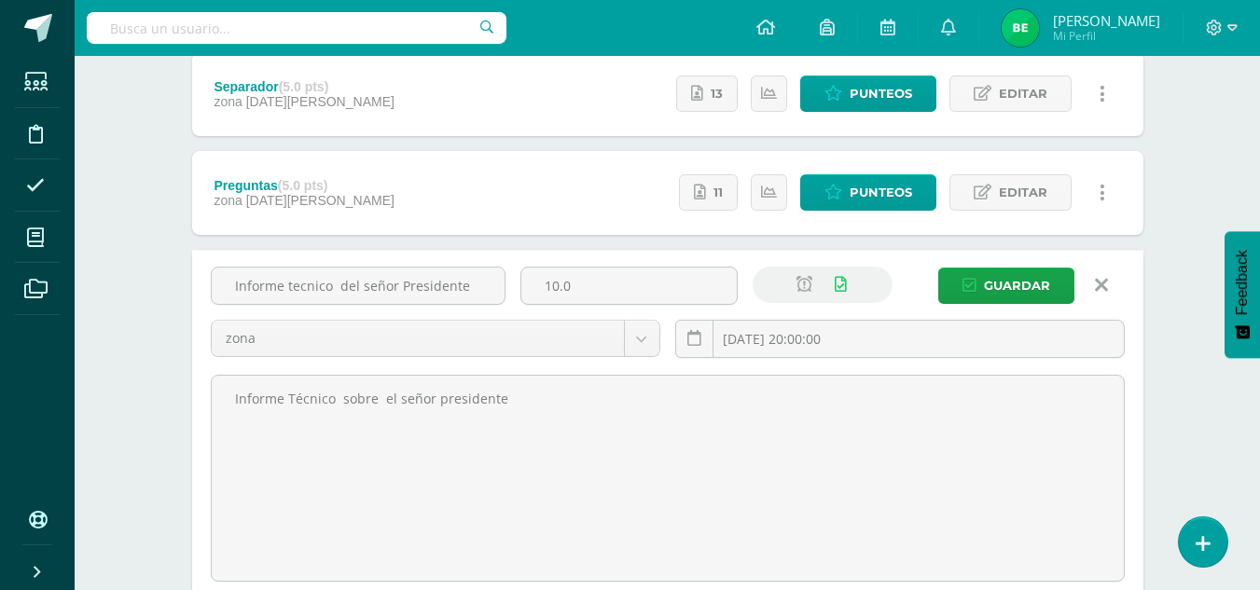
scroll to position [362, 0]
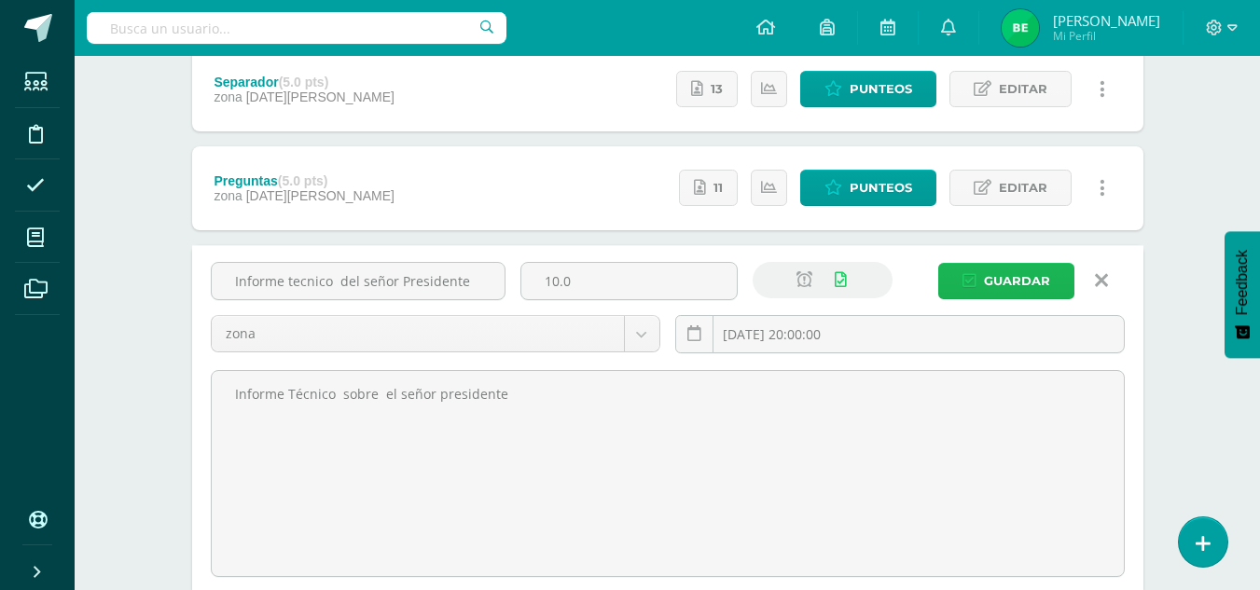
click at [1006, 280] on span "Guardar" at bounding box center [1017, 281] width 66 height 35
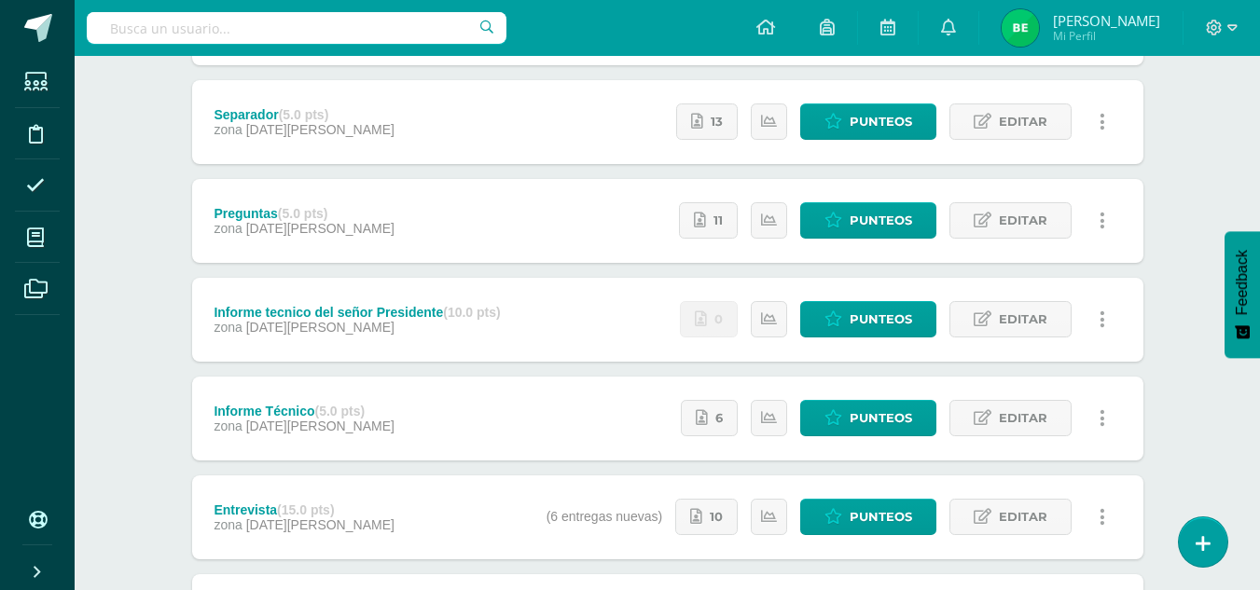
scroll to position [350, 0]
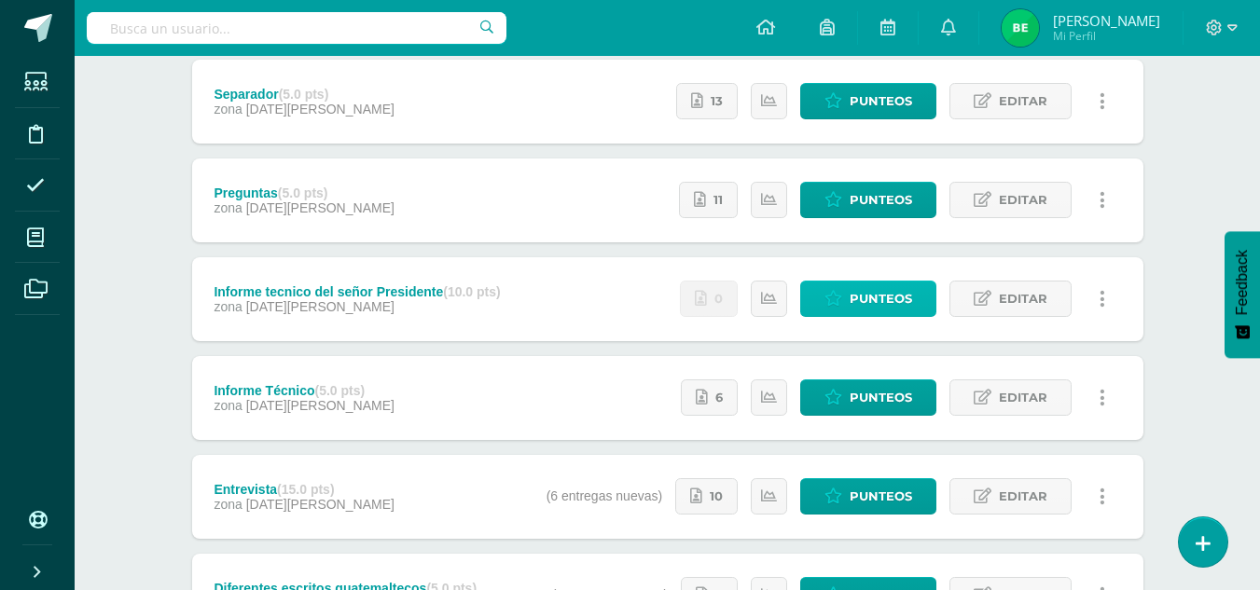
click at [879, 303] on span "Punteos" at bounding box center [881, 299] width 62 height 35
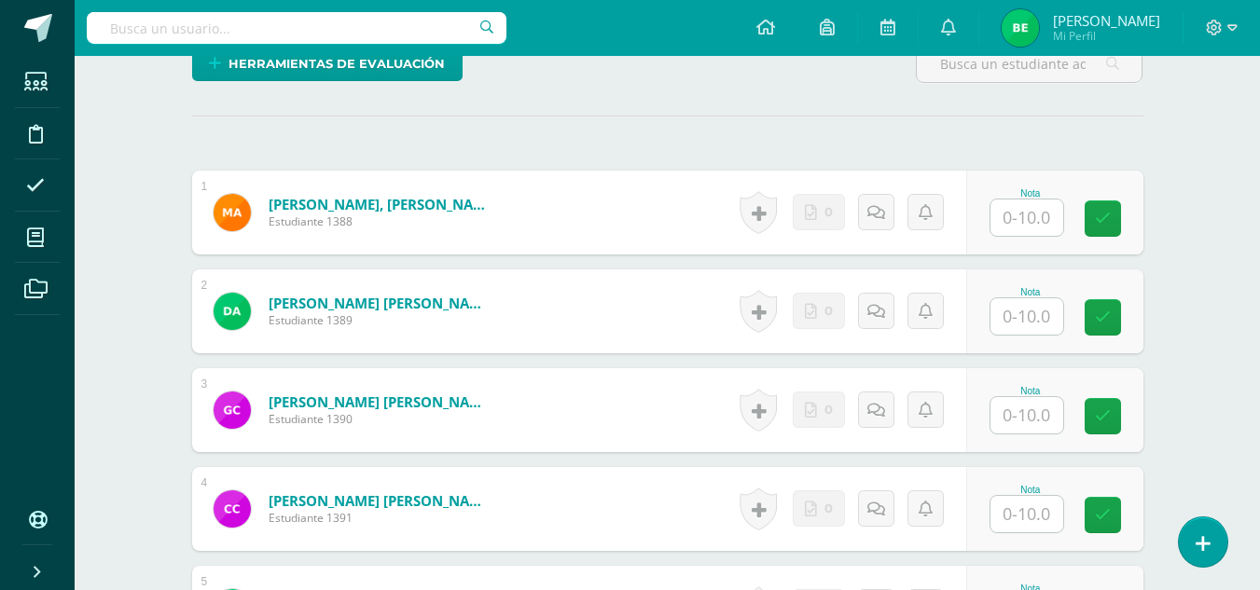
scroll to position [505, 0]
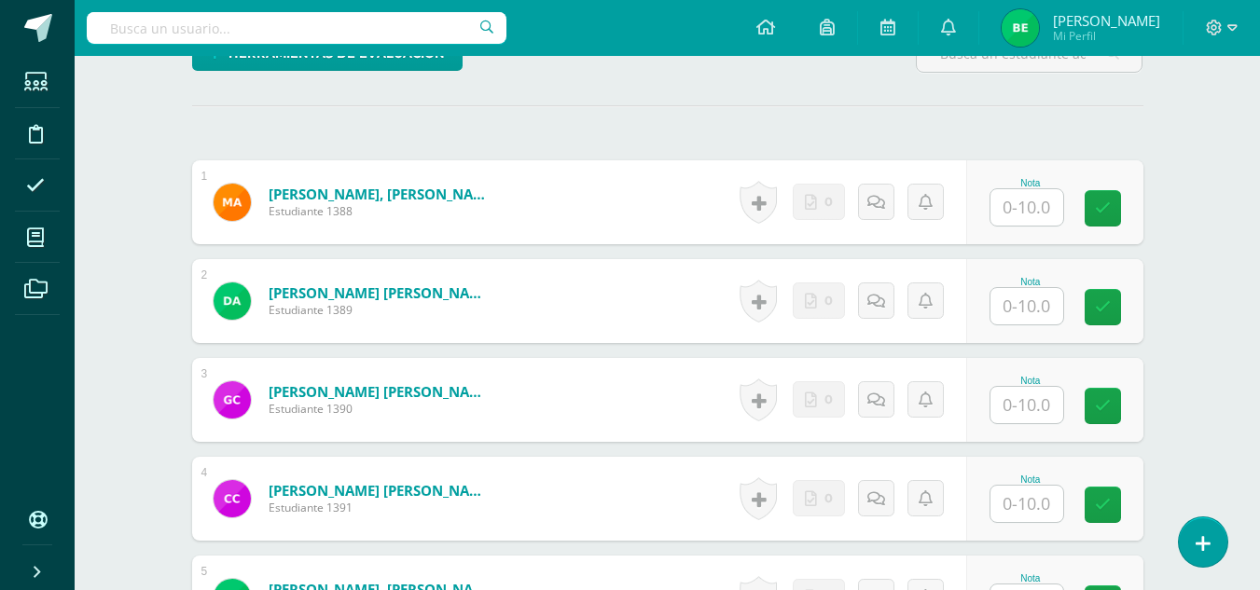
click at [1008, 303] on input "text" at bounding box center [1026, 306] width 73 height 36
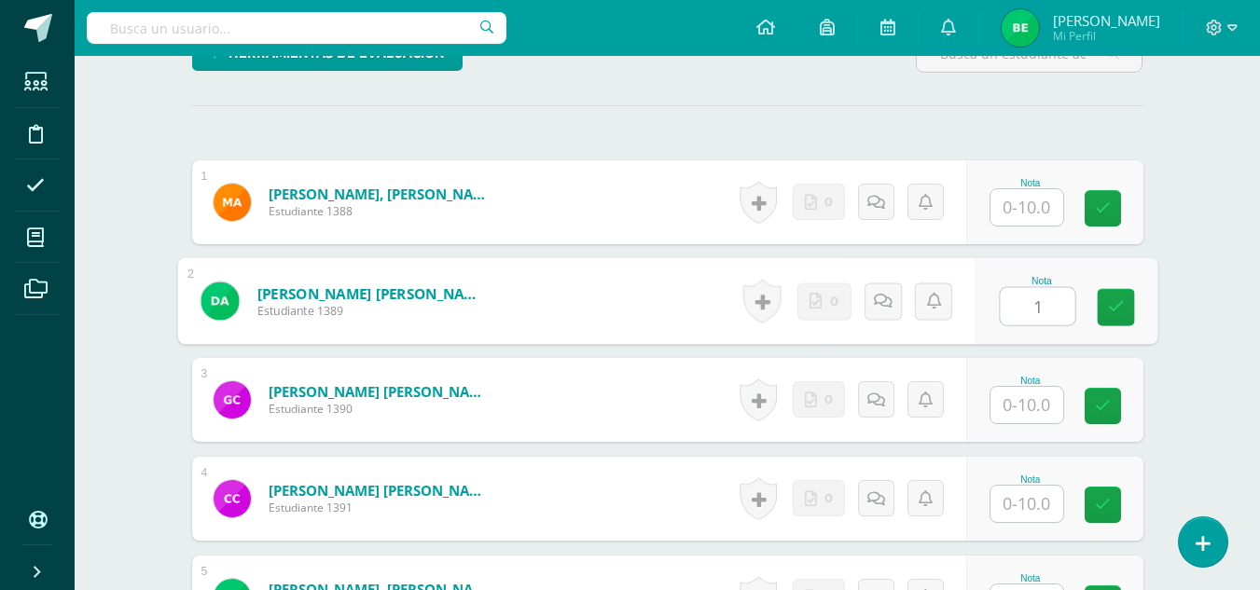
type input "10"
click at [1105, 311] on link at bounding box center [1115, 307] width 37 height 37
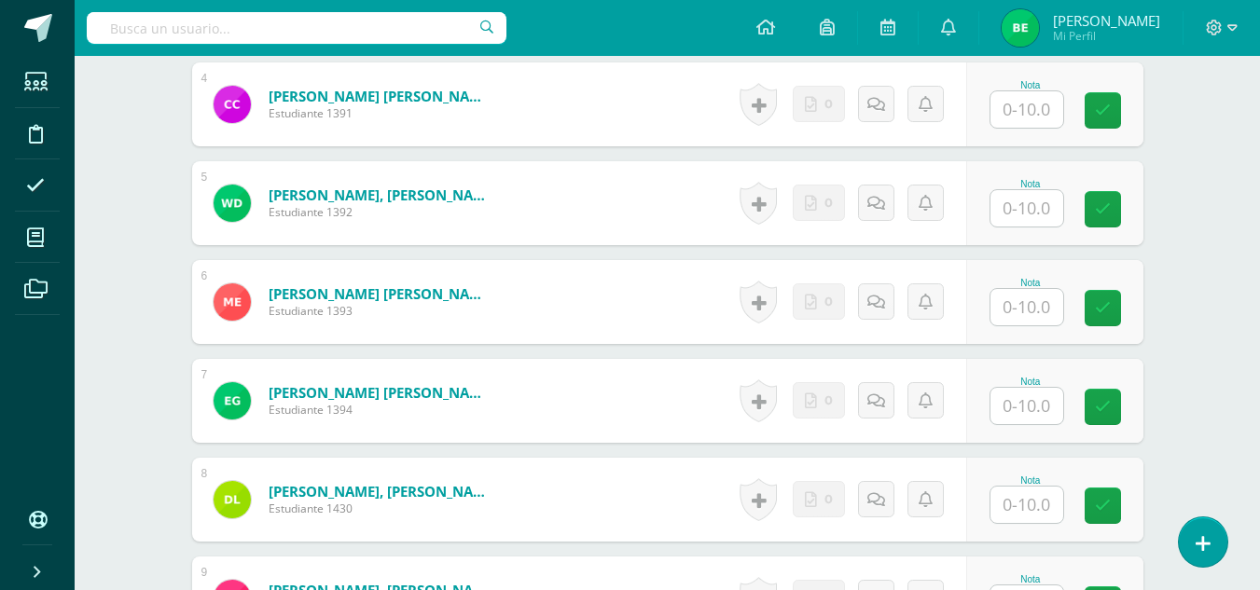
scroll to position [890, 0]
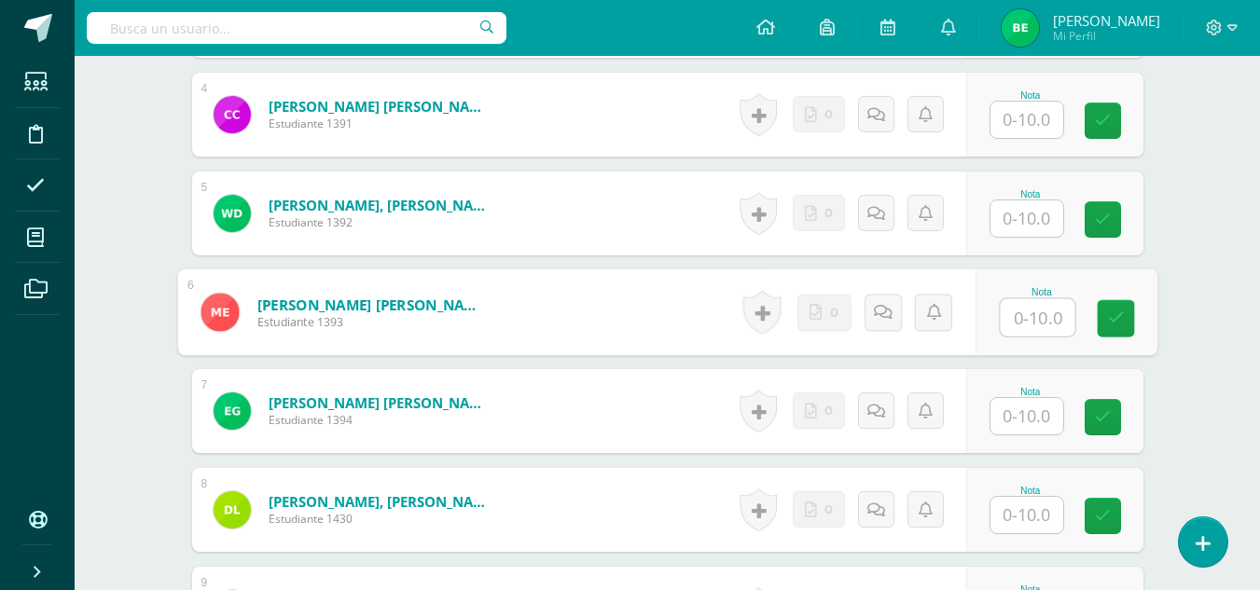
click at [1011, 326] on input "text" at bounding box center [1037, 317] width 75 height 37
type input "5"
click at [1109, 332] on link at bounding box center [1115, 318] width 37 height 37
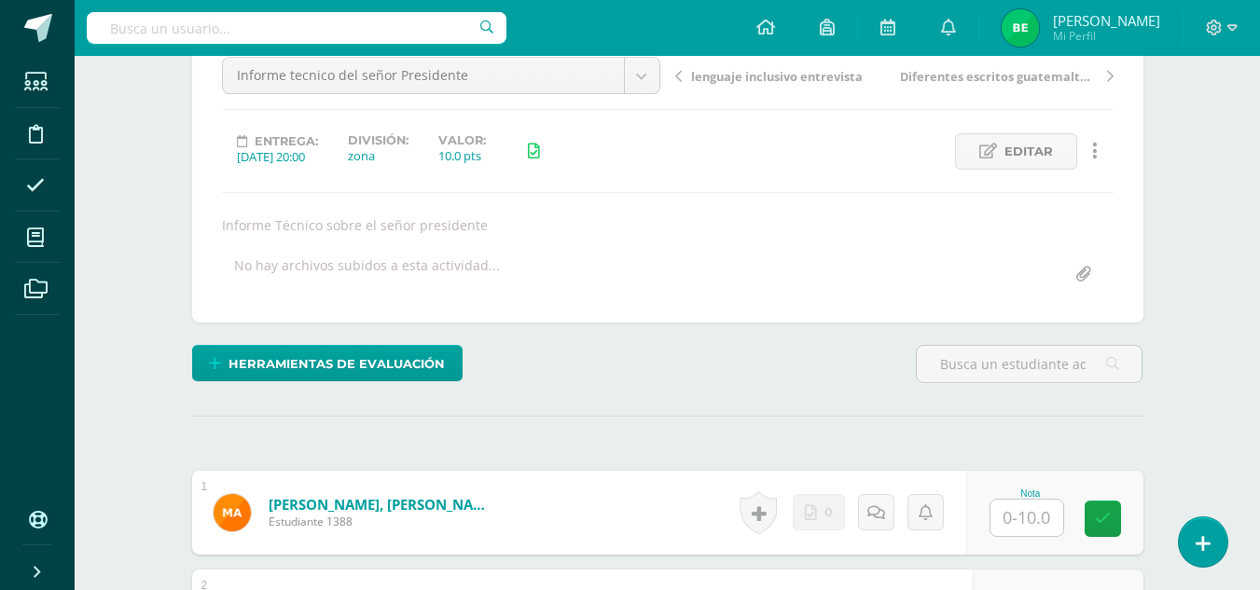
scroll to position [0, 0]
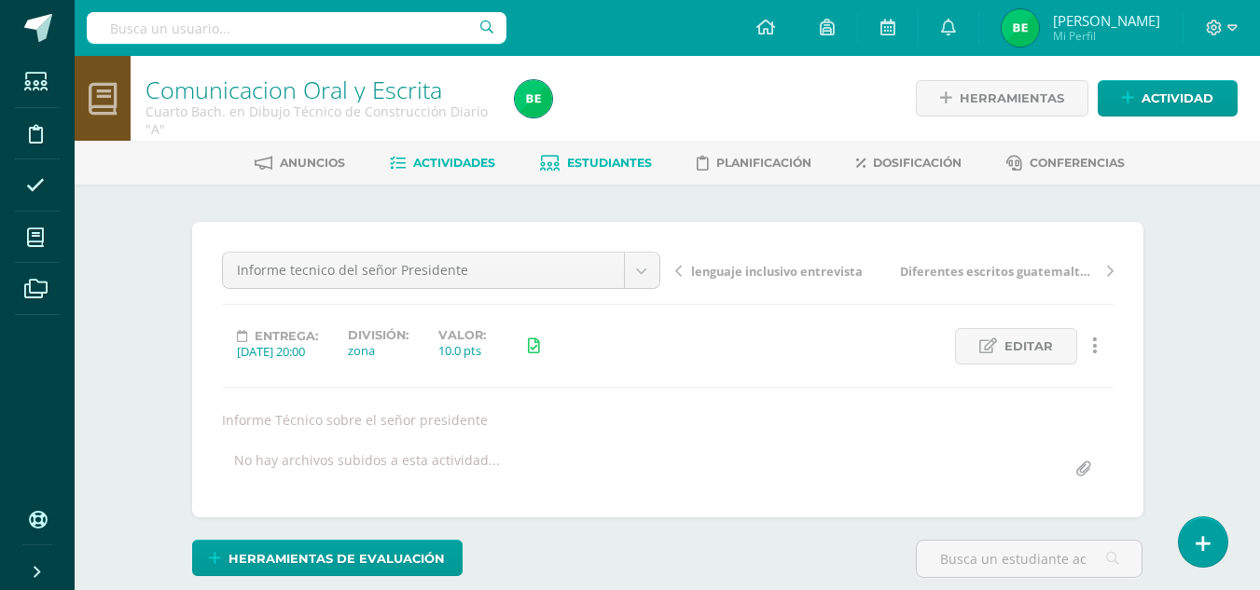
click at [577, 159] on span "Estudiantes" at bounding box center [609, 163] width 85 height 14
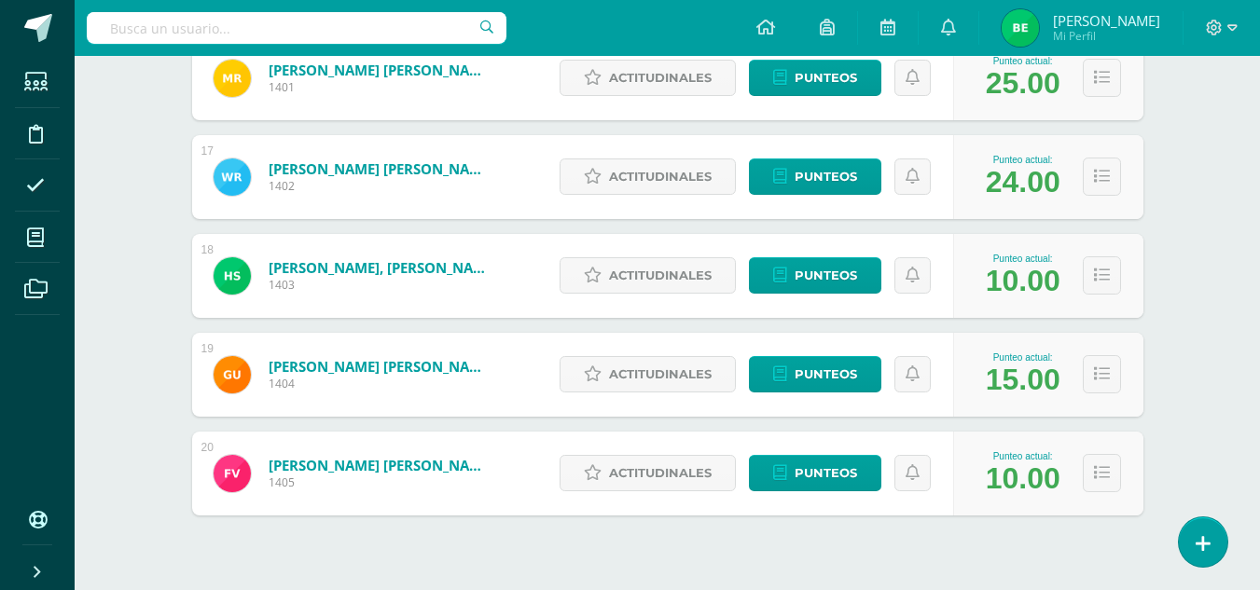
scroll to position [1895, 0]
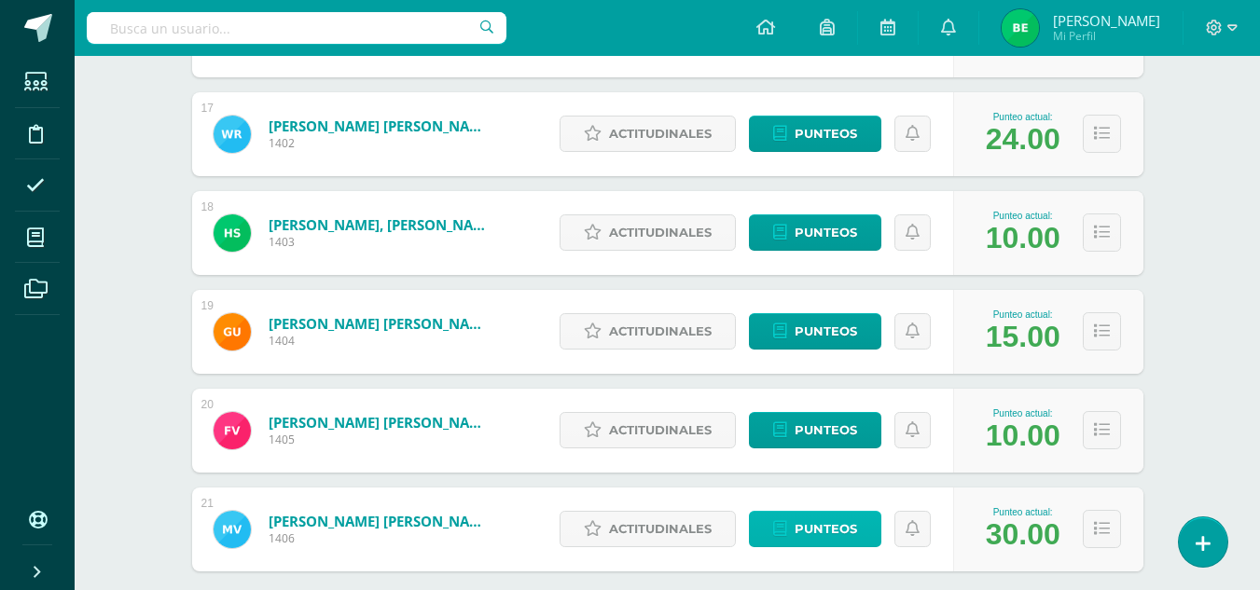
click at [851, 523] on span "Punteos" at bounding box center [826, 529] width 62 height 35
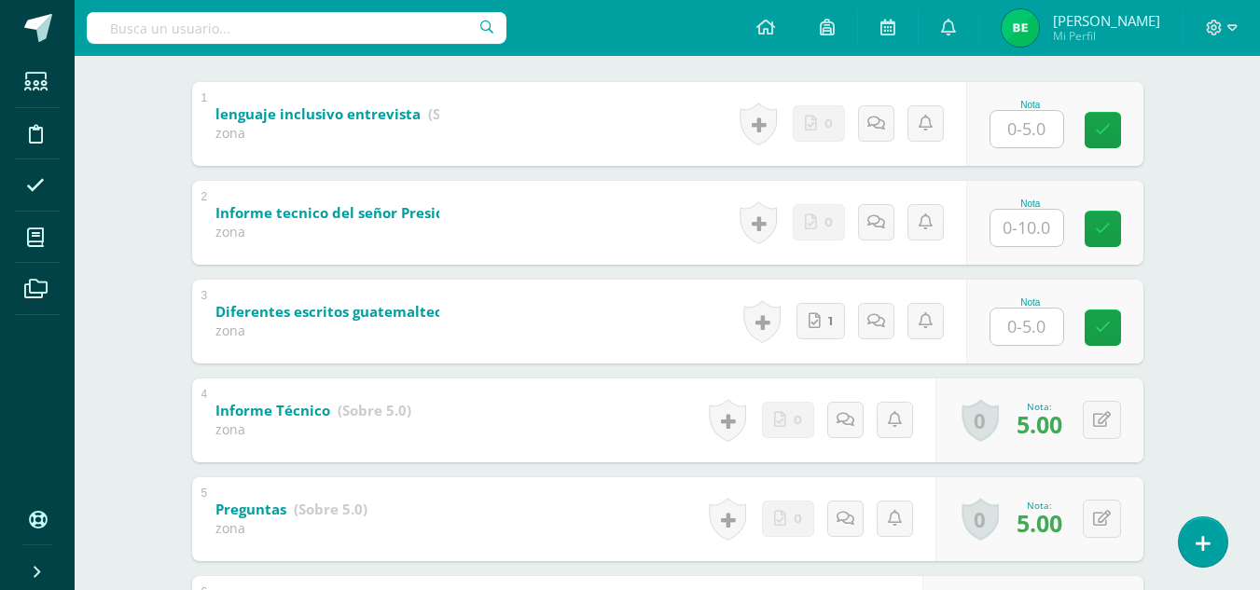
scroll to position [381, 0]
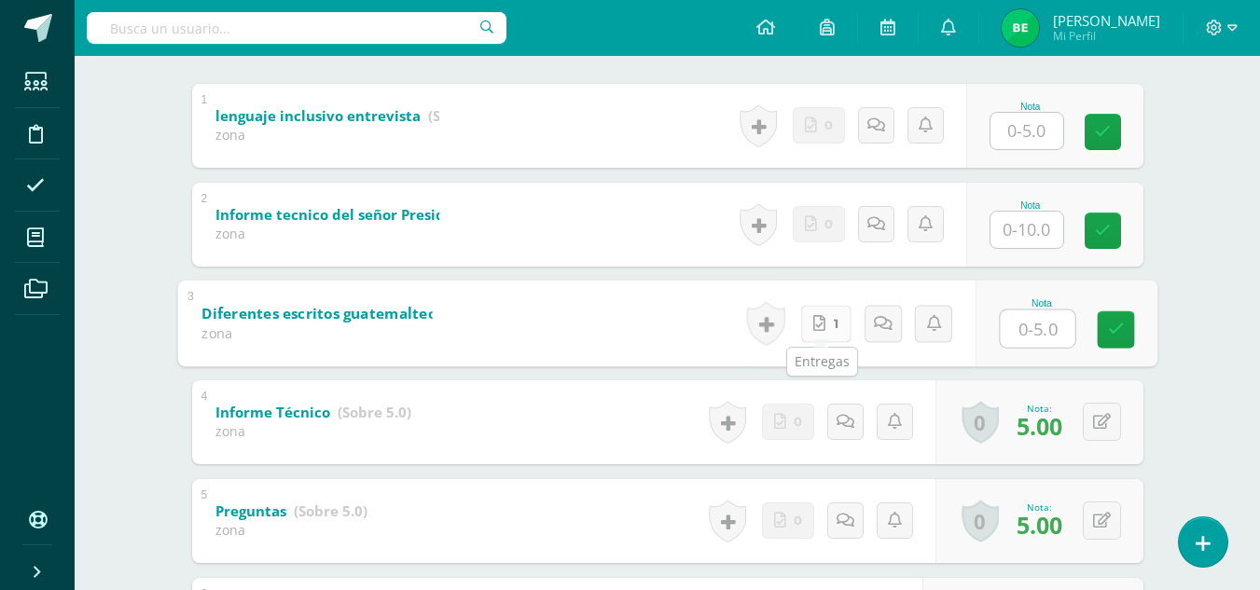
click at [831, 315] on link "1" at bounding box center [825, 323] width 50 height 37
click at [1021, 312] on input "text" at bounding box center [1037, 328] width 75 height 37
type input "5"
click at [1127, 325] on link at bounding box center [1115, 329] width 37 height 37
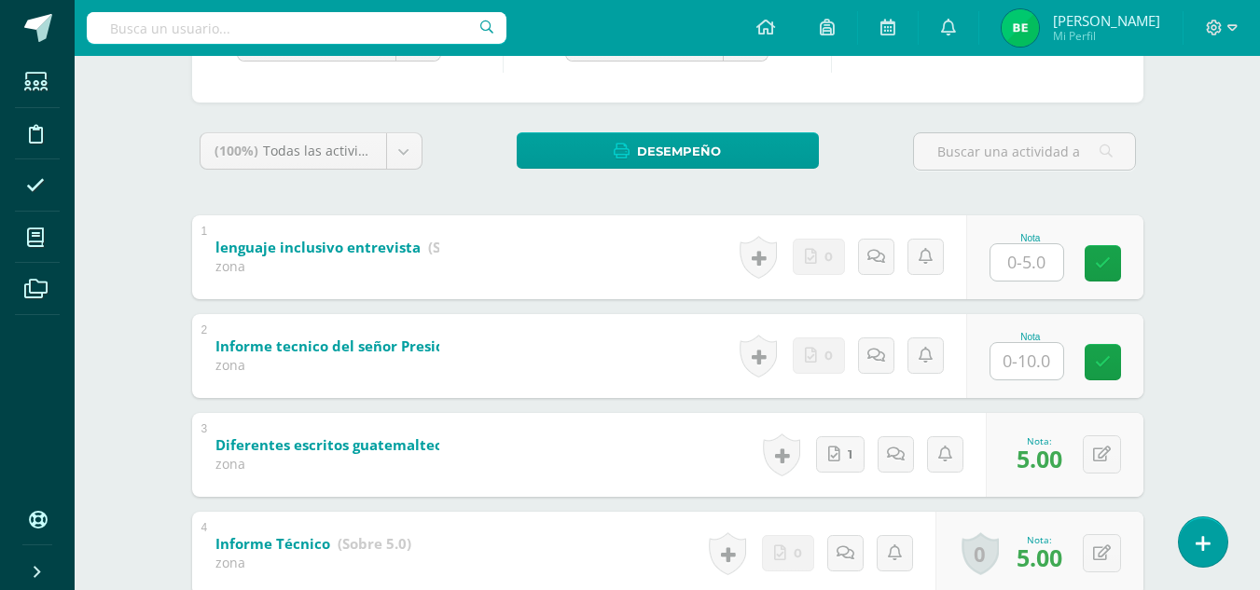
scroll to position [0, 0]
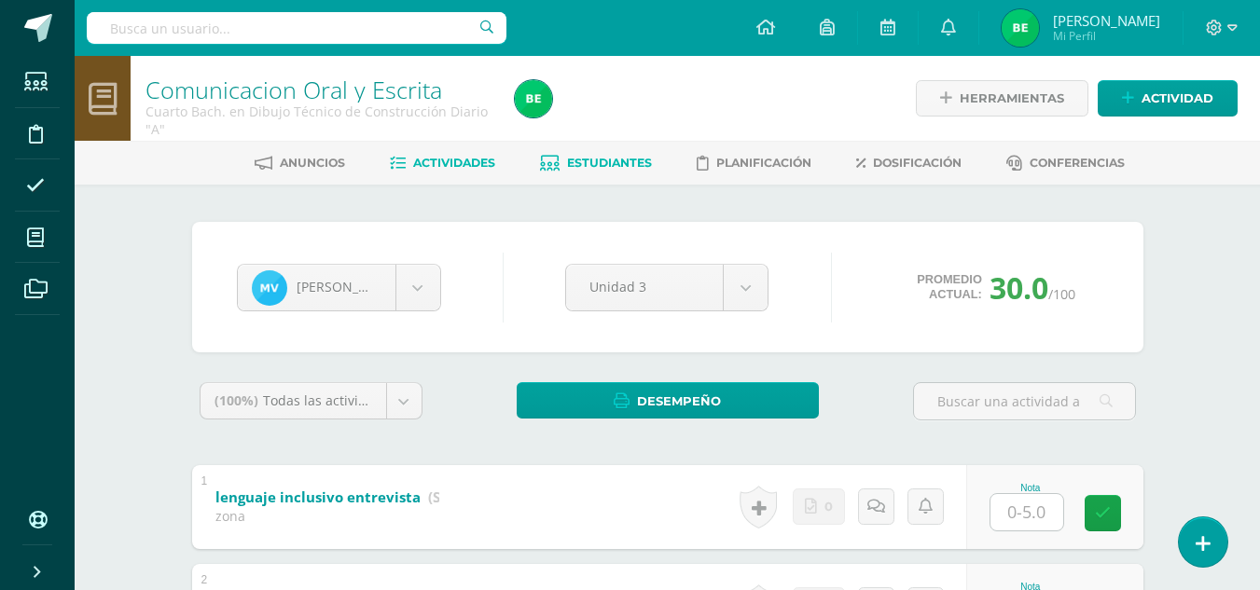
click at [443, 170] on span "Actividades" at bounding box center [454, 163] width 82 height 14
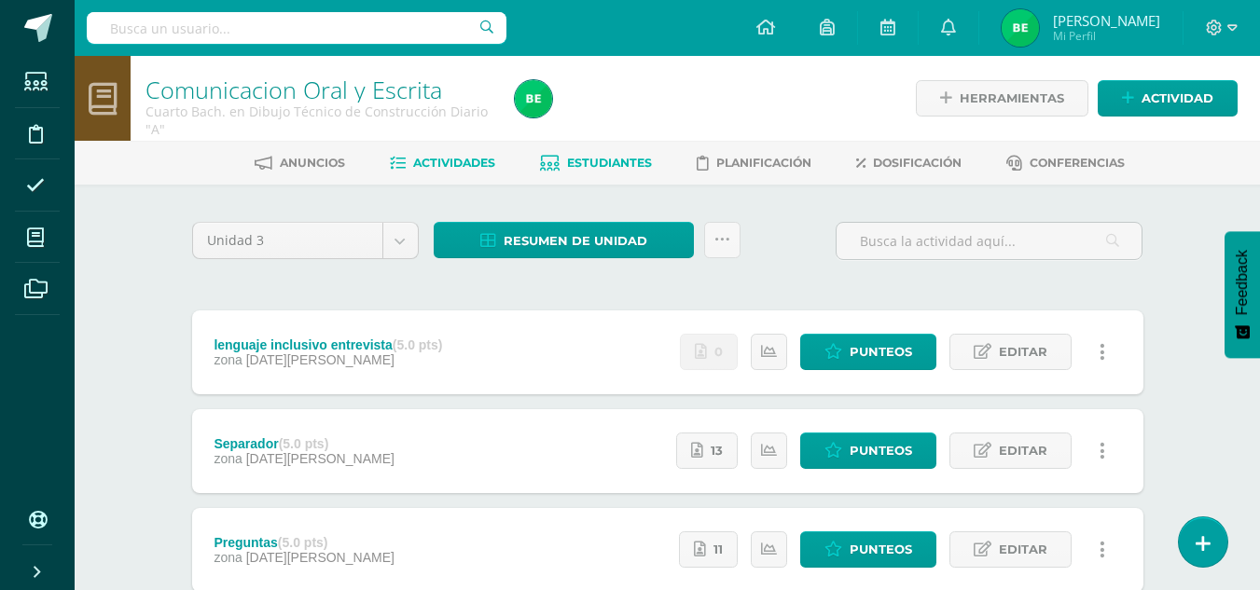
click at [604, 165] on span "Estudiantes" at bounding box center [609, 163] width 85 height 14
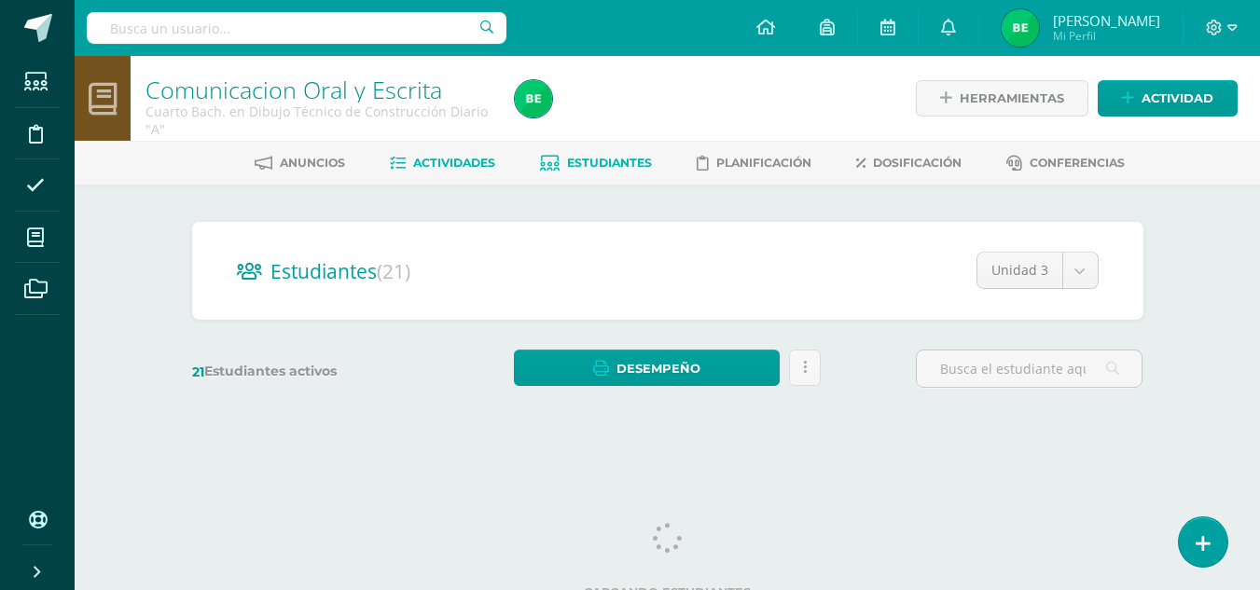
click at [453, 160] on span "Actividades" at bounding box center [454, 163] width 82 height 14
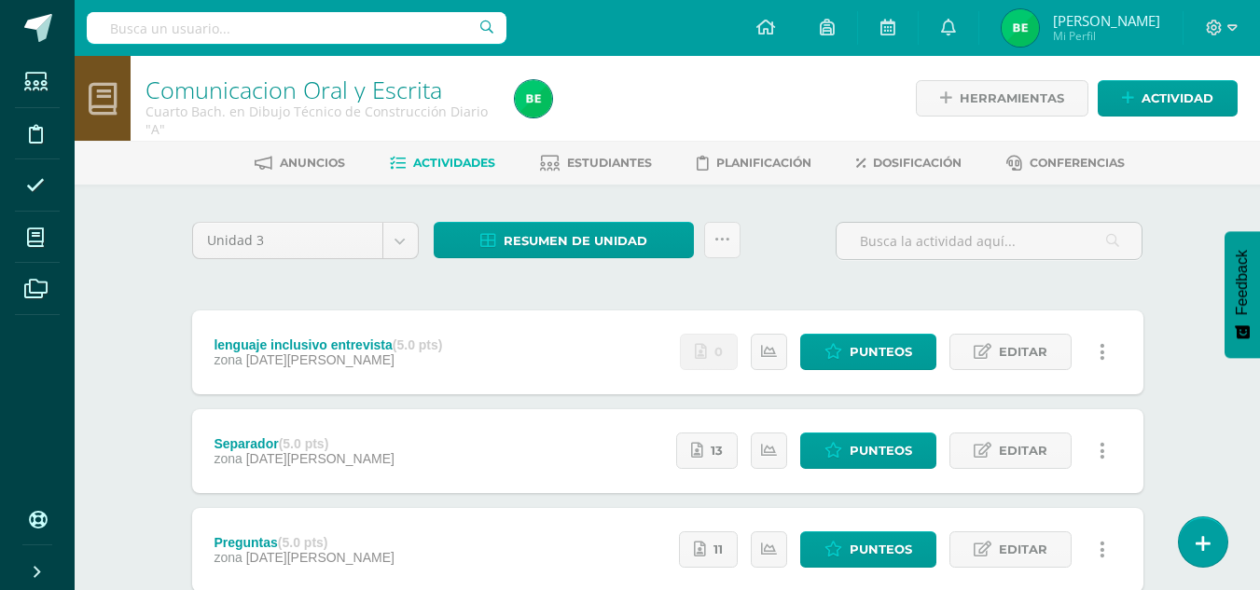
click at [449, 167] on span "Actividades" at bounding box center [454, 163] width 82 height 14
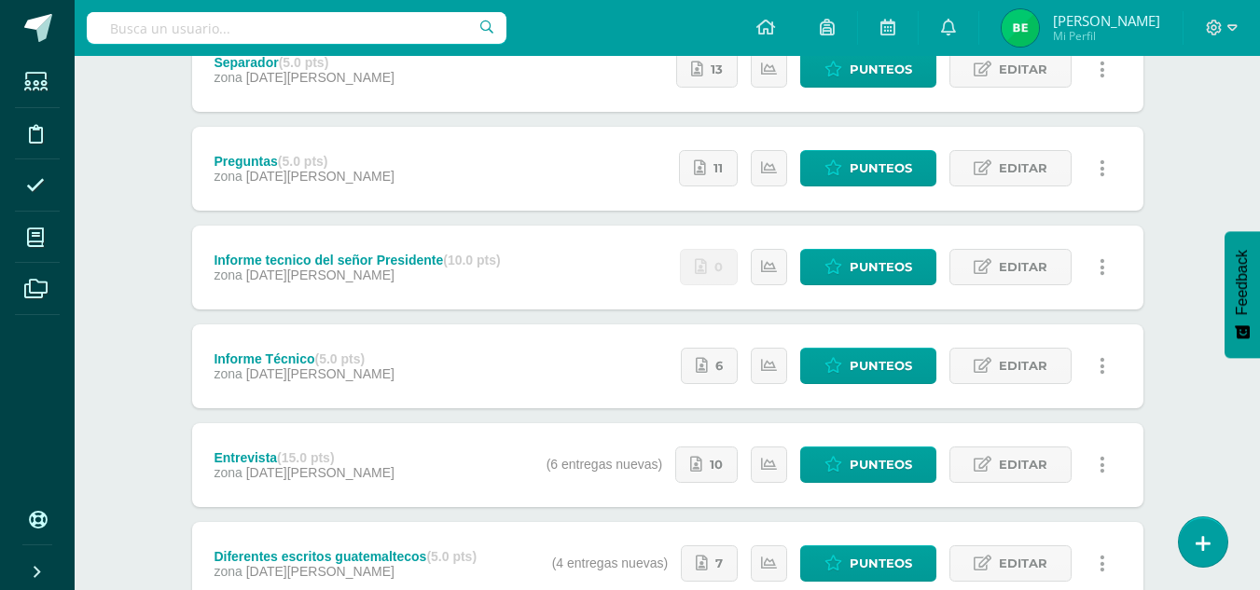
scroll to position [380, 0]
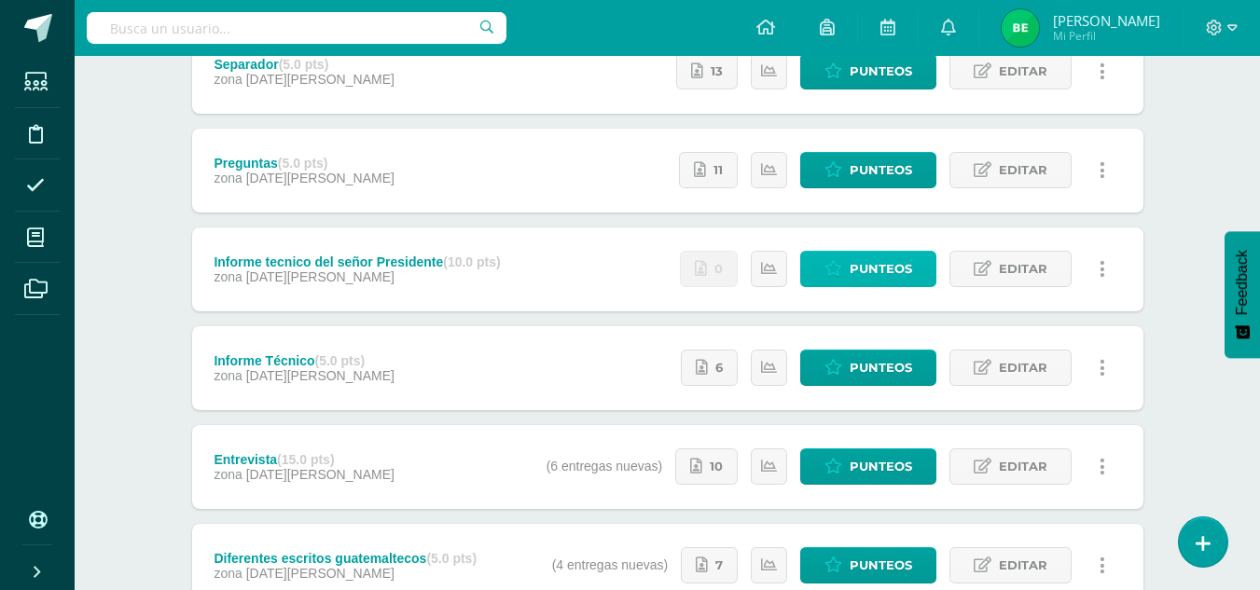
click at [901, 258] on span "Punteos" at bounding box center [881, 269] width 62 height 35
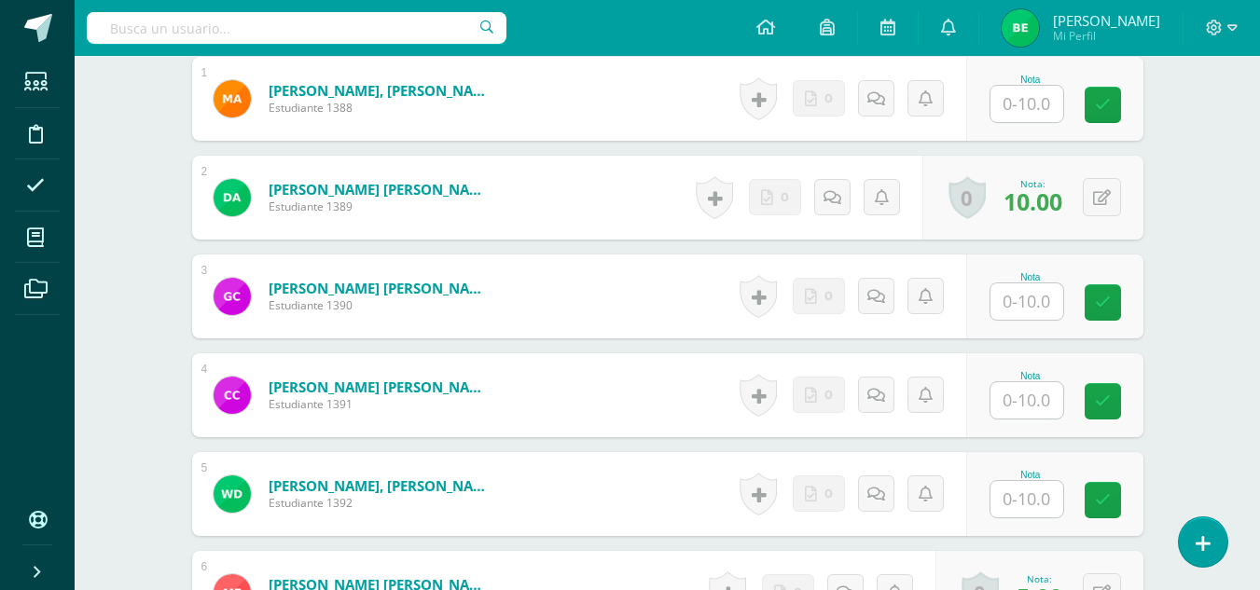
scroll to position [614, 0]
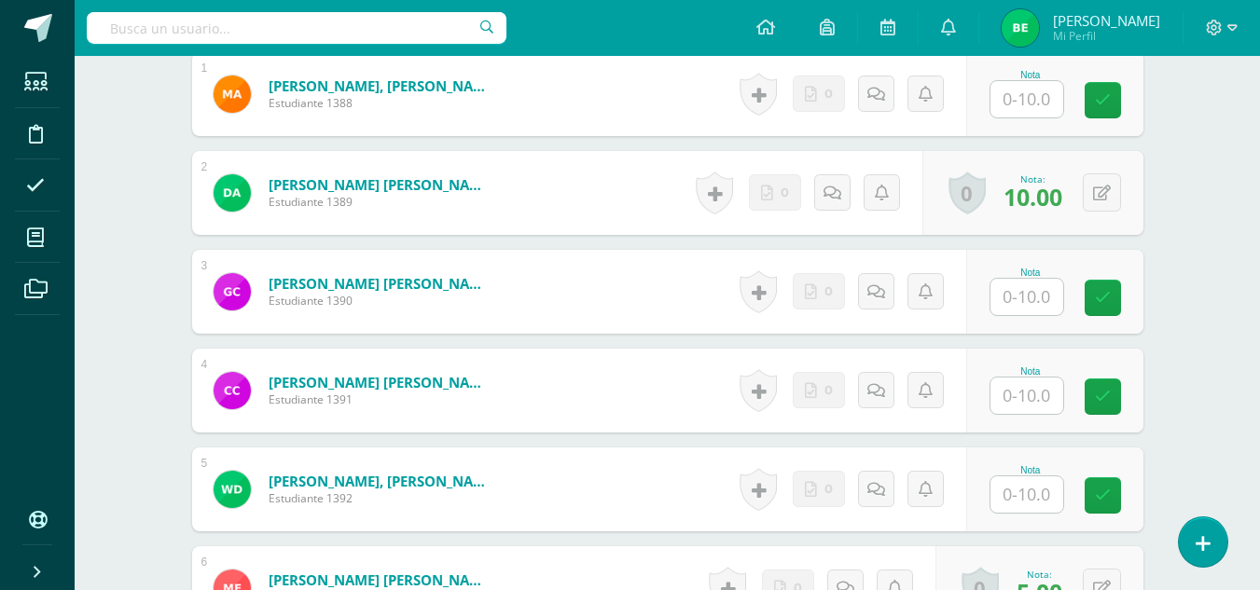
click at [1040, 289] on input "text" at bounding box center [1026, 297] width 73 height 36
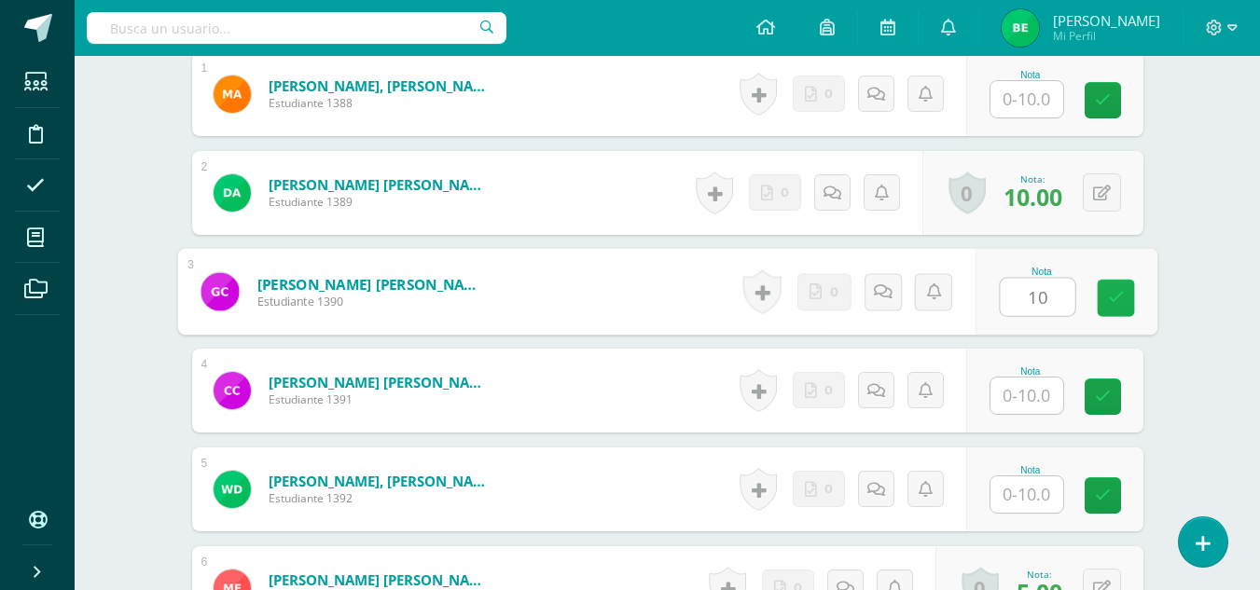
click at [1117, 298] on icon at bounding box center [1115, 298] width 17 height 16
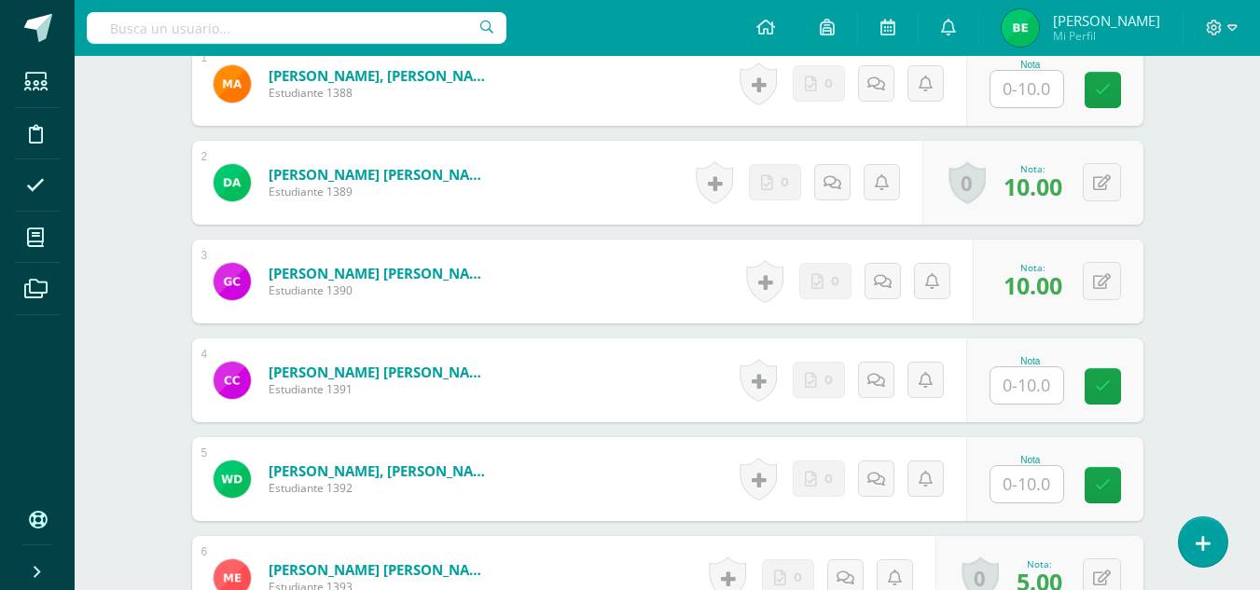
scroll to position [604, 0]
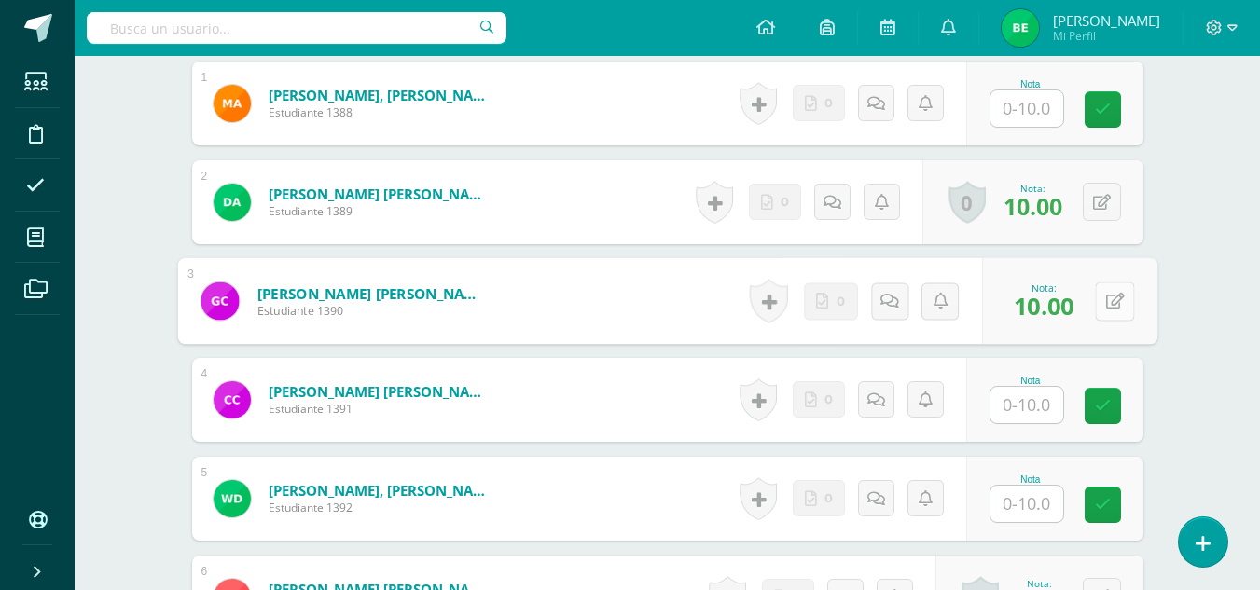
click at [1099, 301] on button at bounding box center [1114, 301] width 39 height 39
type input "7"
click at [1054, 317] on link at bounding box center [1064, 307] width 37 height 37
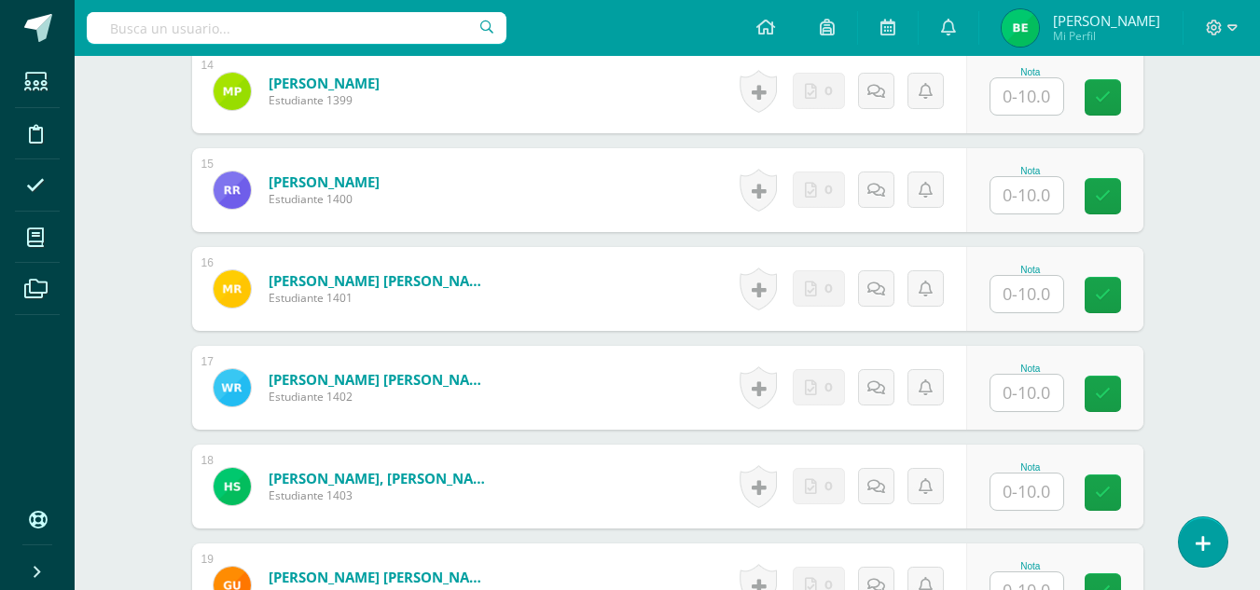
scroll to position [1897, 0]
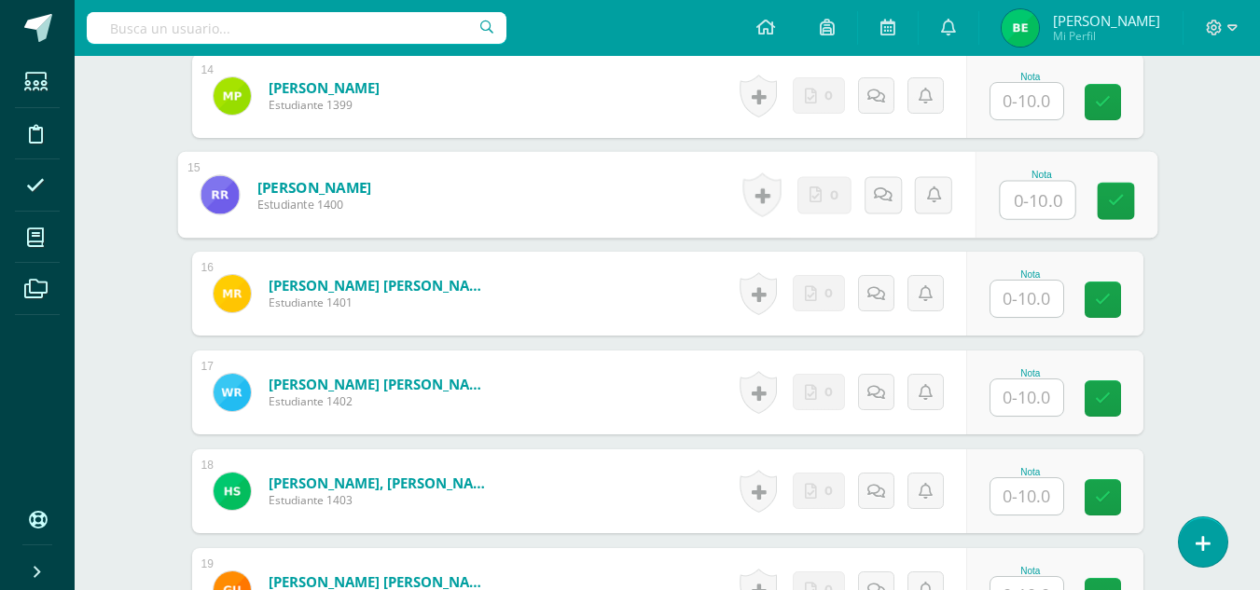
click at [1028, 198] on input "text" at bounding box center [1037, 200] width 75 height 37
type input "8"
click at [1127, 198] on link at bounding box center [1115, 201] width 37 height 37
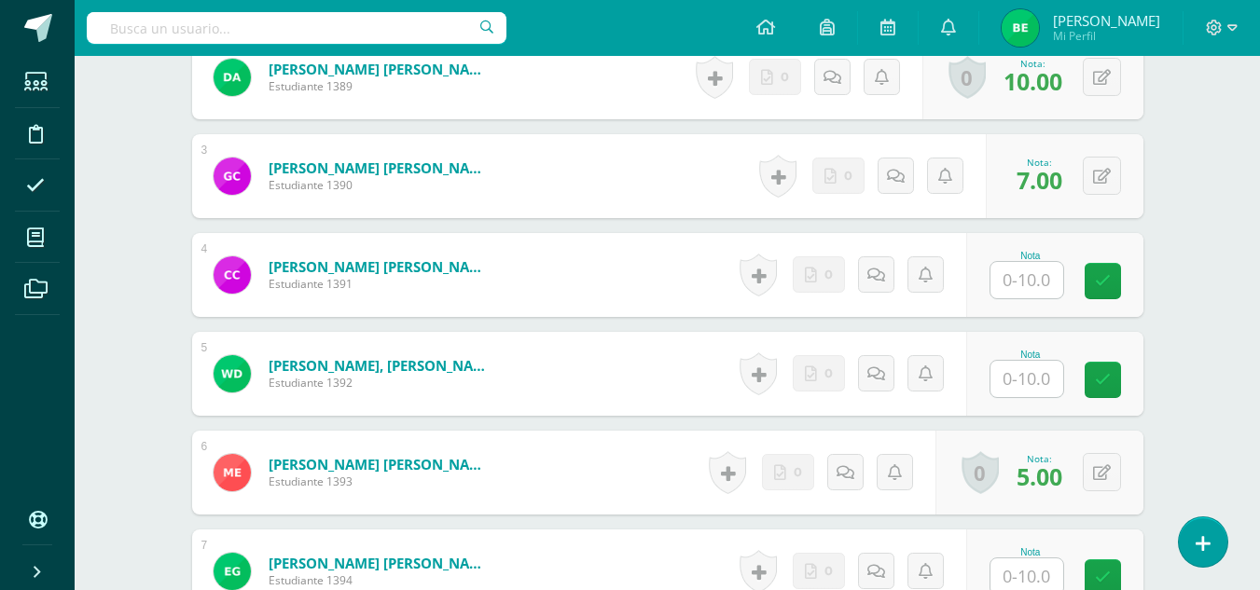
scroll to position [680, 0]
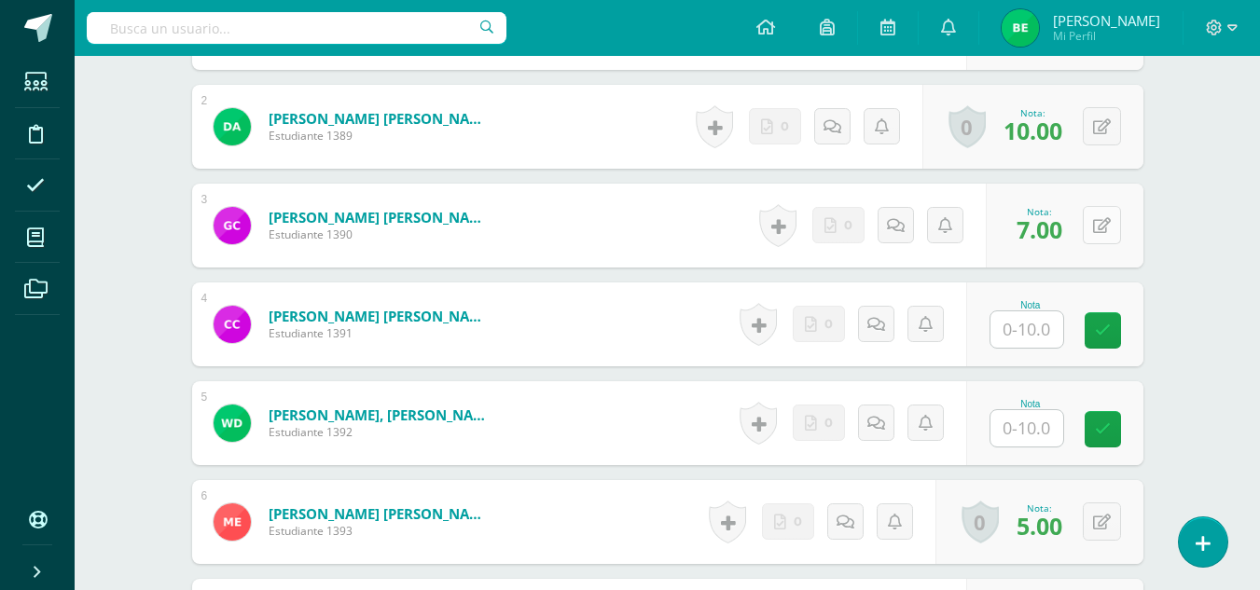
click at [1099, 228] on button at bounding box center [1102, 225] width 38 height 38
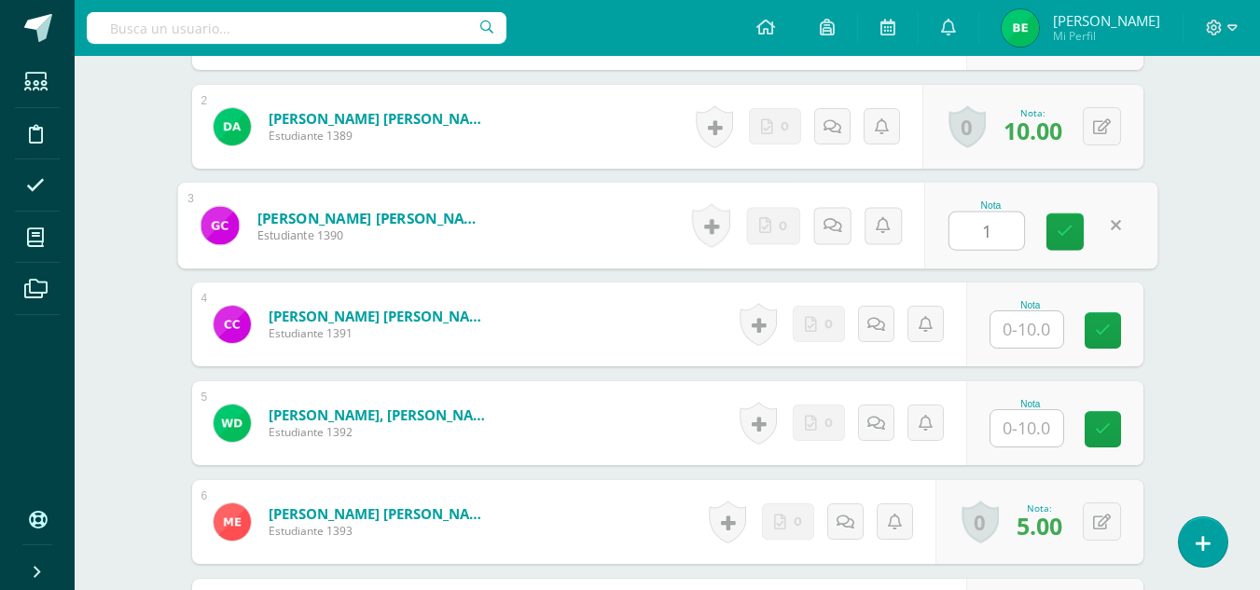
type input "10"
click at [1073, 232] on link at bounding box center [1064, 232] width 37 height 37
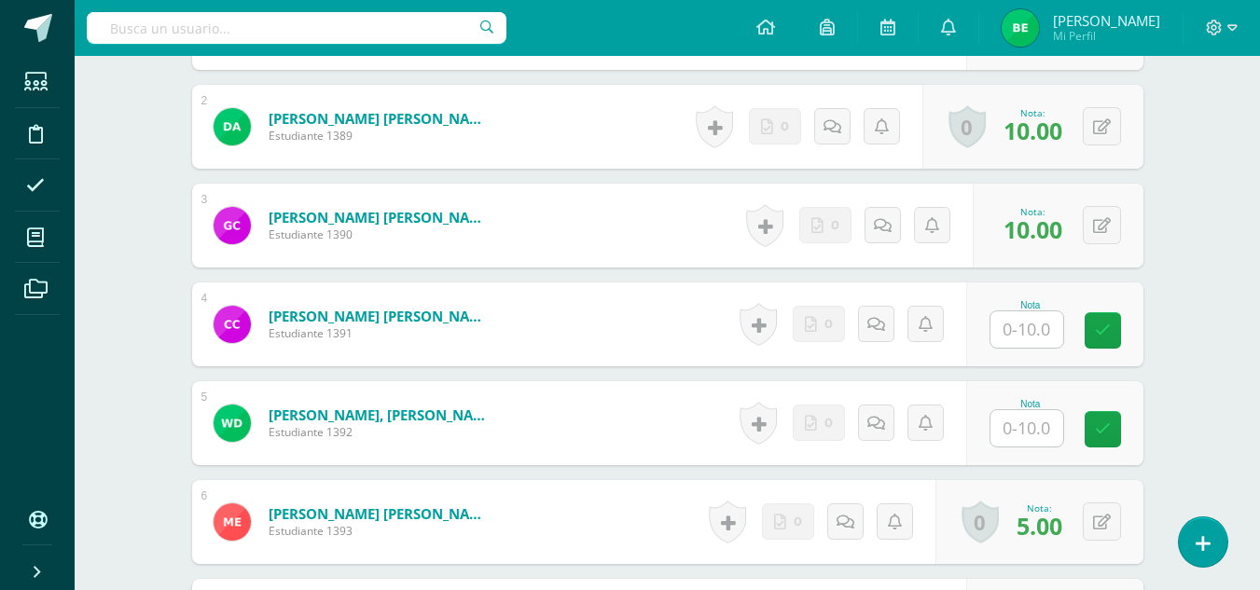
drag, startPoint x: 1073, startPoint y: 232, endPoint x: 1242, endPoint y: 187, distance: 174.9
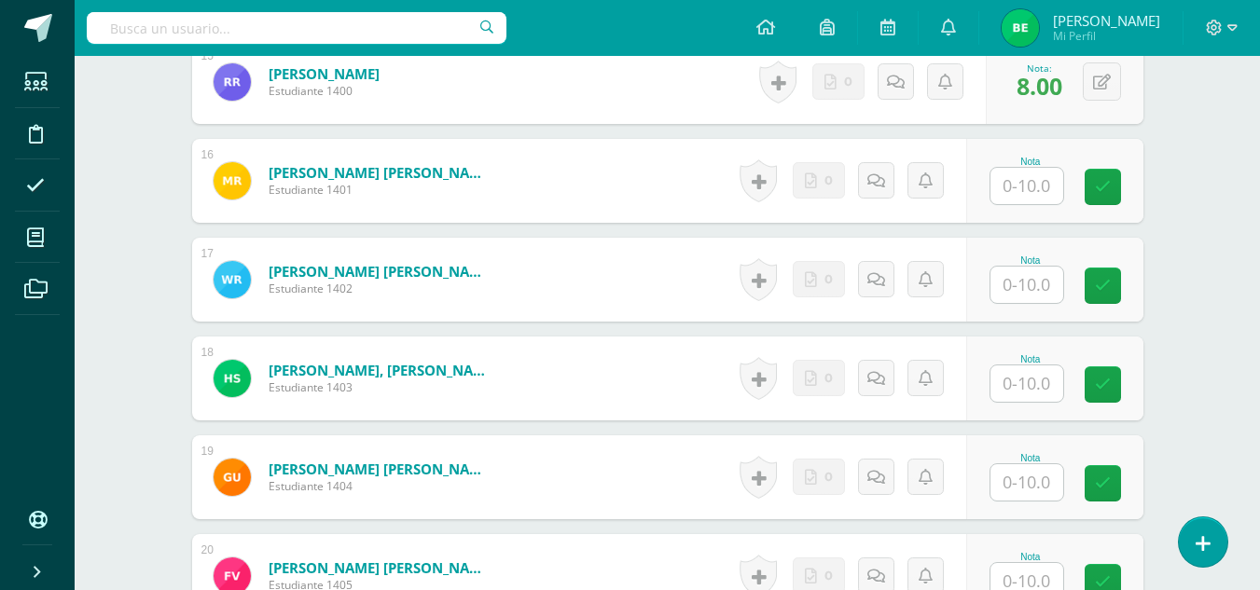
scroll to position [2015, 0]
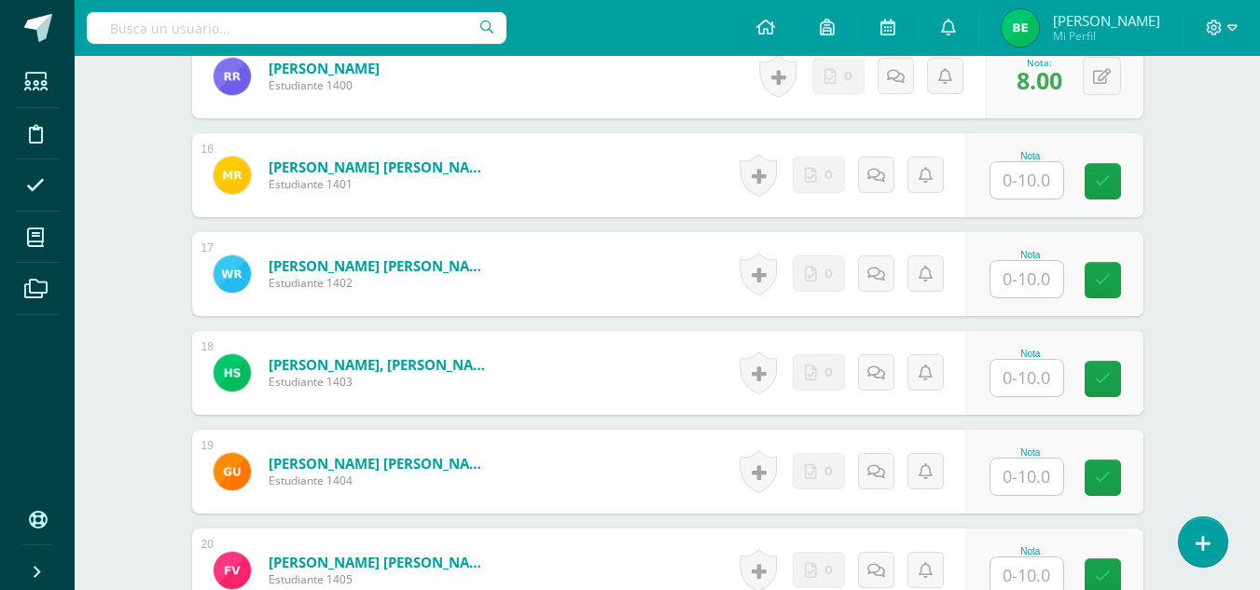
click at [1024, 364] on input "text" at bounding box center [1026, 378] width 73 height 36
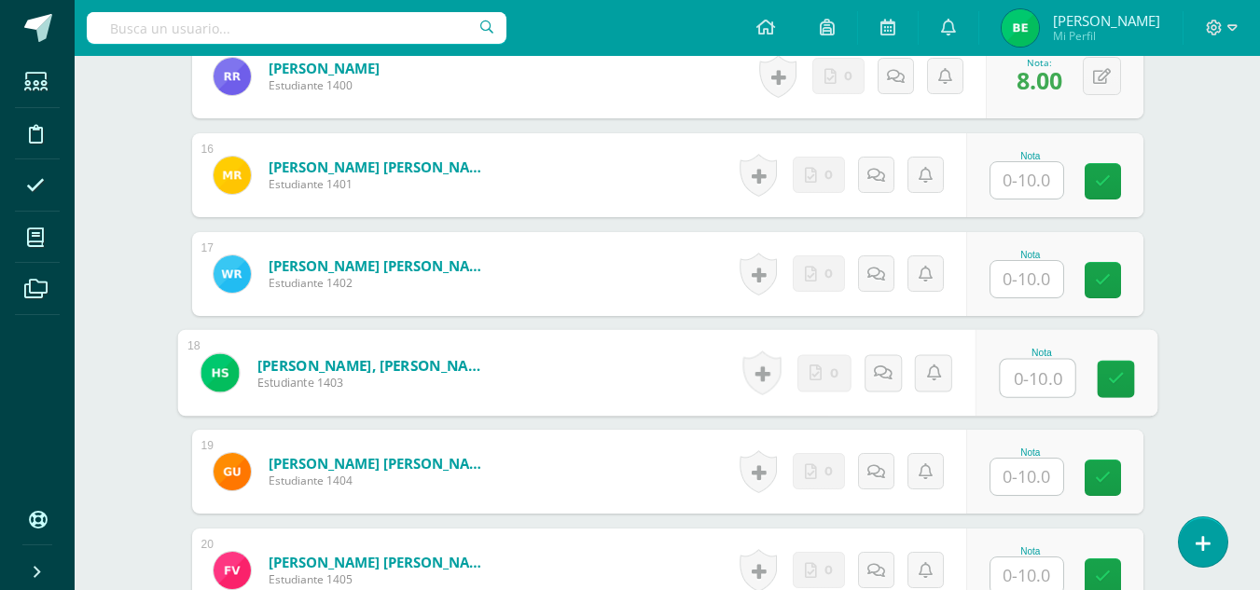
type input "6"
click at [1119, 387] on icon at bounding box center [1115, 379] width 17 height 16
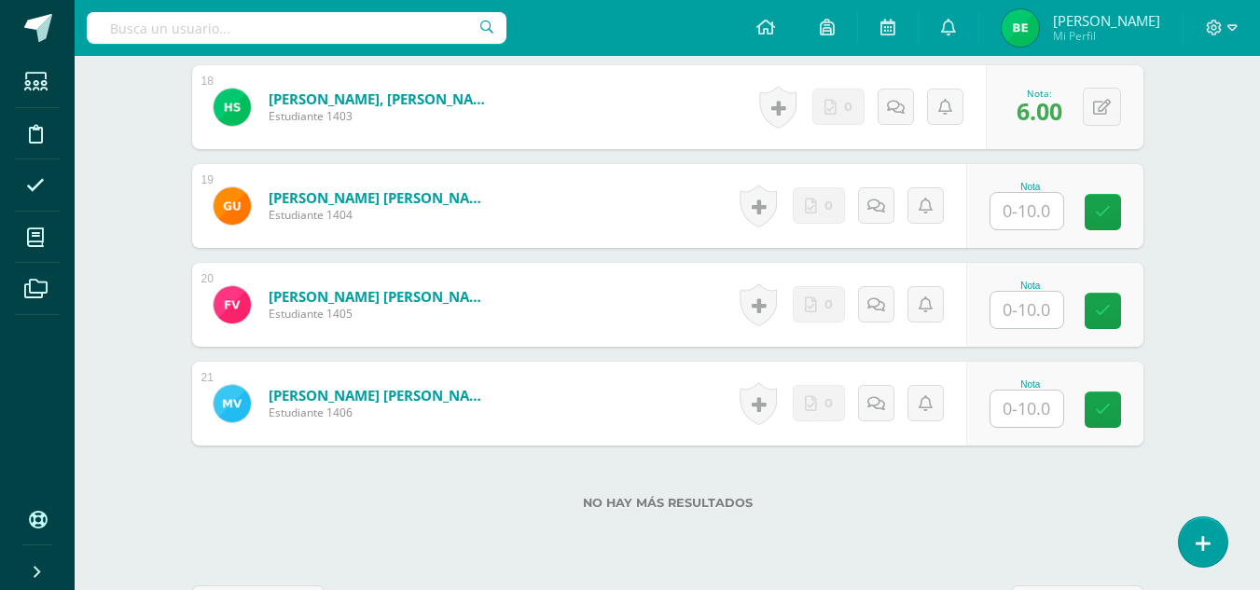
scroll to position [2350, 0]
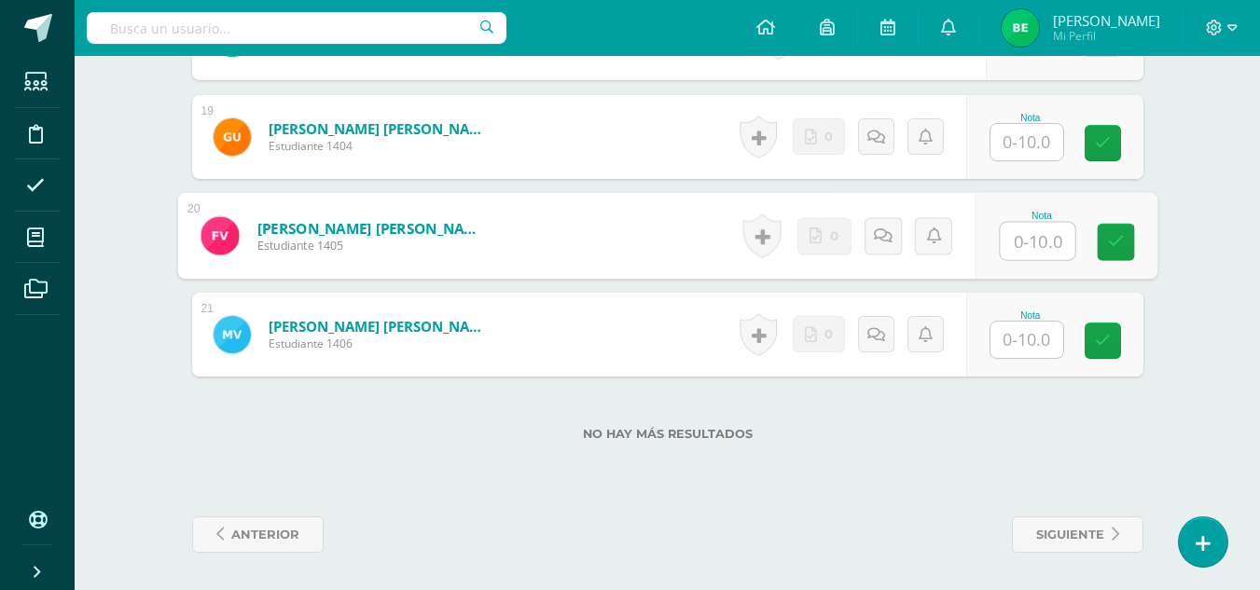
click at [1030, 242] on input "text" at bounding box center [1037, 241] width 75 height 37
type input "2"
click at [1117, 248] on icon at bounding box center [1115, 242] width 17 height 16
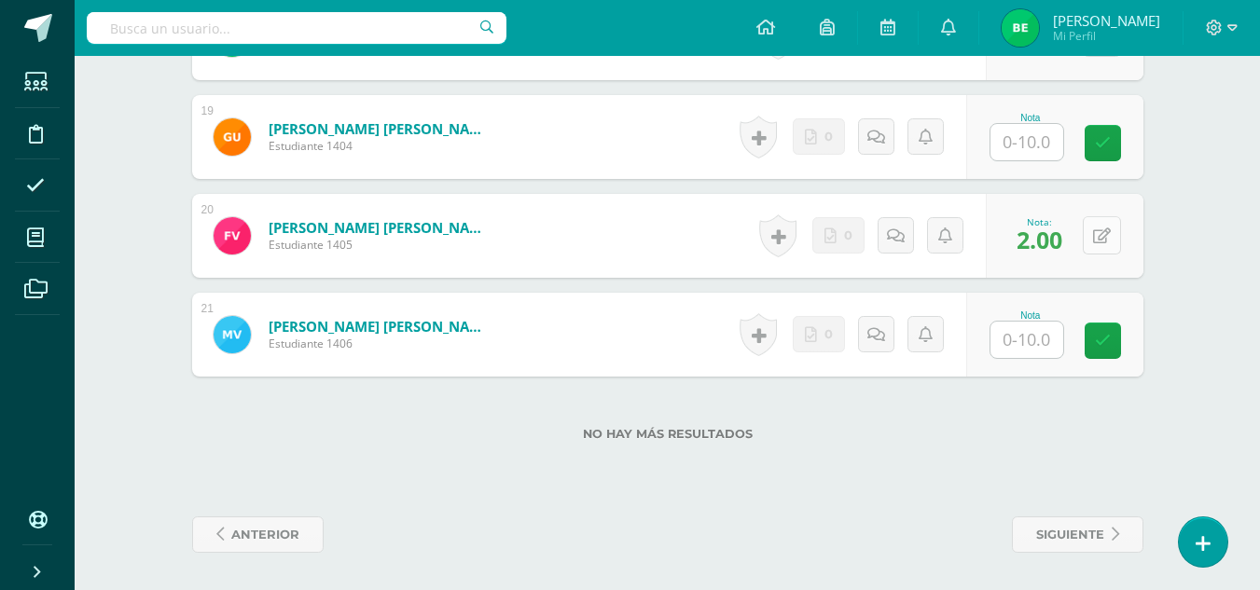
click at [1117, 254] on button at bounding box center [1102, 235] width 38 height 38
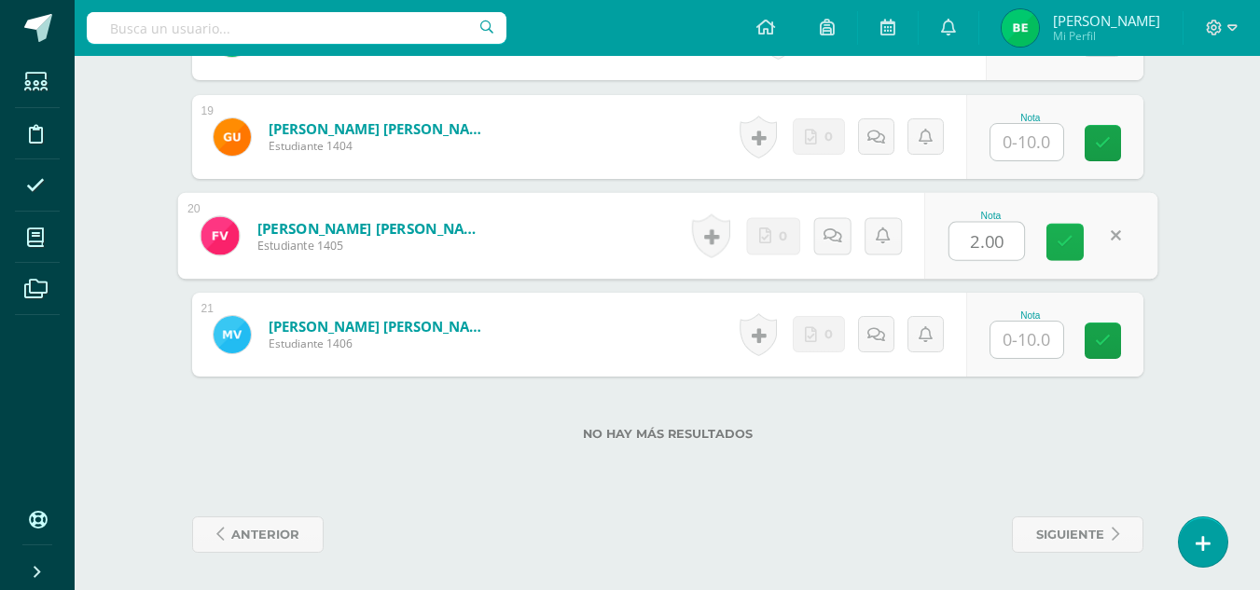
click at [1064, 227] on link at bounding box center [1064, 242] width 37 height 37
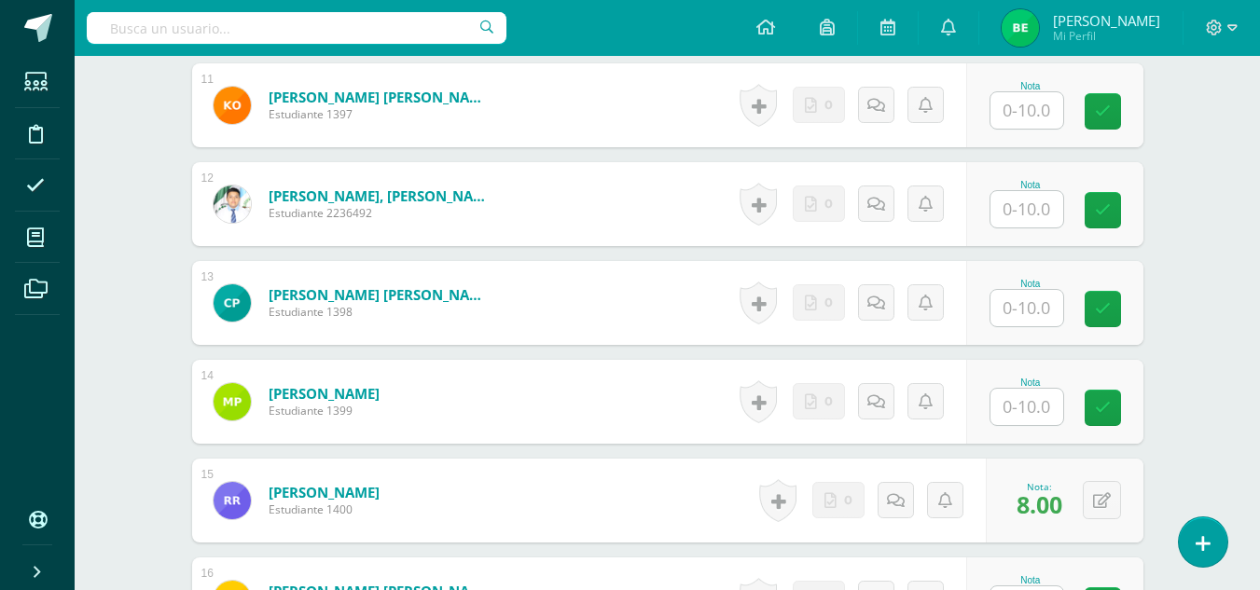
scroll to position [1537, 0]
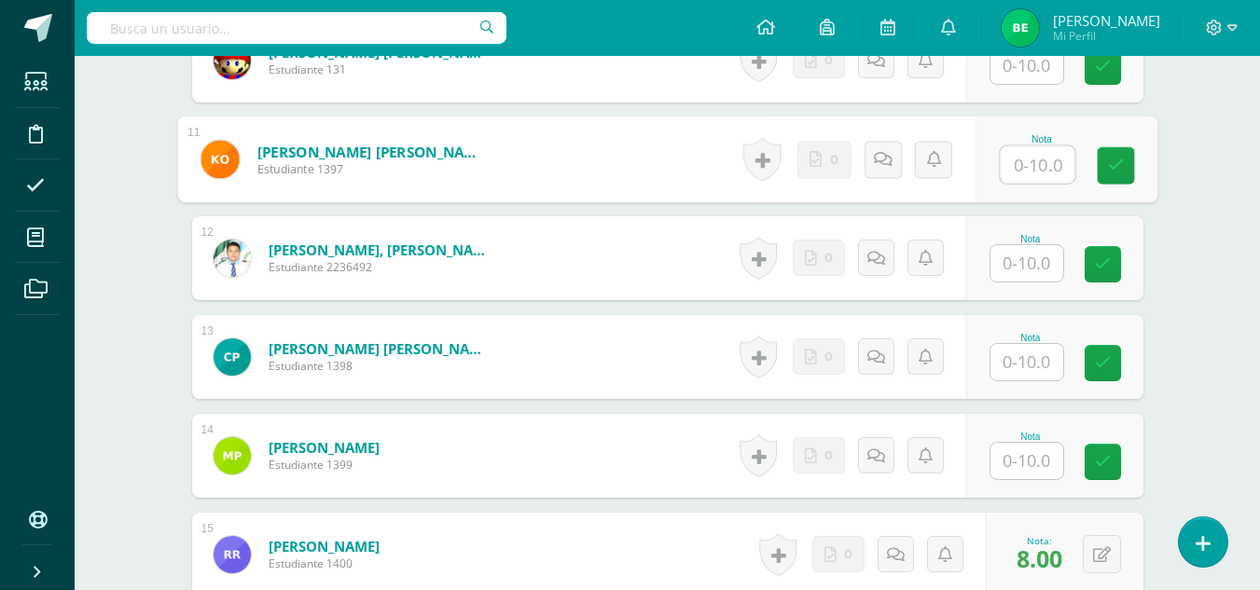
click at [1028, 163] on input "text" at bounding box center [1037, 164] width 75 height 37
type input "4"
click at [1127, 163] on link at bounding box center [1115, 165] width 37 height 37
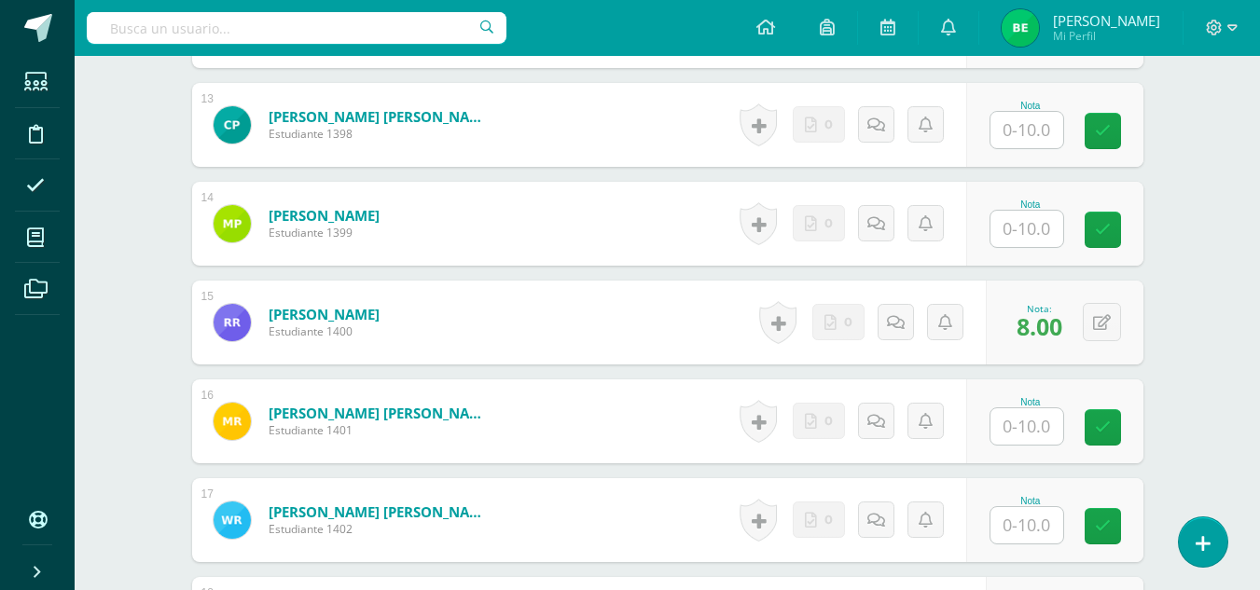
scroll to position [1774, 0]
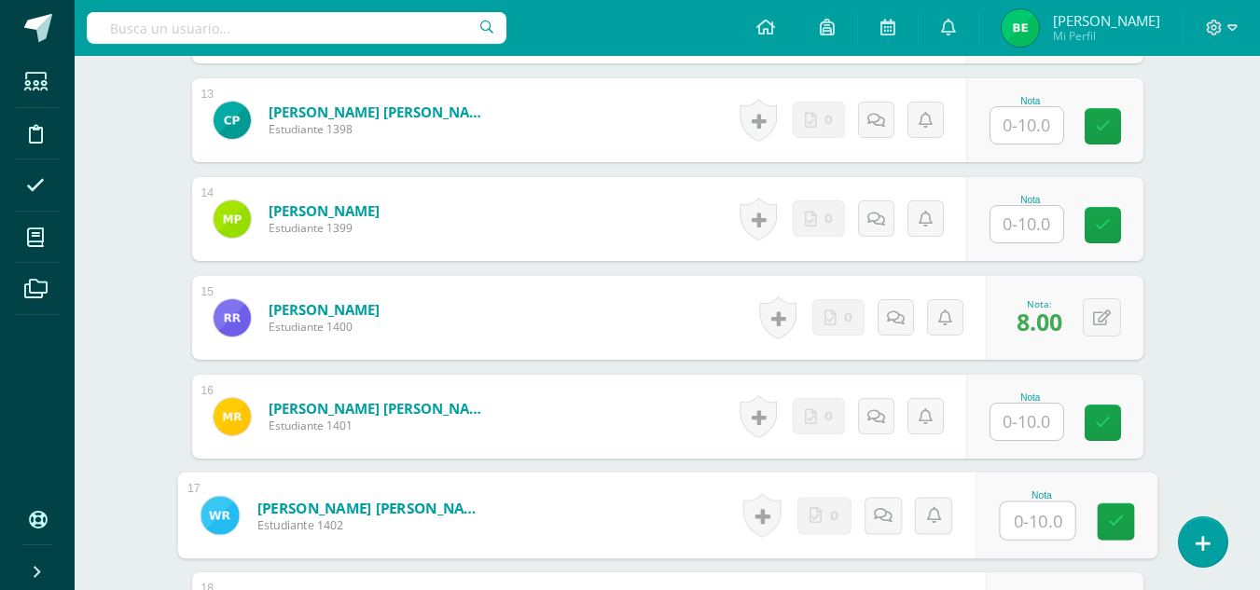
click at [1017, 514] on input "text" at bounding box center [1037, 521] width 75 height 37
type input "6"
click at [1099, 531] on link at bounding box center [1115, 522] width 37 height 37
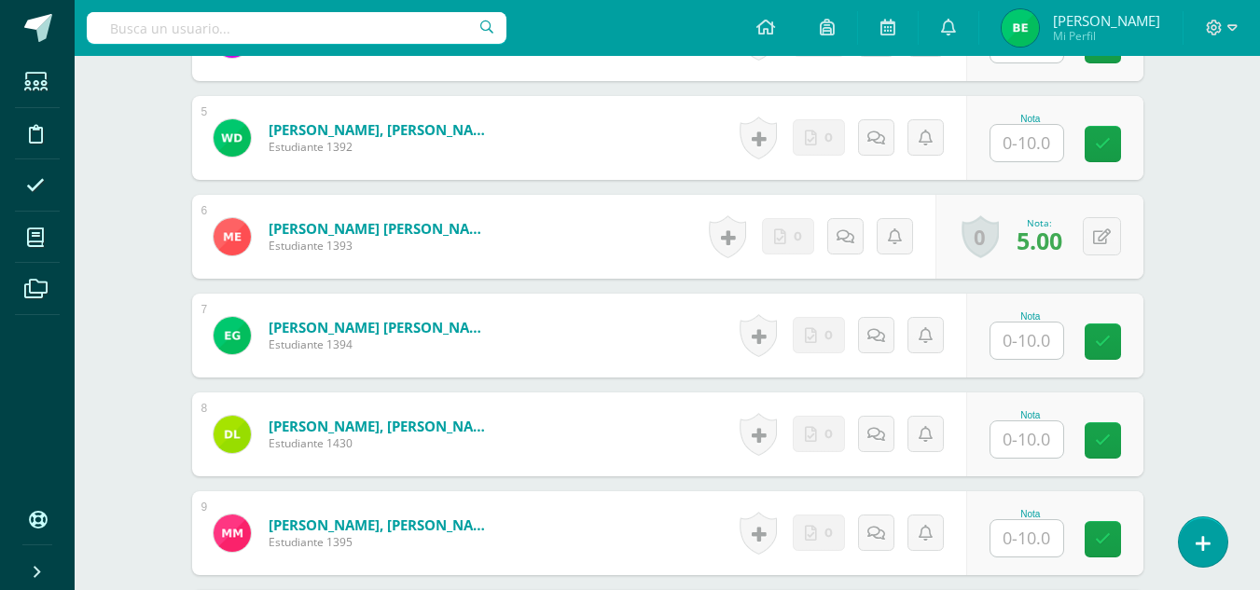
scroll to position [956, 0]
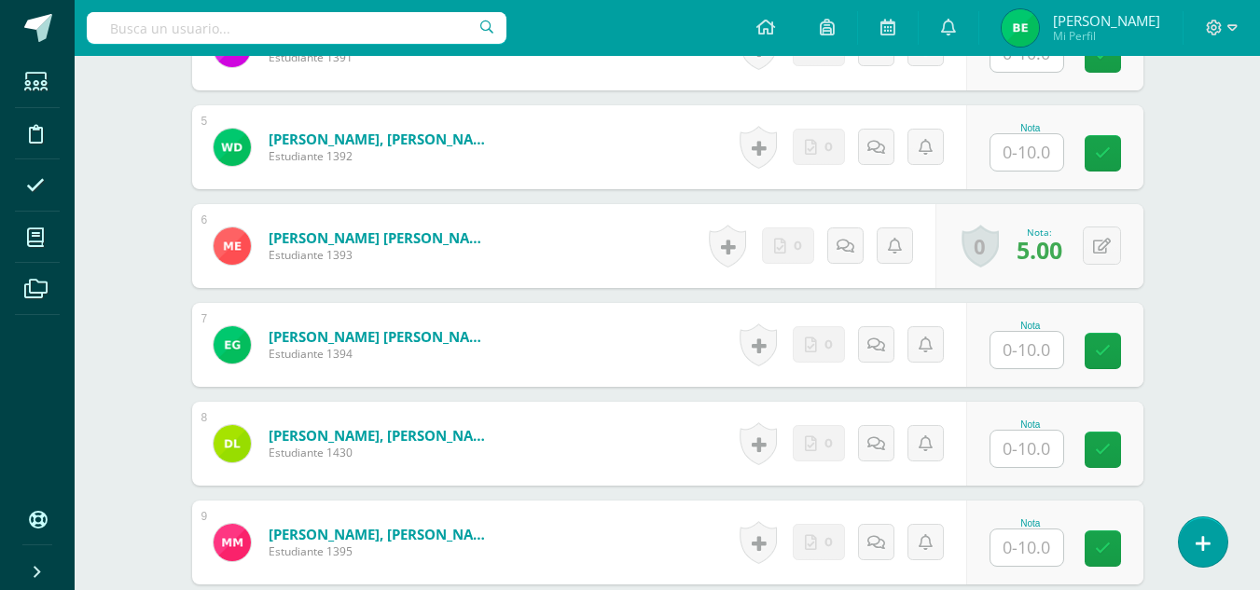
click at [1253, 258] on div "Comunicacion Oral y Escrita Cuarto [PERSON_NAME]. en Dibujo Técnico de Construc…" at bounding box center [667, 542] width 1185 height 2884
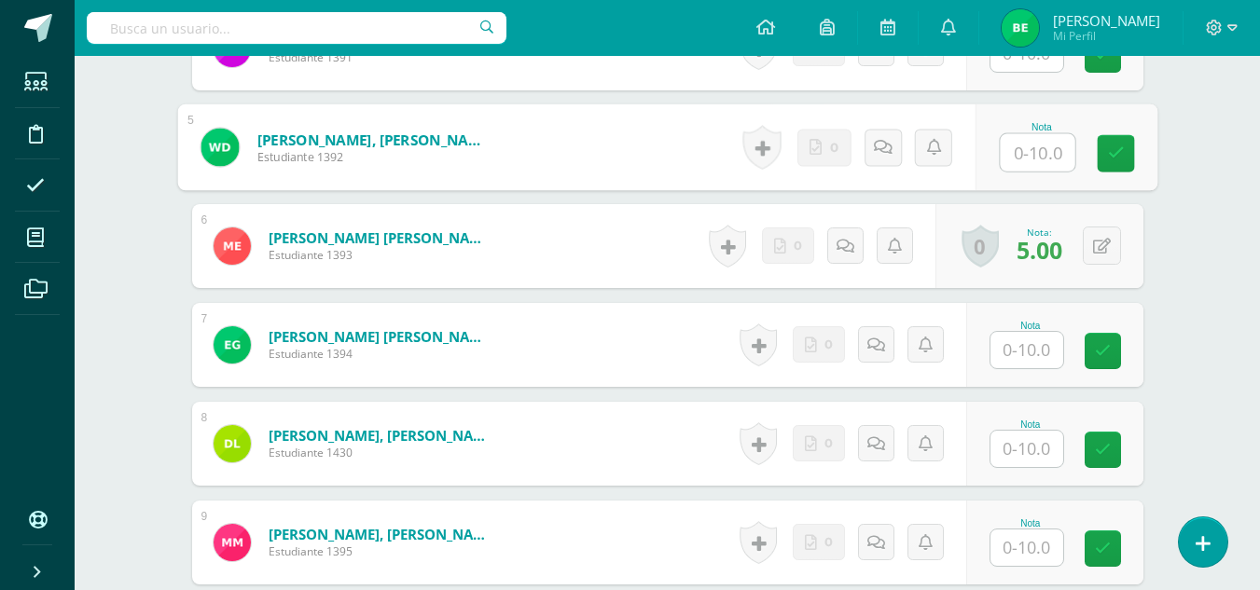
click at [1016, 155] on input "text" at bounding box center [1037, 152] width 75 height 37
type input "7"
click at [1119, 165] on link at bounding box center [1115, 153] width 37 height 37
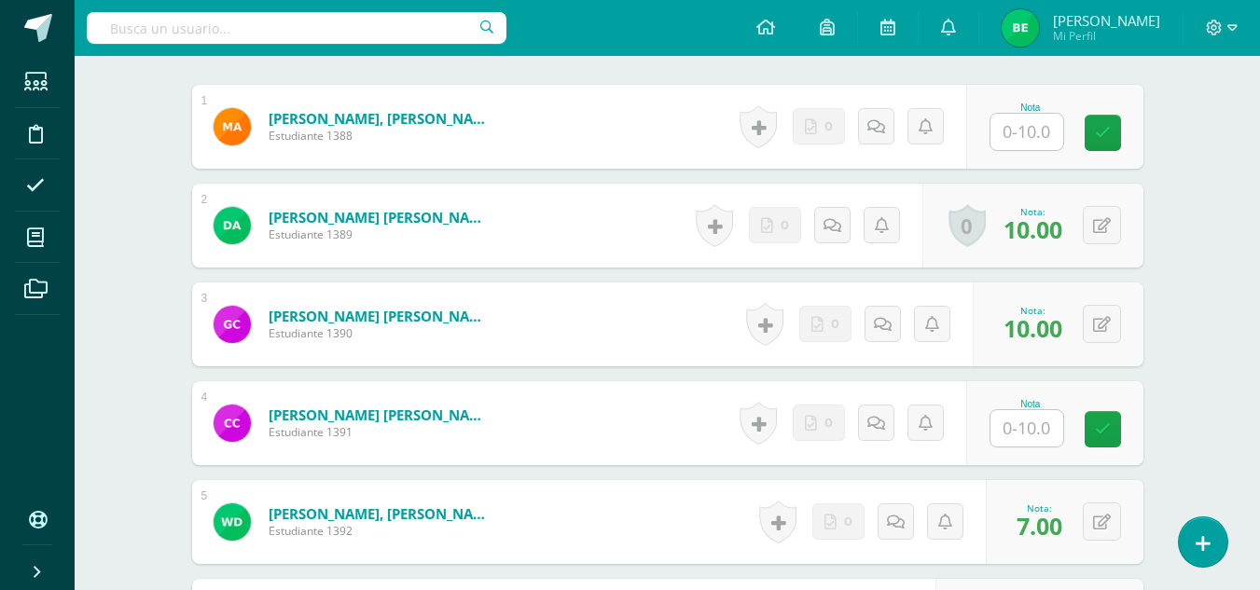
scroll to position [576, 0]
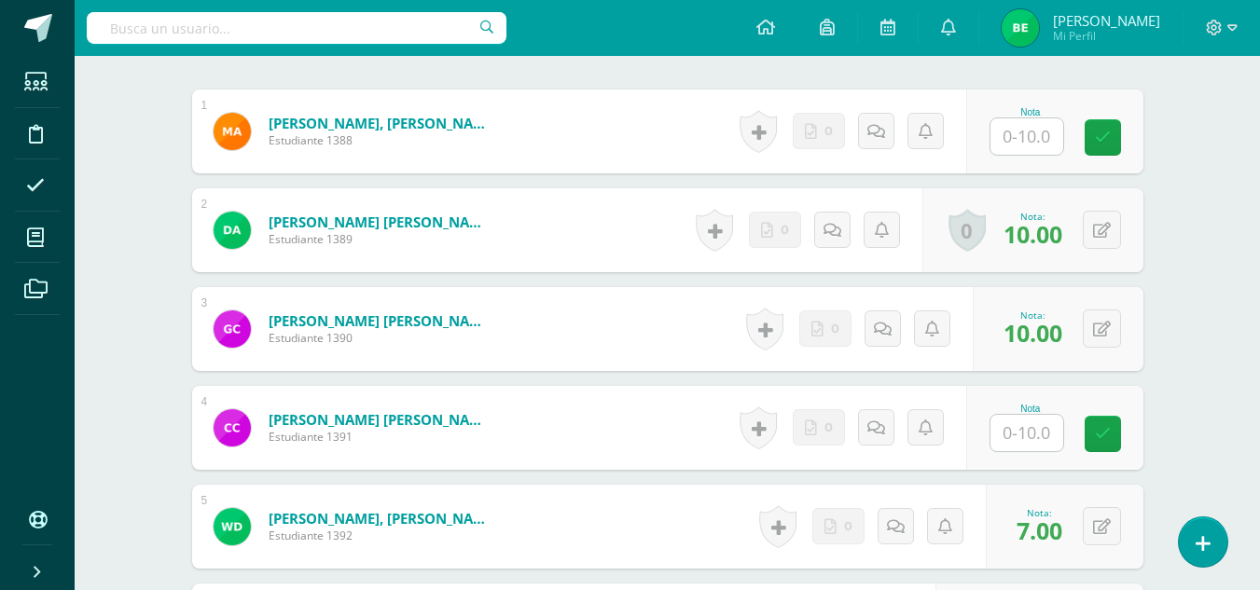
click at [1012, 162] on div "Nota" at bounding box center [1054, 132] width 177 height 84
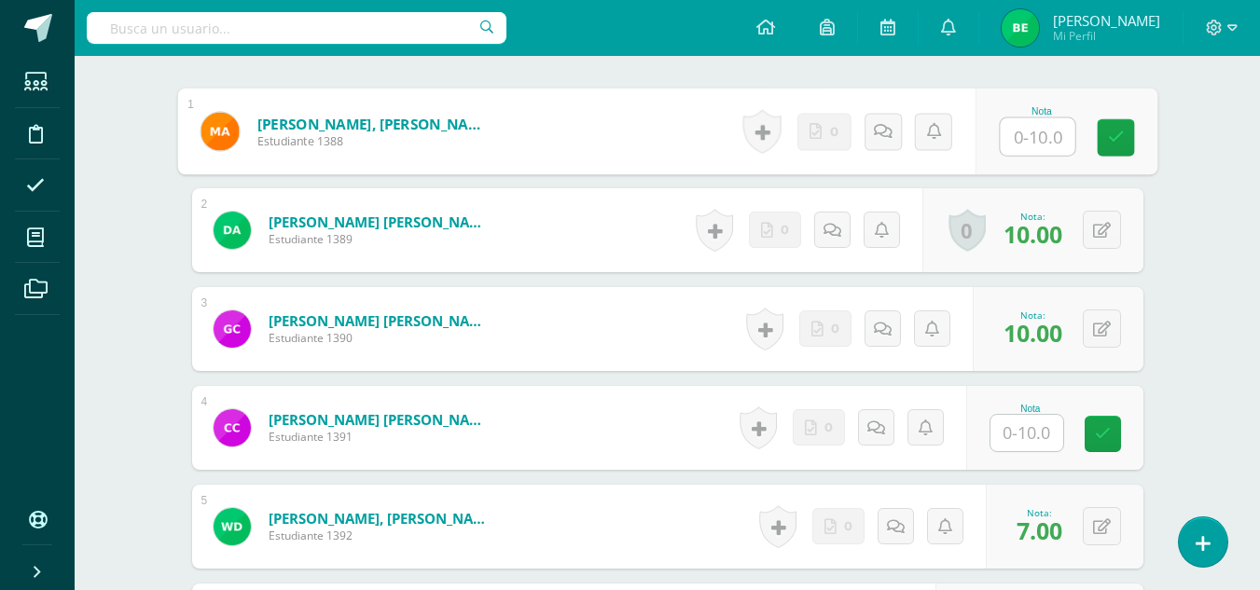
click at [1026, 133] on input "text" at bounding box center [1037, 136] width 75 height 37
type input "10"
click at [1095, 155] on div "Nota 10" at bounding box center [1066, 132] width 182 height 87
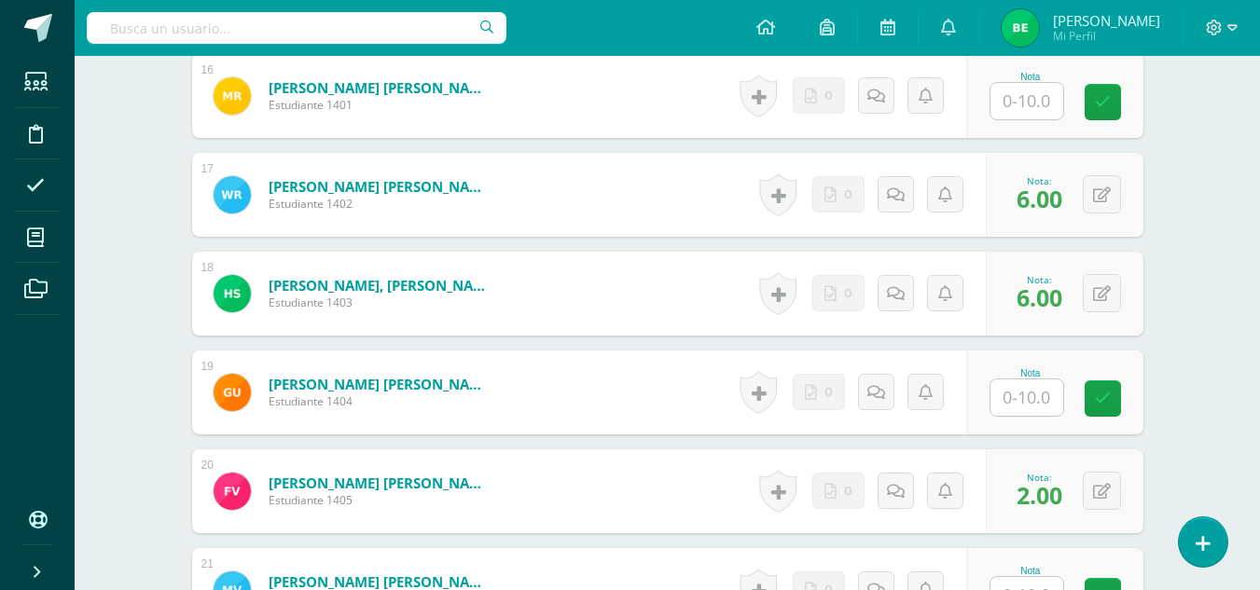
scroll to position [2065, 0]
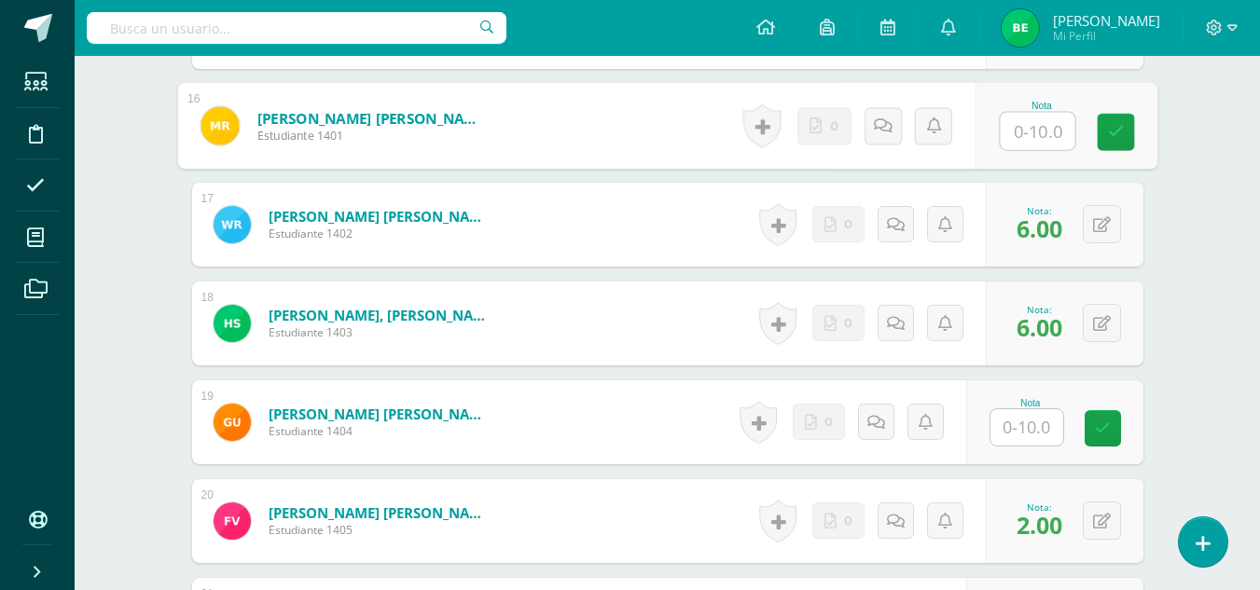
click at [1040, 124] on input "text" at bounding box center [1037, 131] width 75 height 37
type input "4"
click at [1099, 126] on link at bounding box center [1115, 132] width 37 height 37
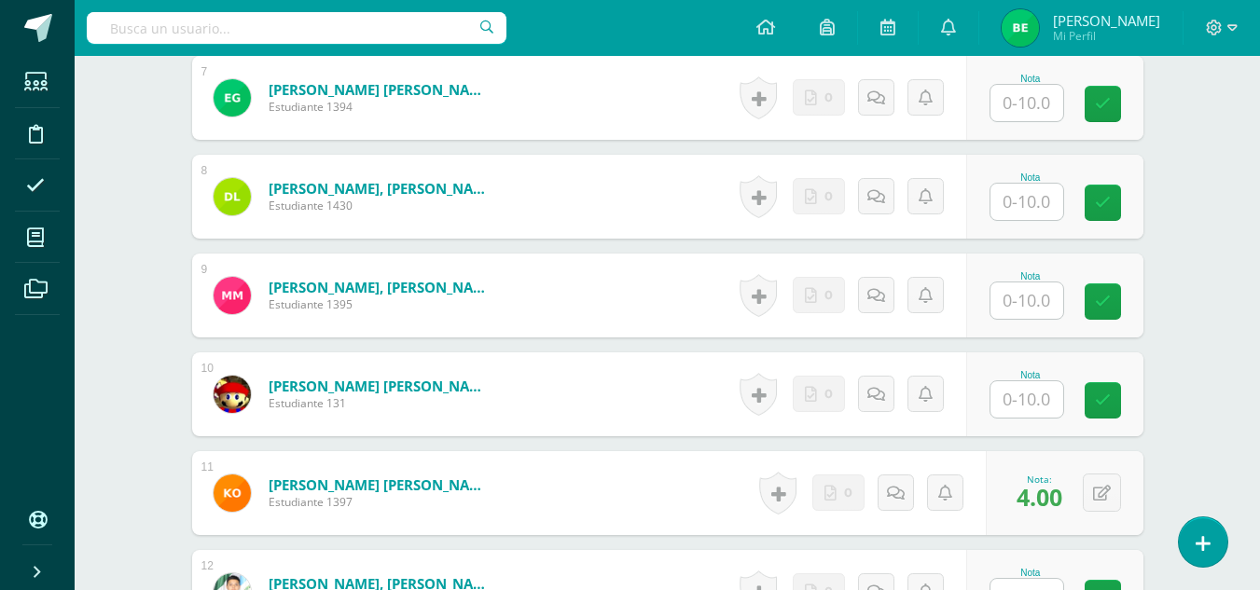
scroll to position [1188, 0]
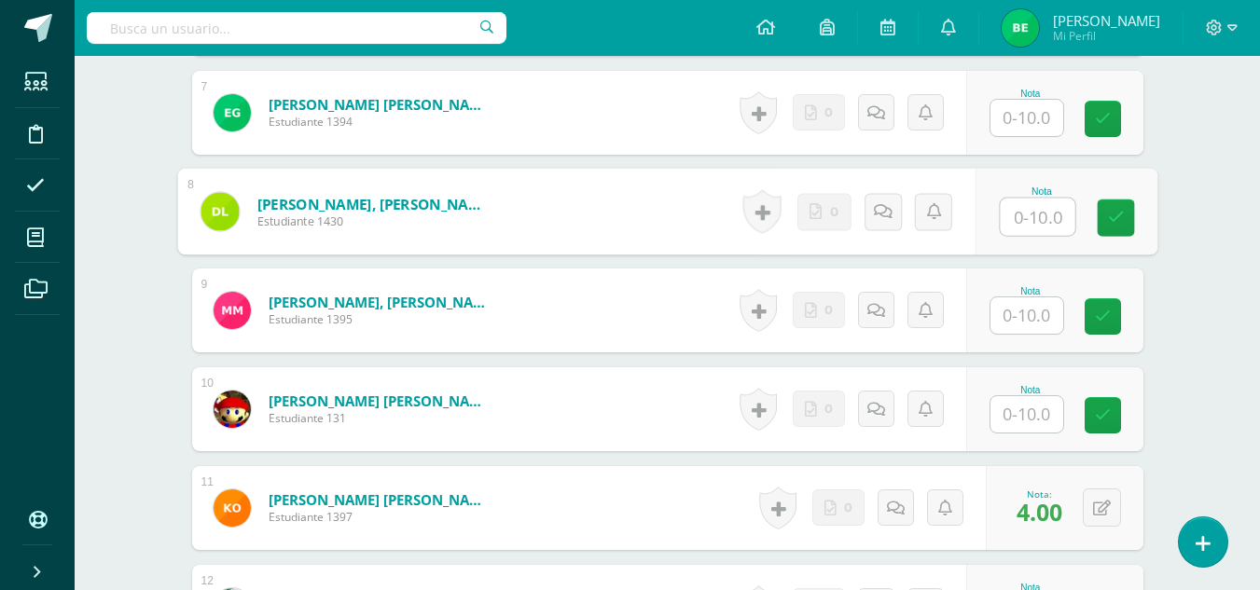
click at [1025, 208] on input "text" at bounding box center [1037, 217] width 75 height 37
type input "3"
click at [1128, 222] on link at bounding box center [1115, 218] width 37 height 37
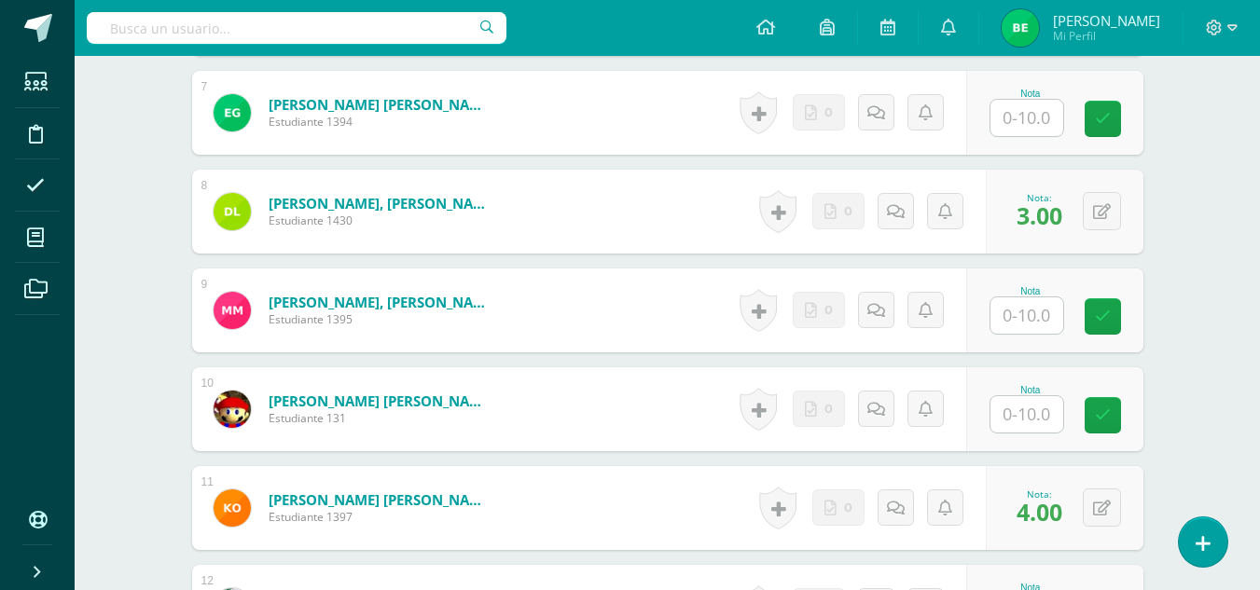
click at [1002, 412] on input "text" at bounding box center [1026, 414] width 73 height 36
type input "3"
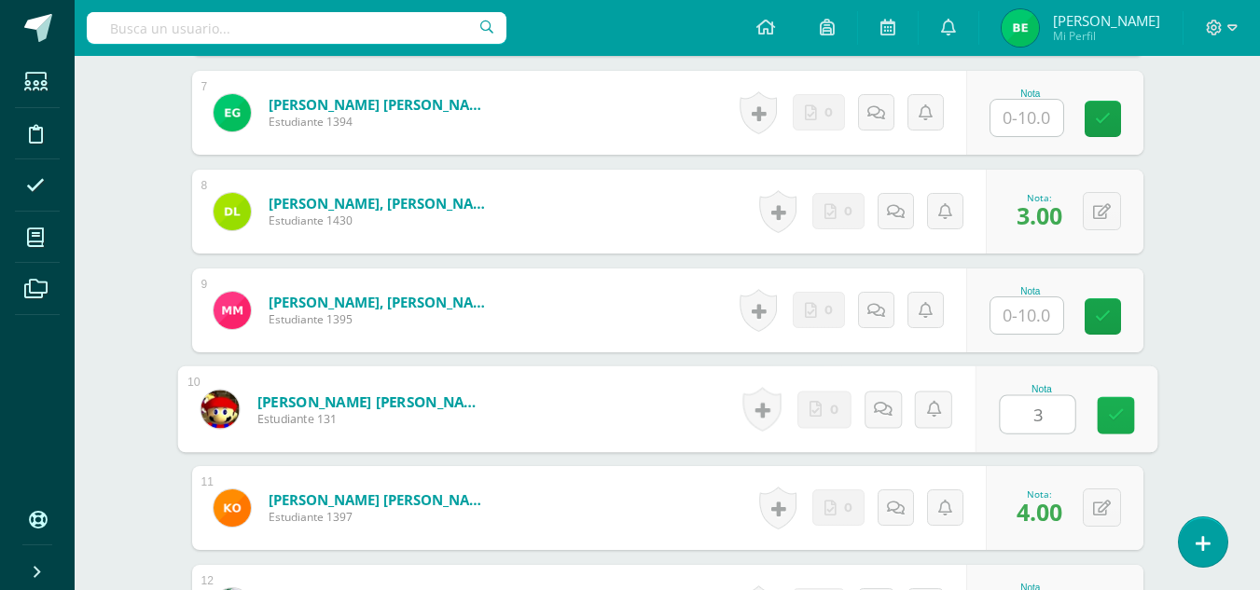
click at [1109, 416] on icon at bounding box center [1115, 416] width 17 height 16
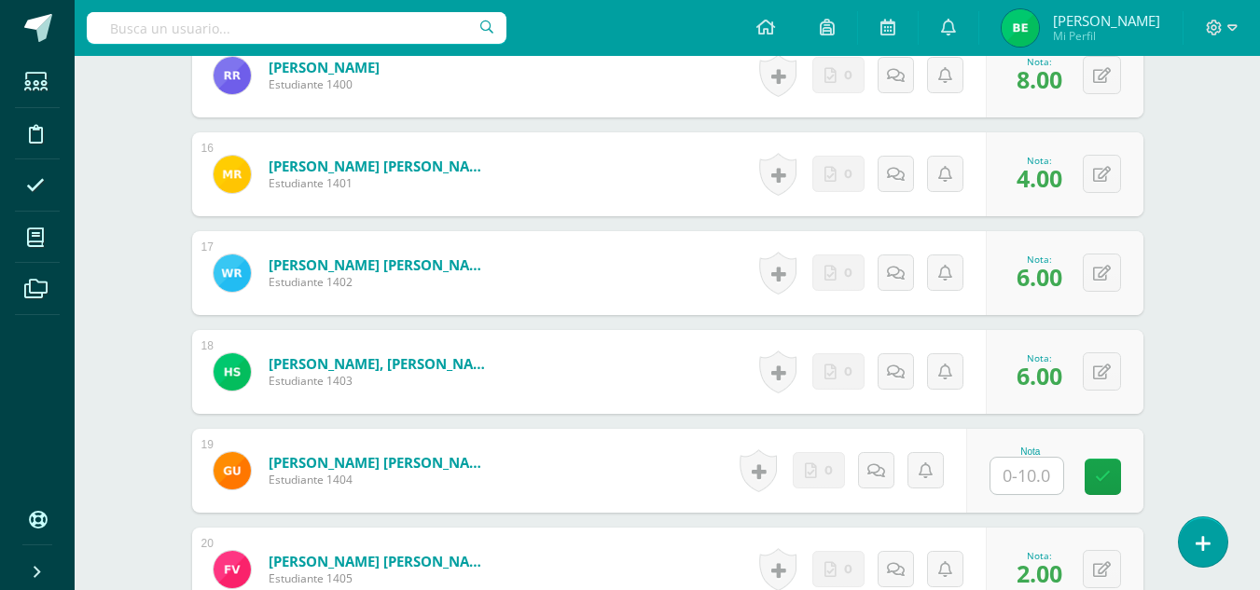
scroll to position [2045, 0]
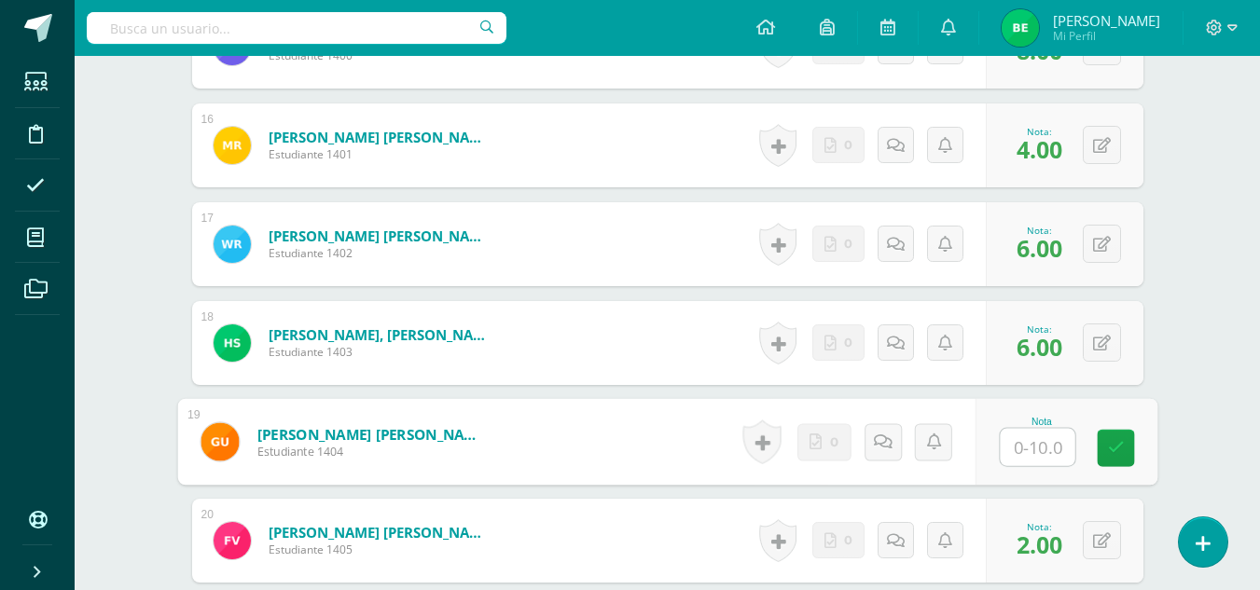
click at [1025, 444] on input "text" at bounding box center [1037, 447] width 75 height 37
type input "5"
click at [1113, 453] on icon at bounding box center [1115, 448] width 17 height 16
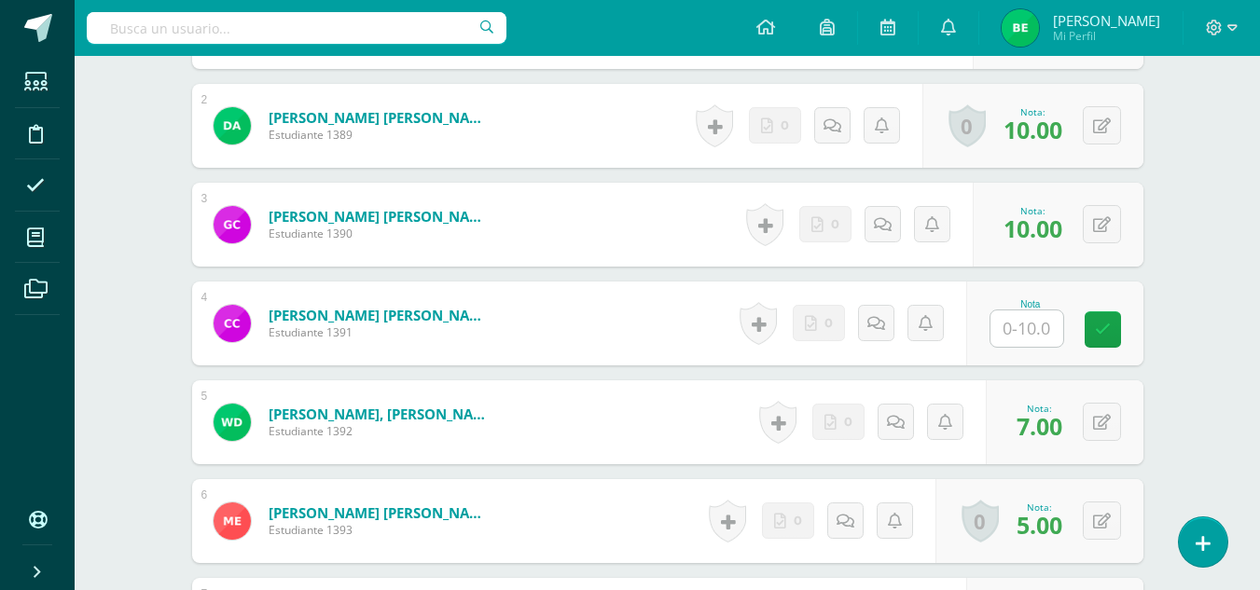
scroll to position [690, 0]
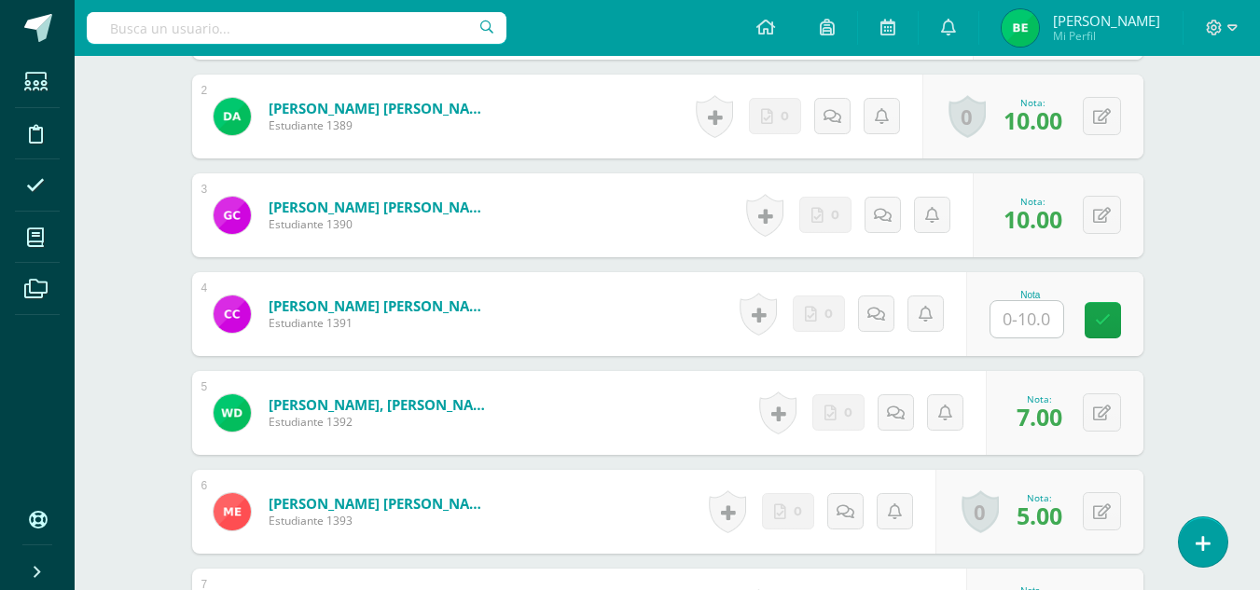
click at [1037, 328] on input "text" at bounding box center [1026, 319] width 73 height 36
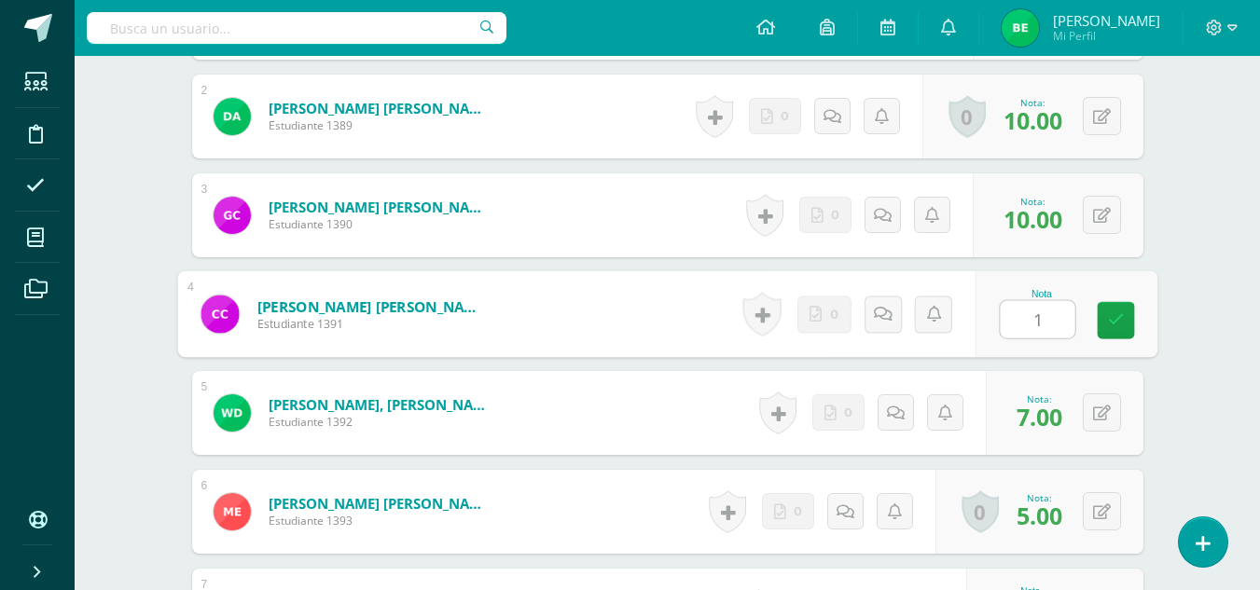
type input "10"
click at [1118, 318] on icon at bounding box center [1115, 320] width 17 height 16
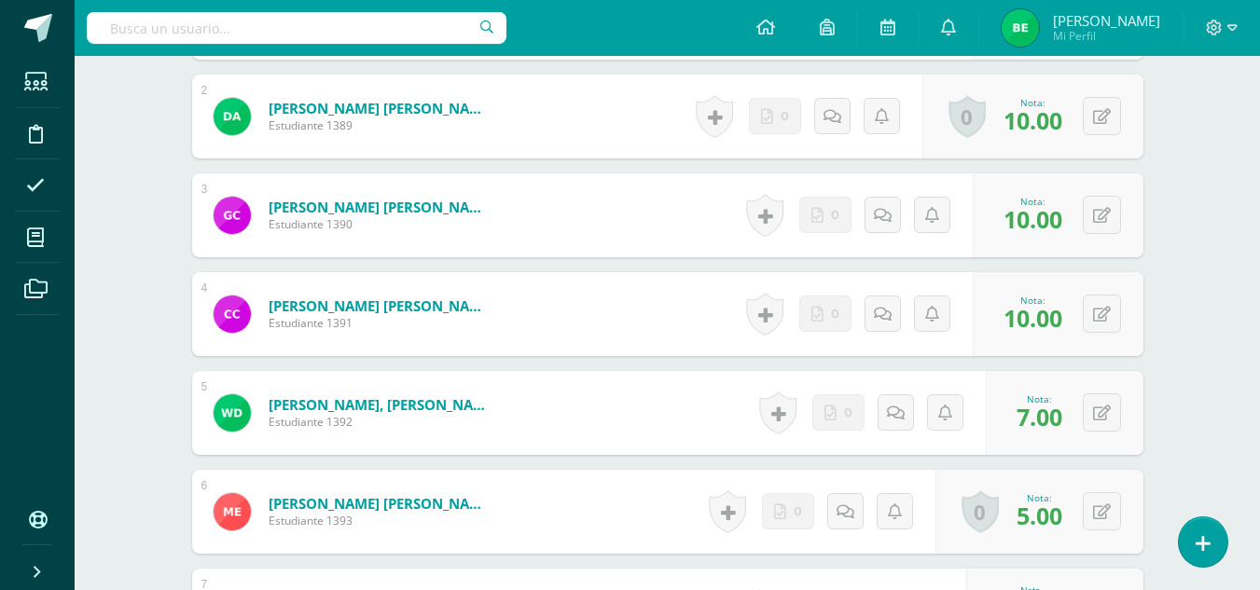
scroll to position [1206, 0]
